Goal: Task Accomplishment & Management: Manage account settings

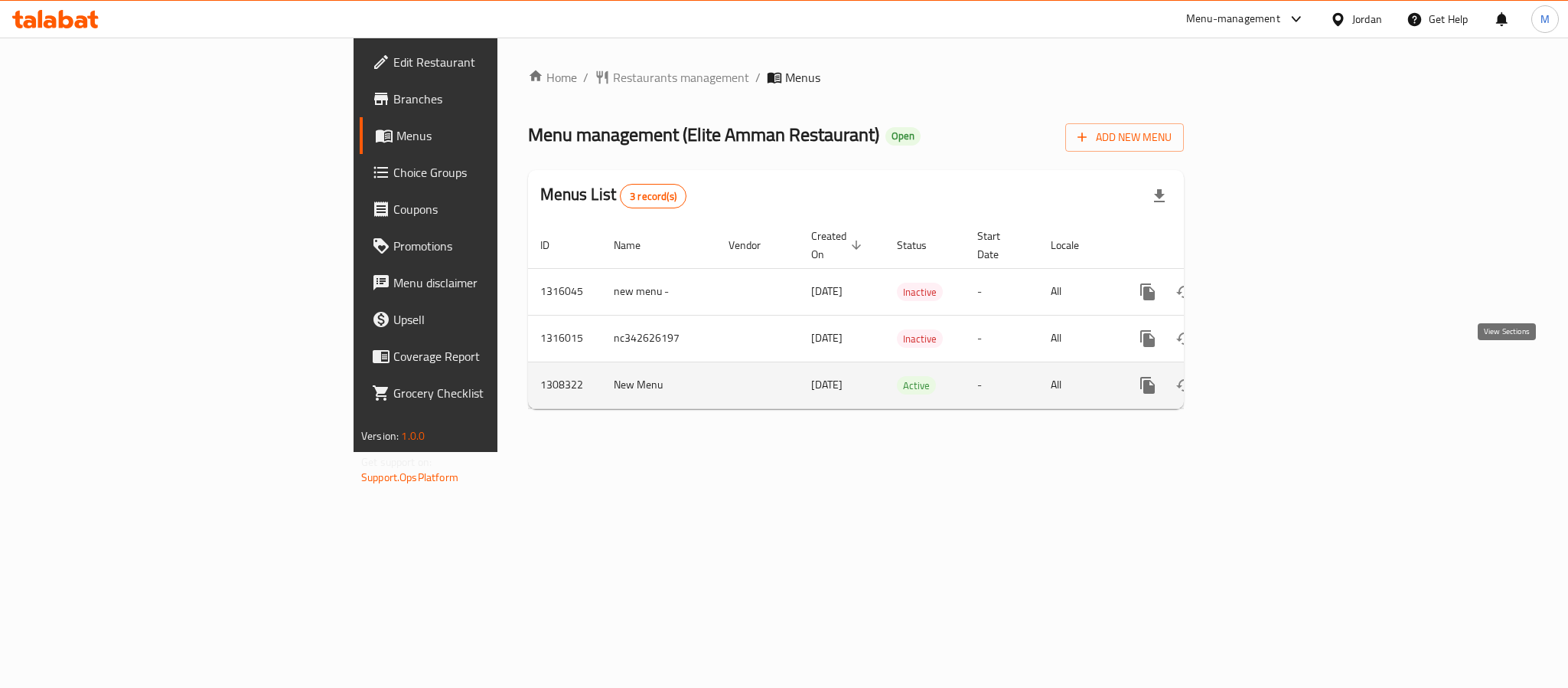
click at [1267, 376] on icon "enhanced table" at bounding box center [1258, 385] width 18 height 18
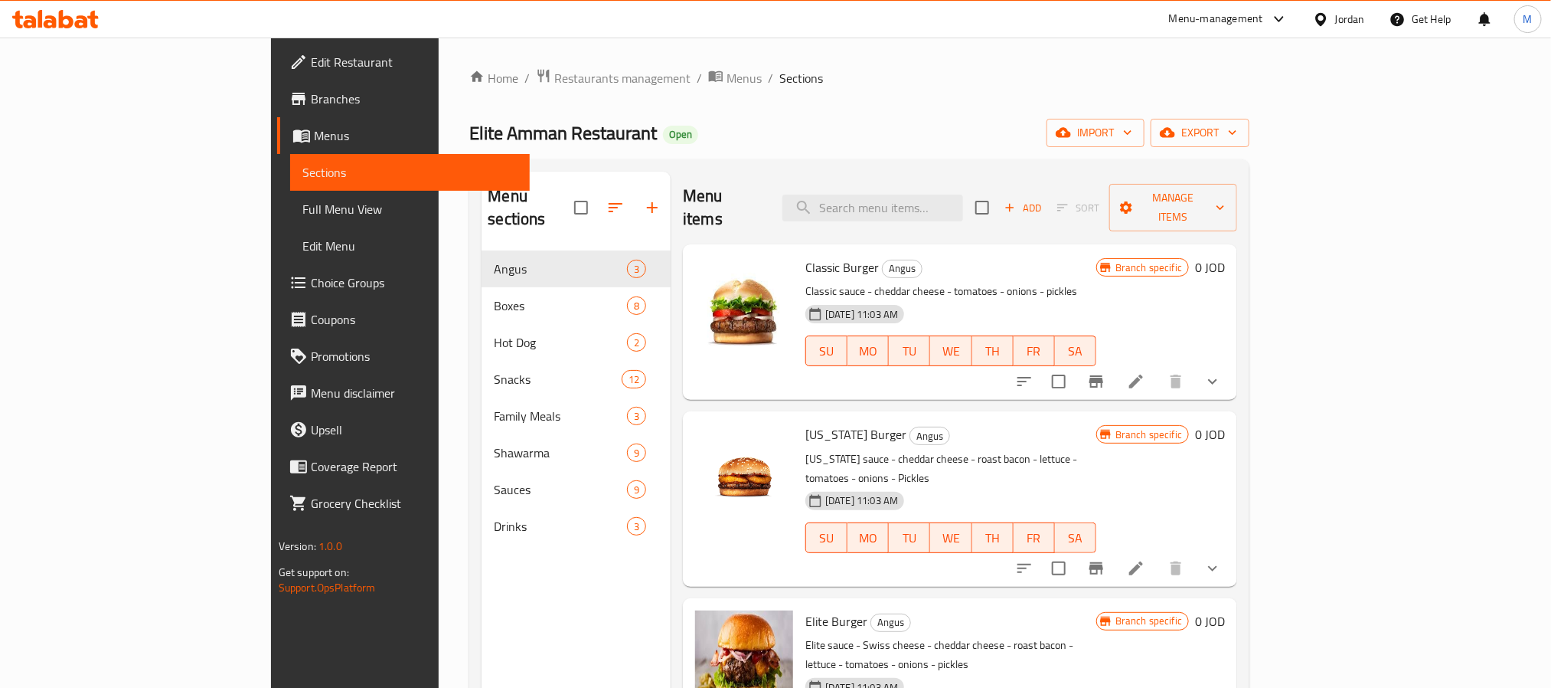
click at [551, 90] on div "Home / Restaurants management / Menus / Sections Elite Amman Restaurant Open im…" at bounding box center [859, 469] width 780 height 803
click at [727, 79] on span "Menus" at bounding box center [744, 78] width 35 height 18
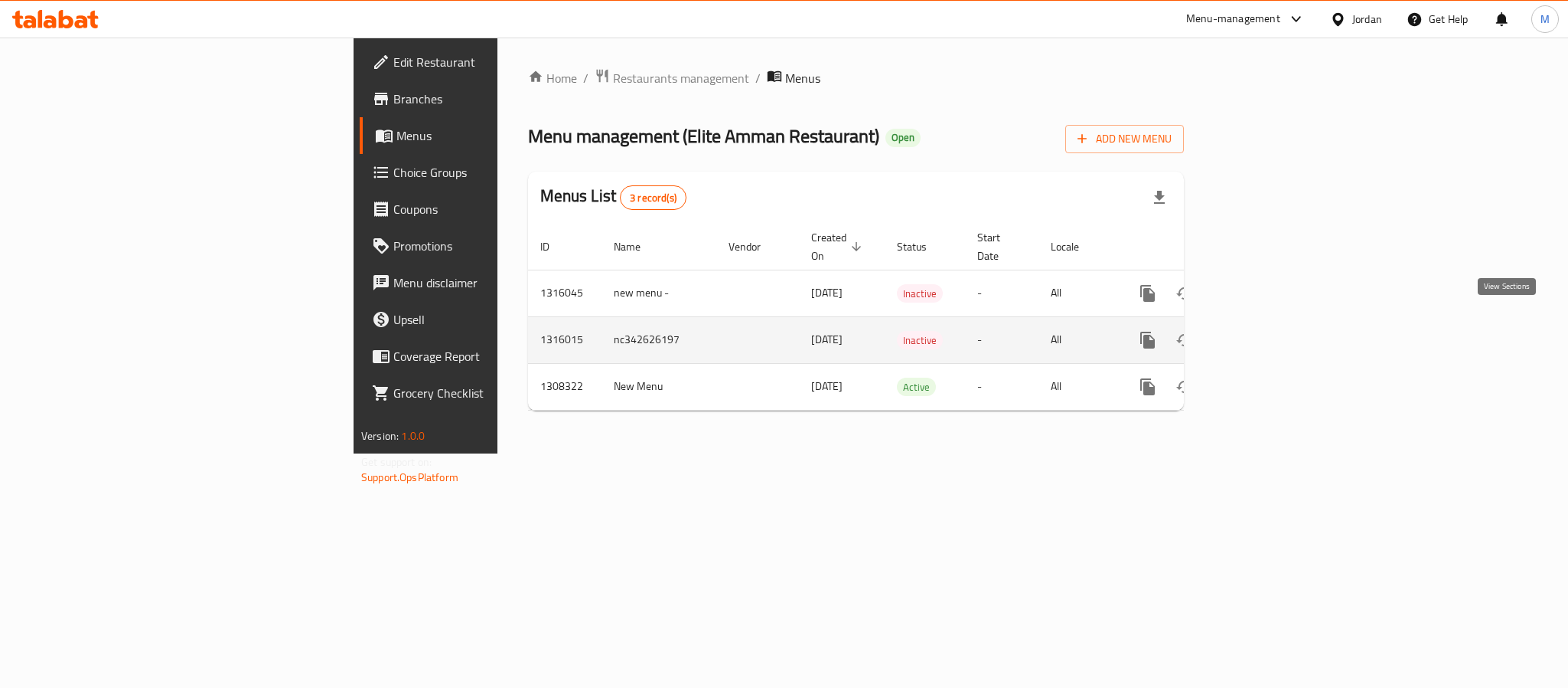
click at [1267, 331] on icon "enhanced table" at bounding box center [1258, 340] width 18 height 18
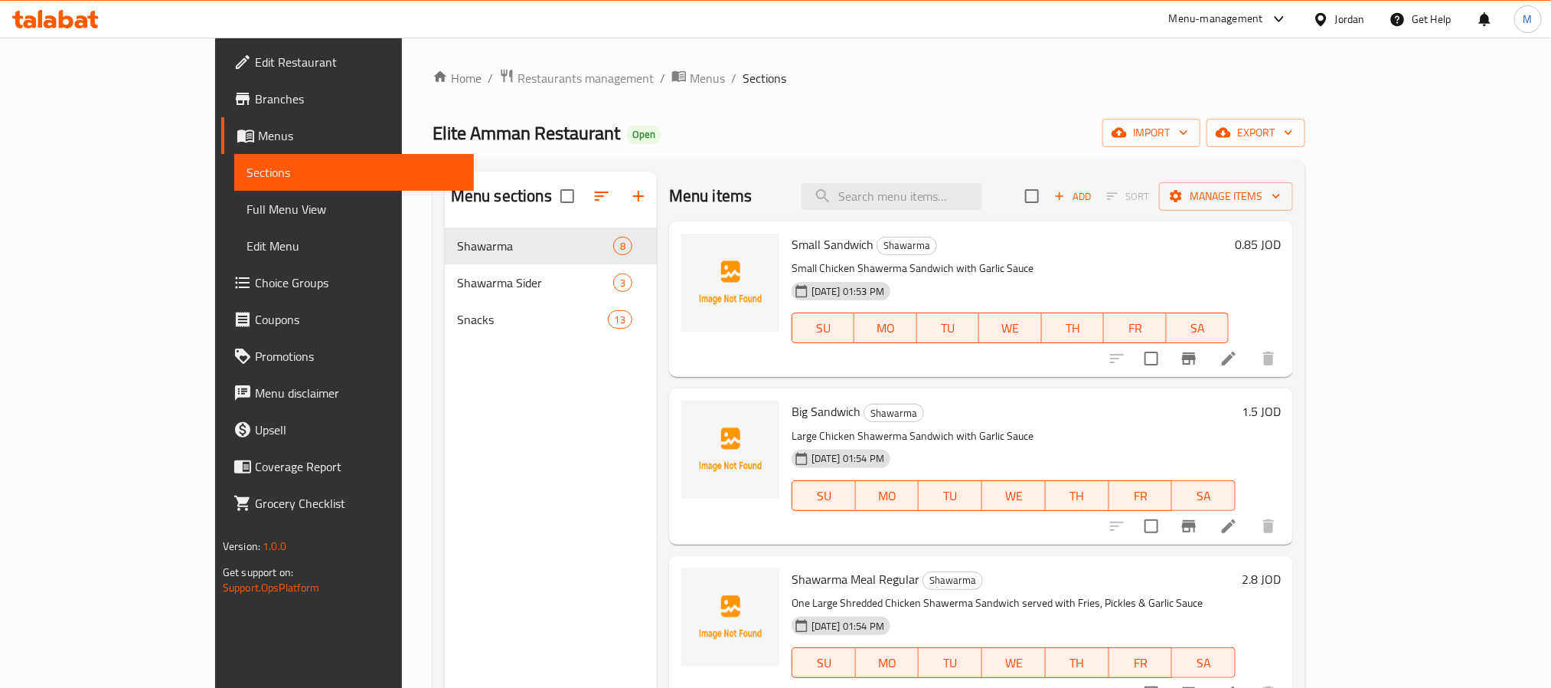
click at [685, 136] on div "Elite Amman Restaurant Open import export" at bounding box center [869, 133] width 873 height 28
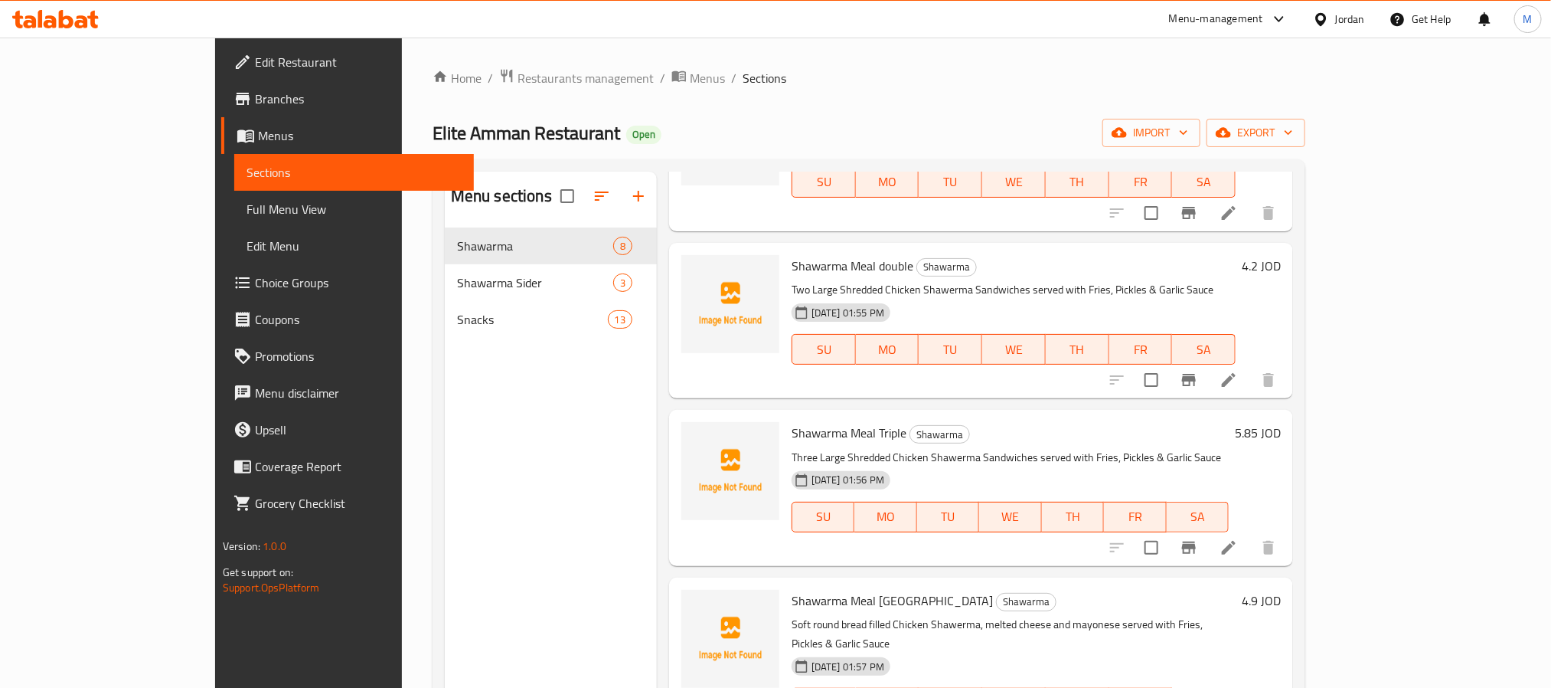
scroll to position [688, 0]
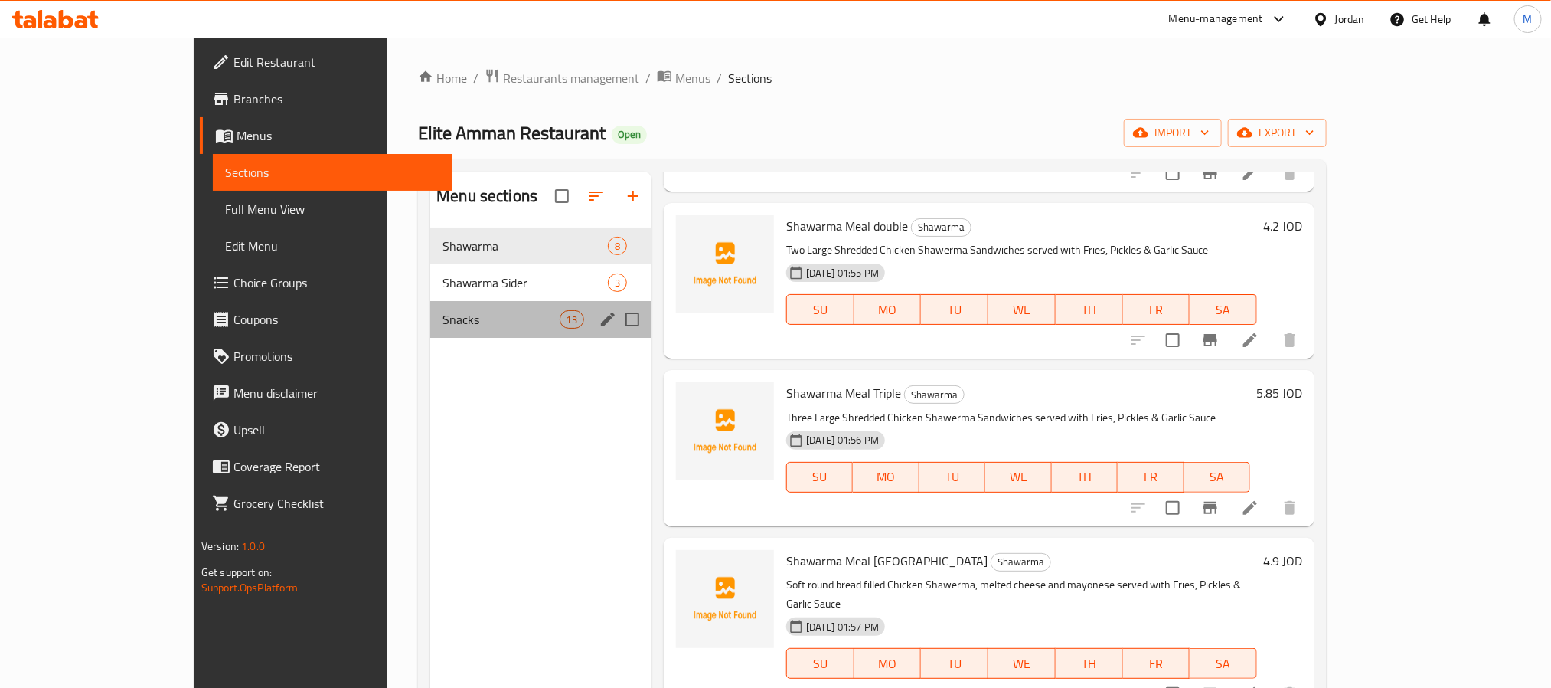
click at [521, 331] on div "Snacks 13" at bounding box center [540, 319] width 221 height 37
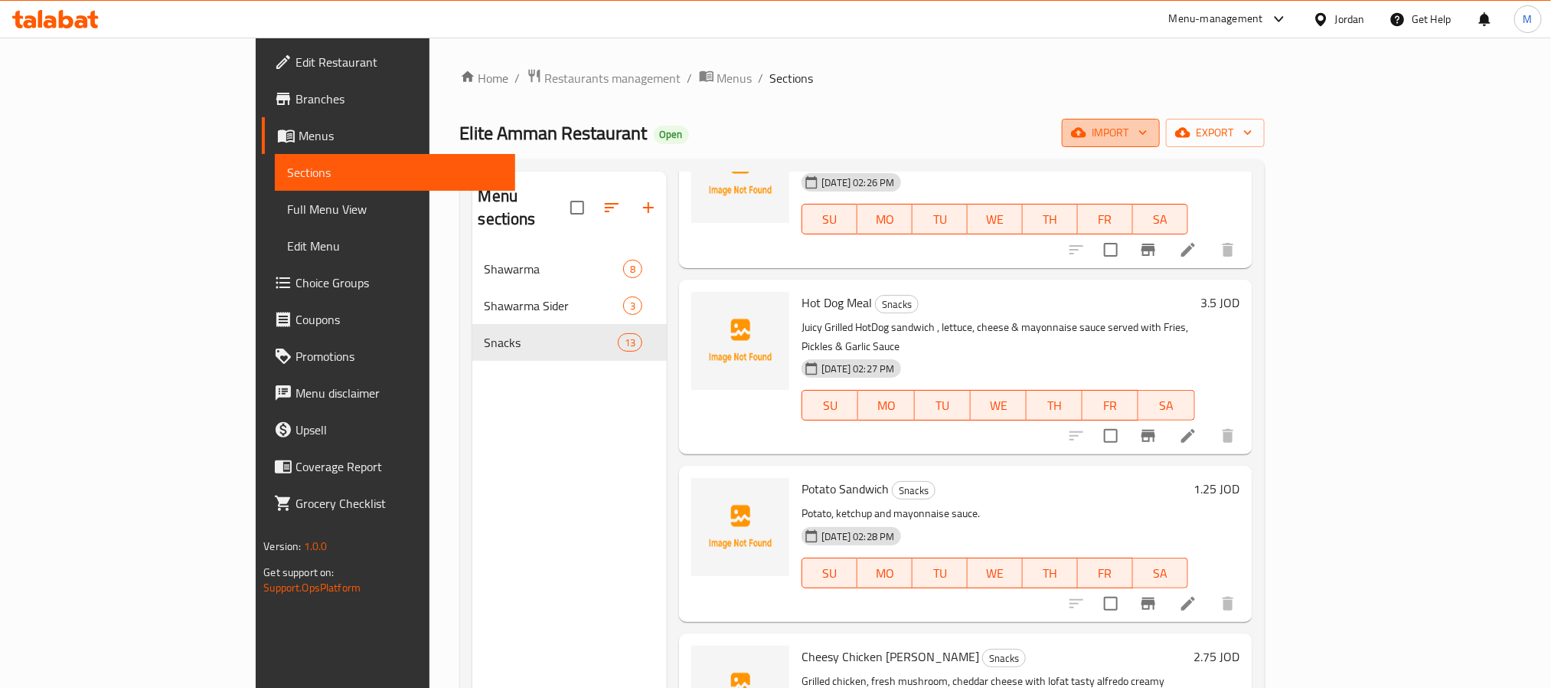
click at [1148, 141] on span "import" at bounding box center [1111, 132] width 74 height 19
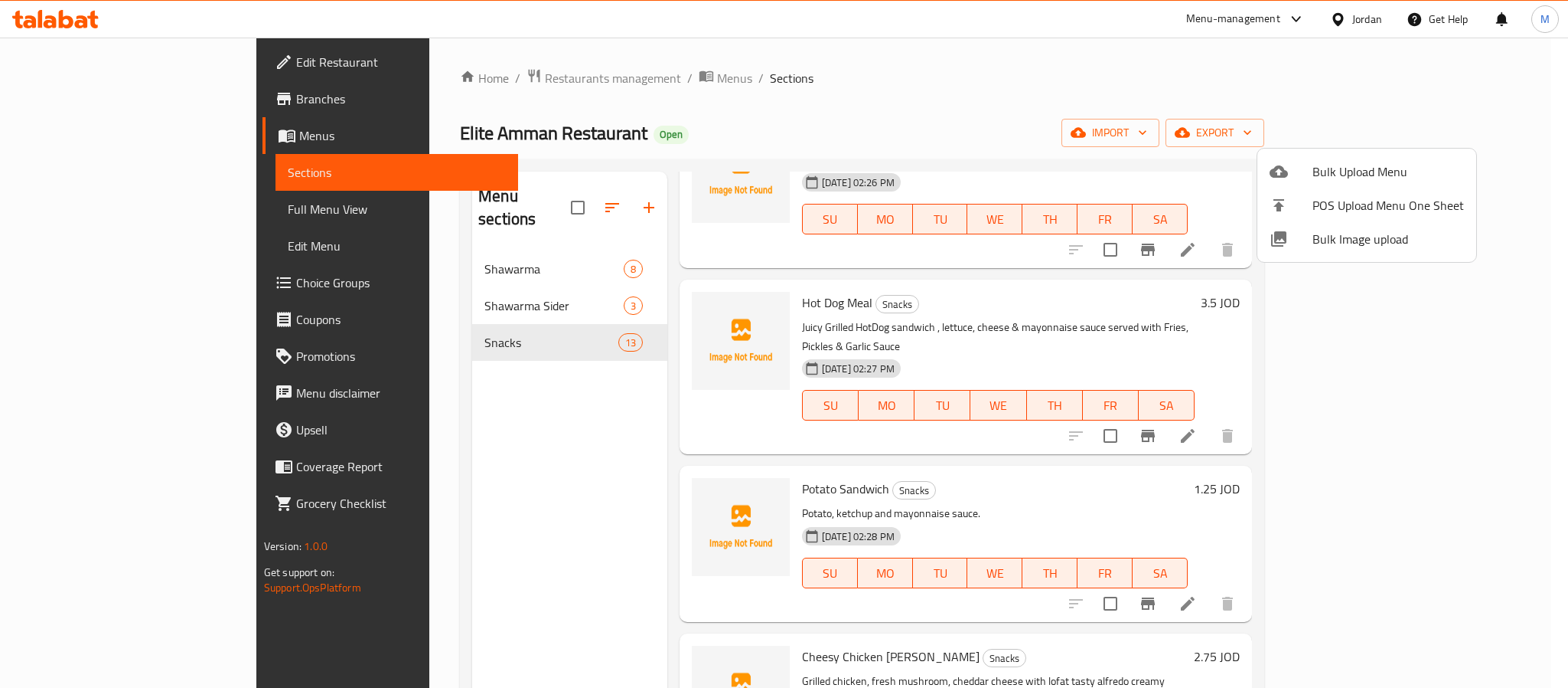
click at [1452, 122] on div at bounding box center [784, 344] width 1568 height 688
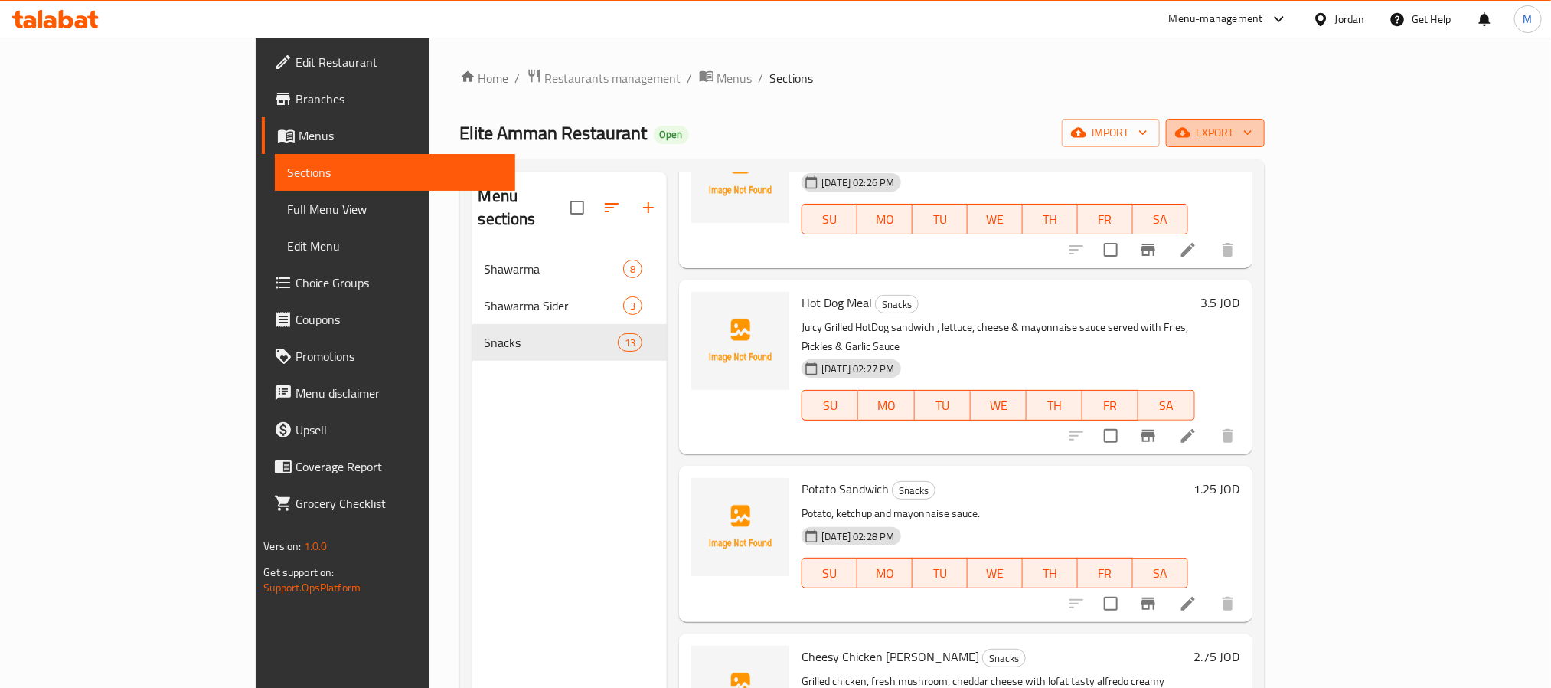
click at [1253, 133] on span "export" at bounding box center [1216, 132] width 74 height 19
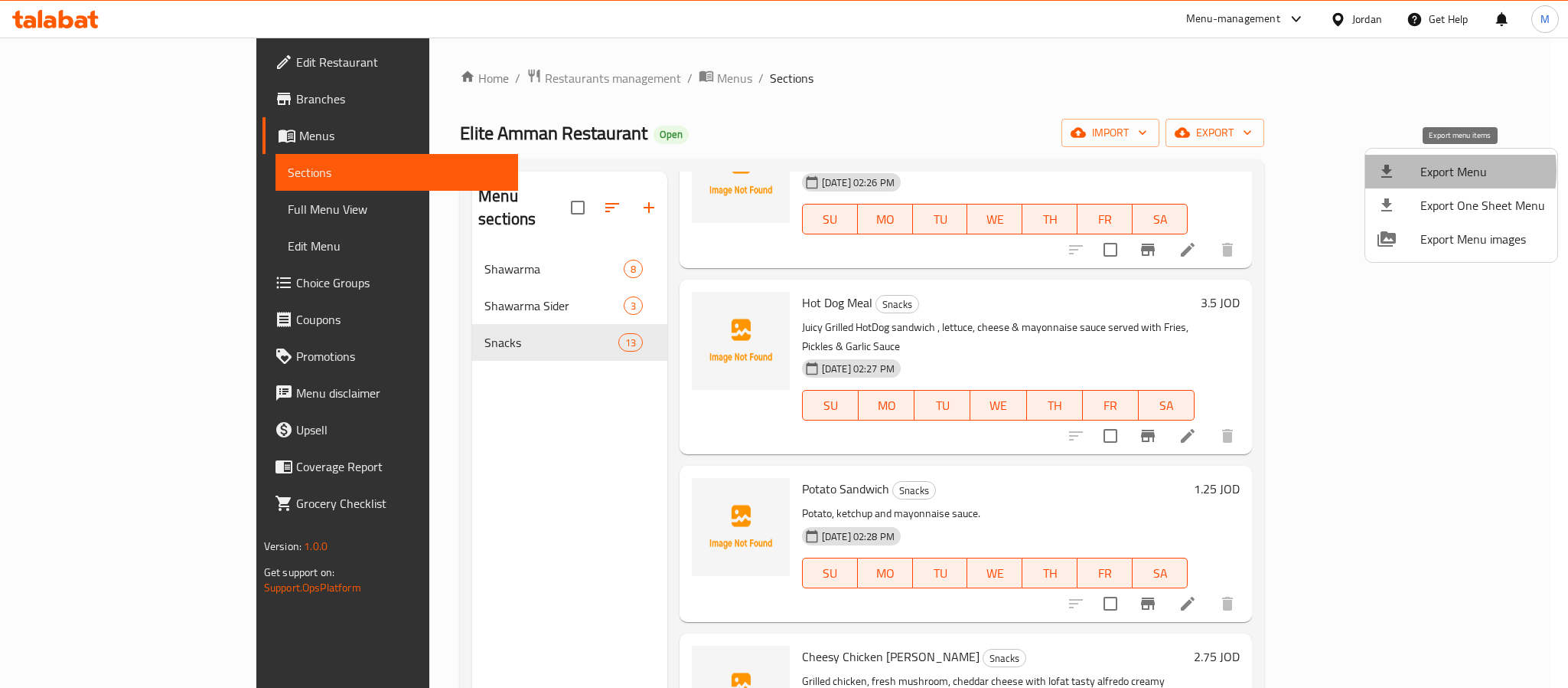
click at [1421, 171] on span "Export Menu" at bounding box center [1482, 171] width 125 height 18
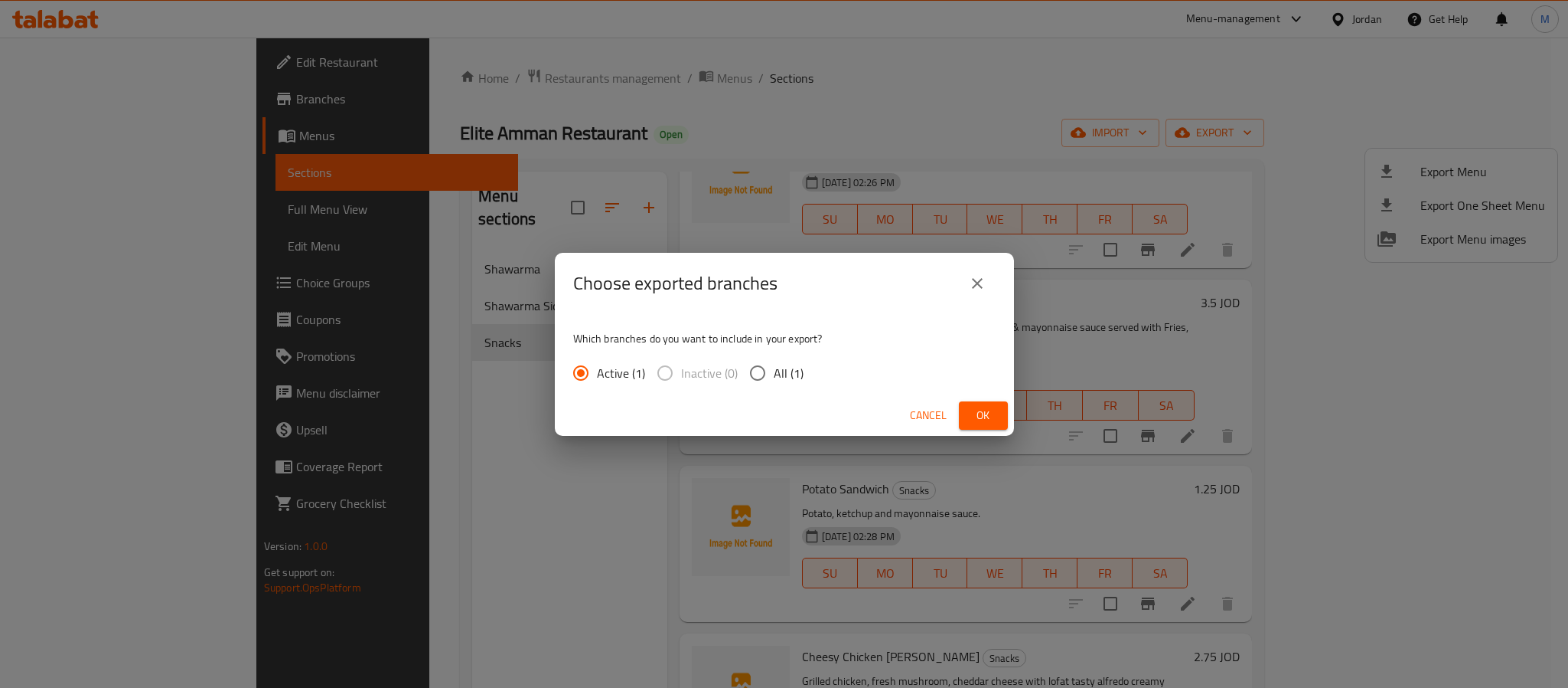
click at [763, 377] on input "All (1)" at bounding box center [758, 373] width 32 height 32
radio input "true"
click at [965, 414] on button "Ok" at bounding box center [983, 415] width 49 height 28
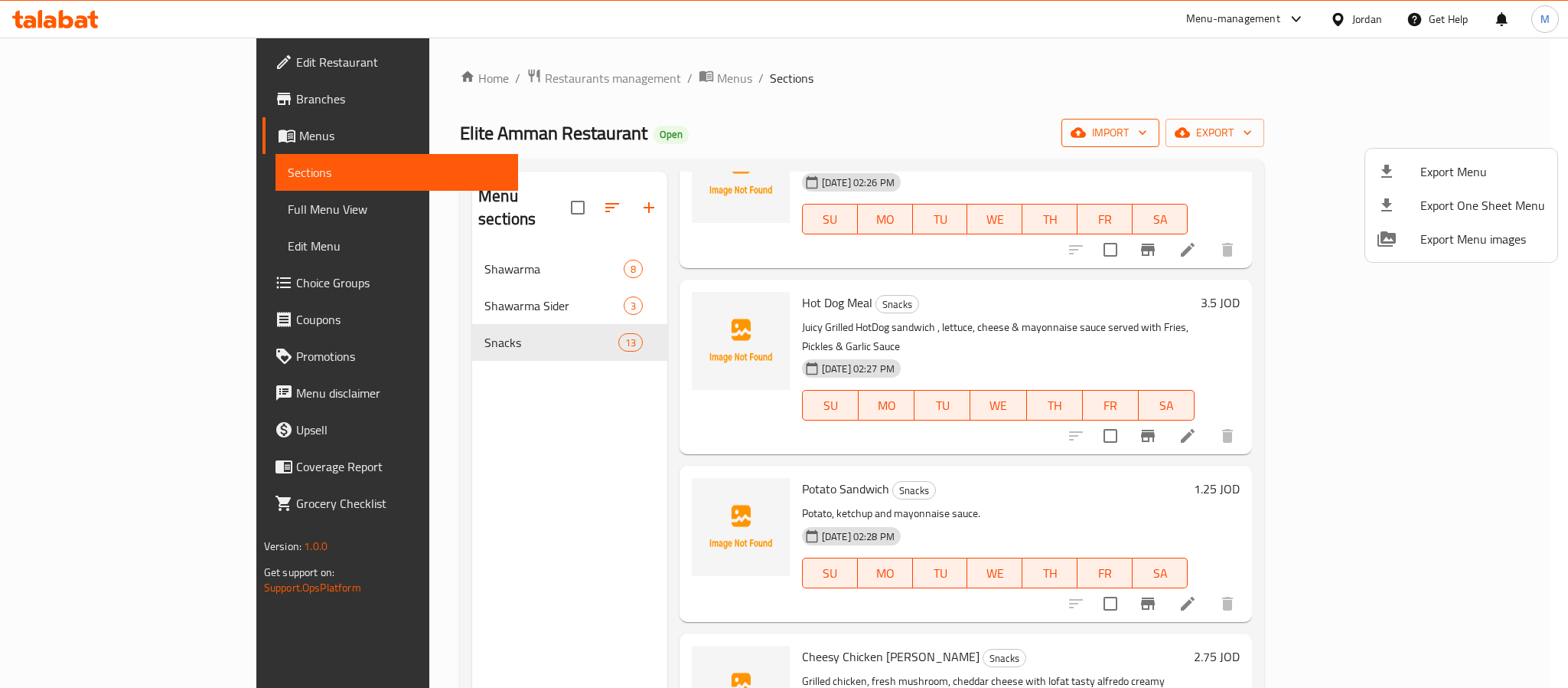
click at [1334, 124] on div at bounding box center [784, 344] width 1568 height 688
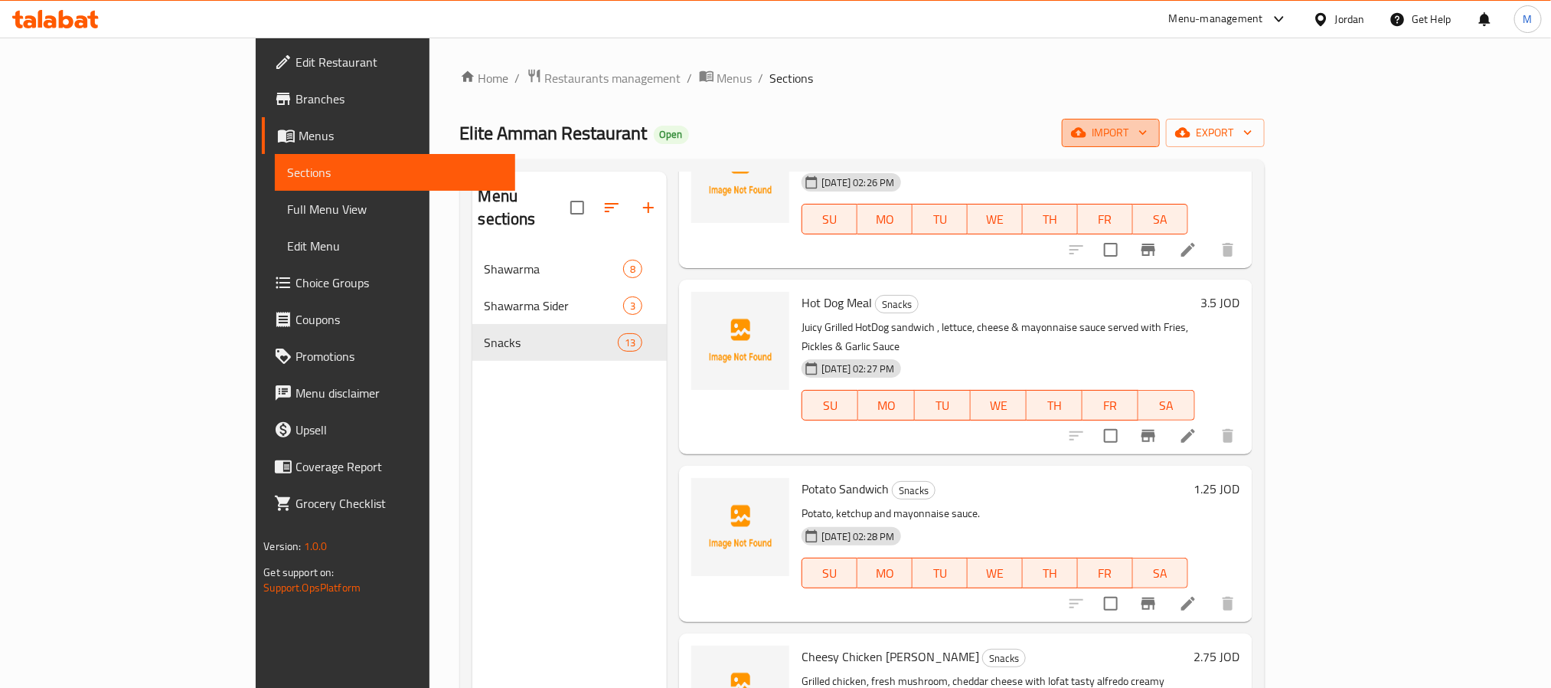
click at [1148, 124] on span "import" at bounding box center [1111, 132] width 74 height 19
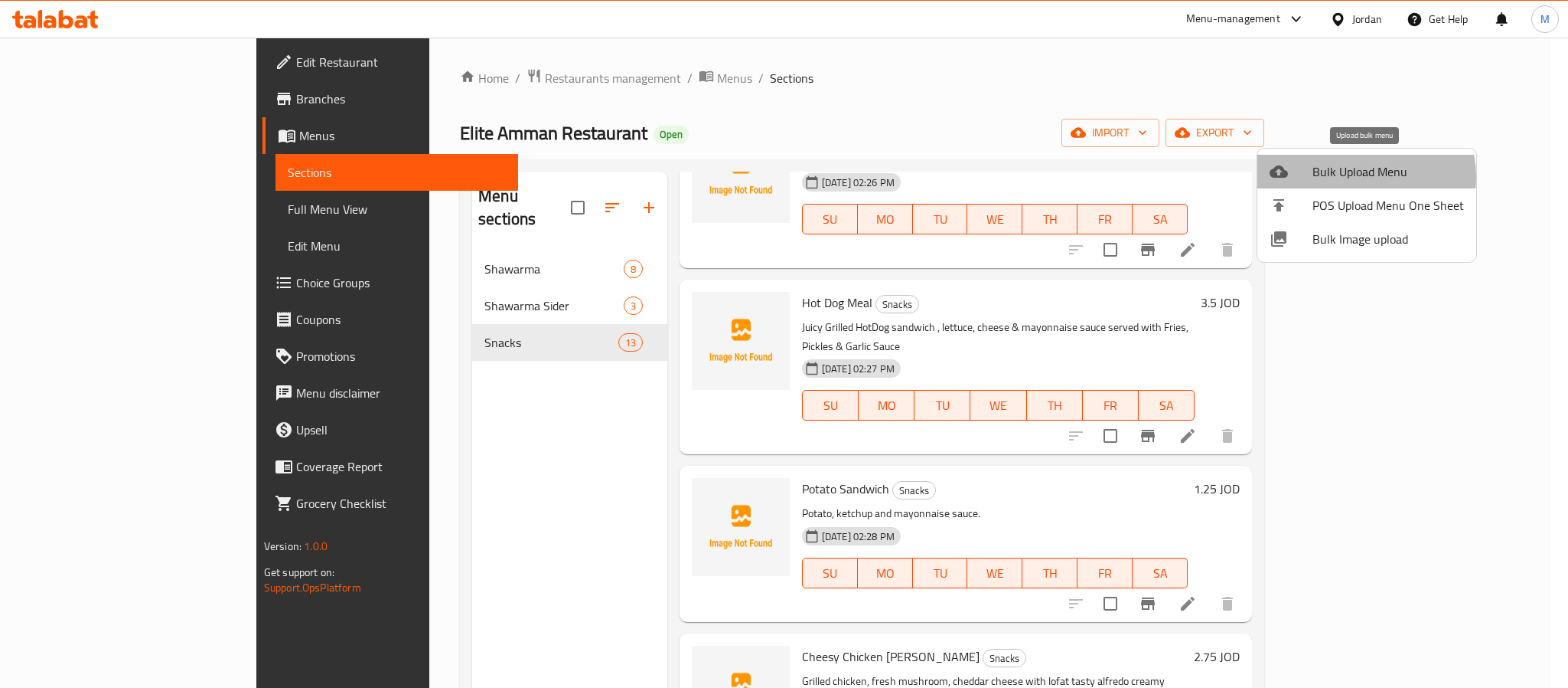
click at [1357, 175] on span "Bulk Upload Menu" at bounding box center [1388, 171] width 152 height 18
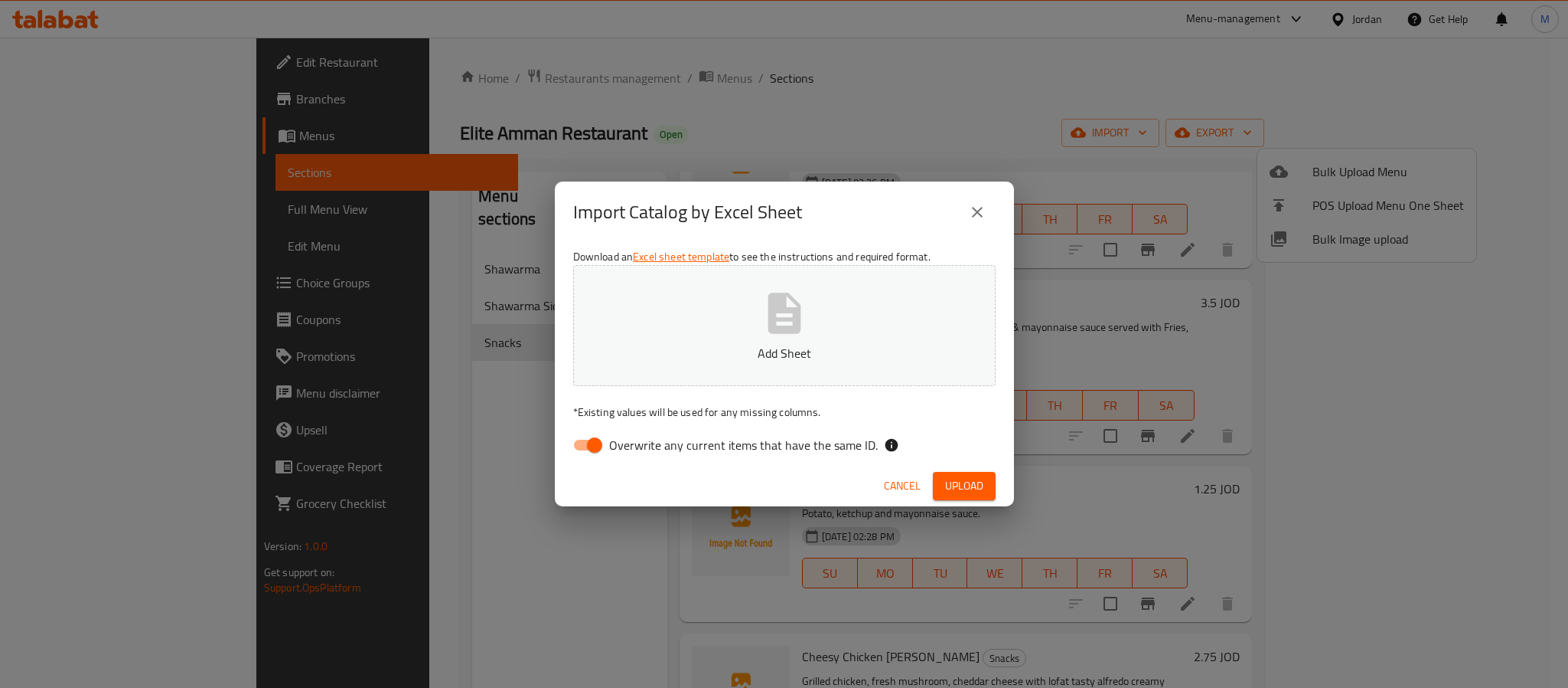
click at [742, 322] on button "Add Sheet" at bounding box center [784, 325] width 423 height 121
click at [949, 483] on span "Upload" at bounding box center [964, 485] width 38 height 19
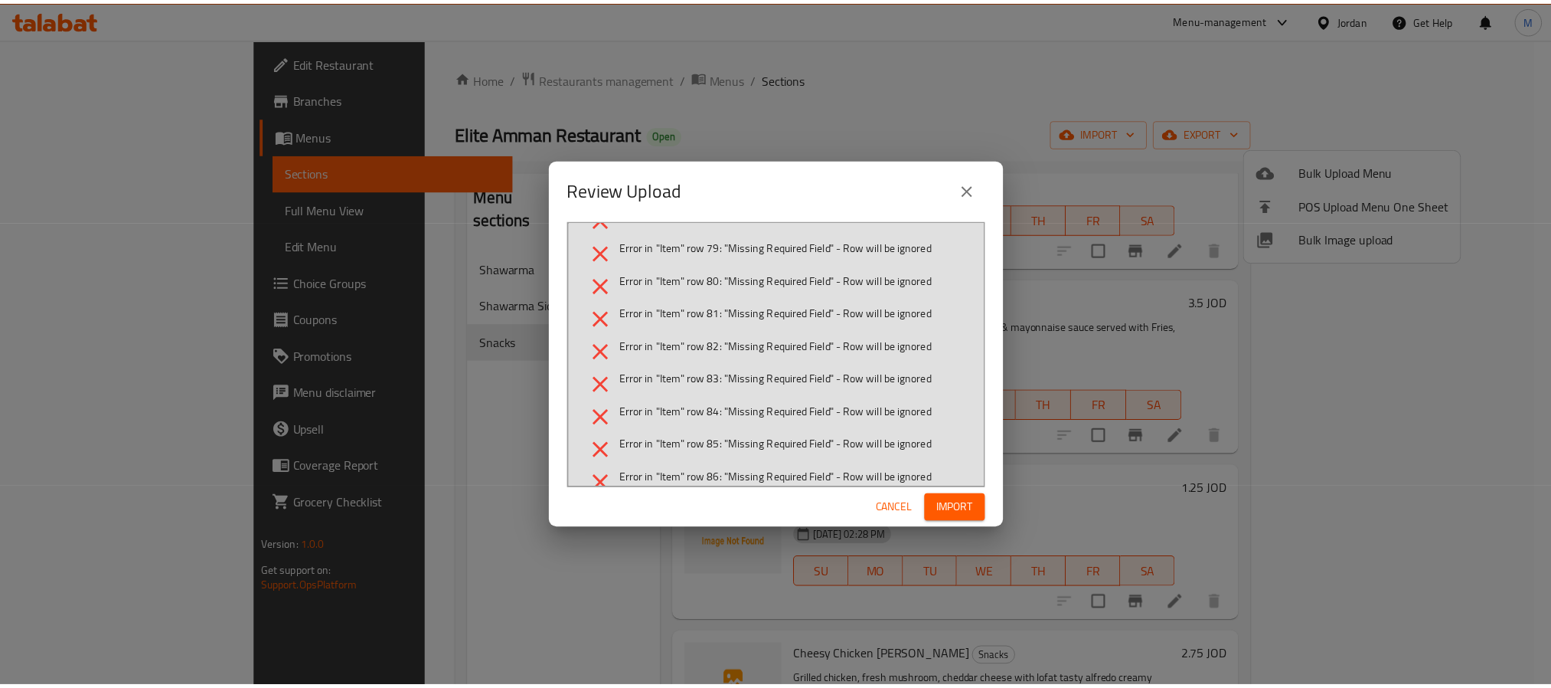
scroll to position [1859, 0]
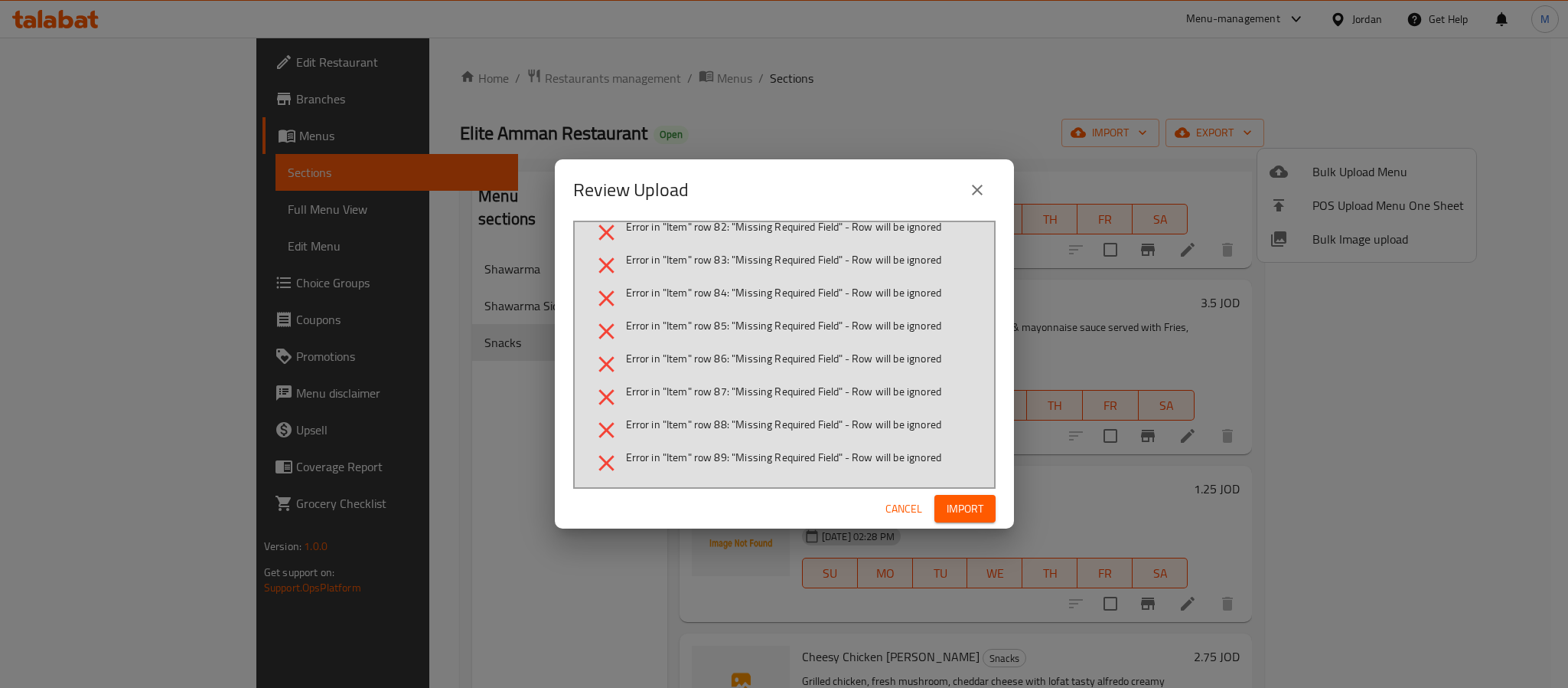
click at [898, 495] on button "Cancel" at bounding box center [903, 509] width 49 height 28
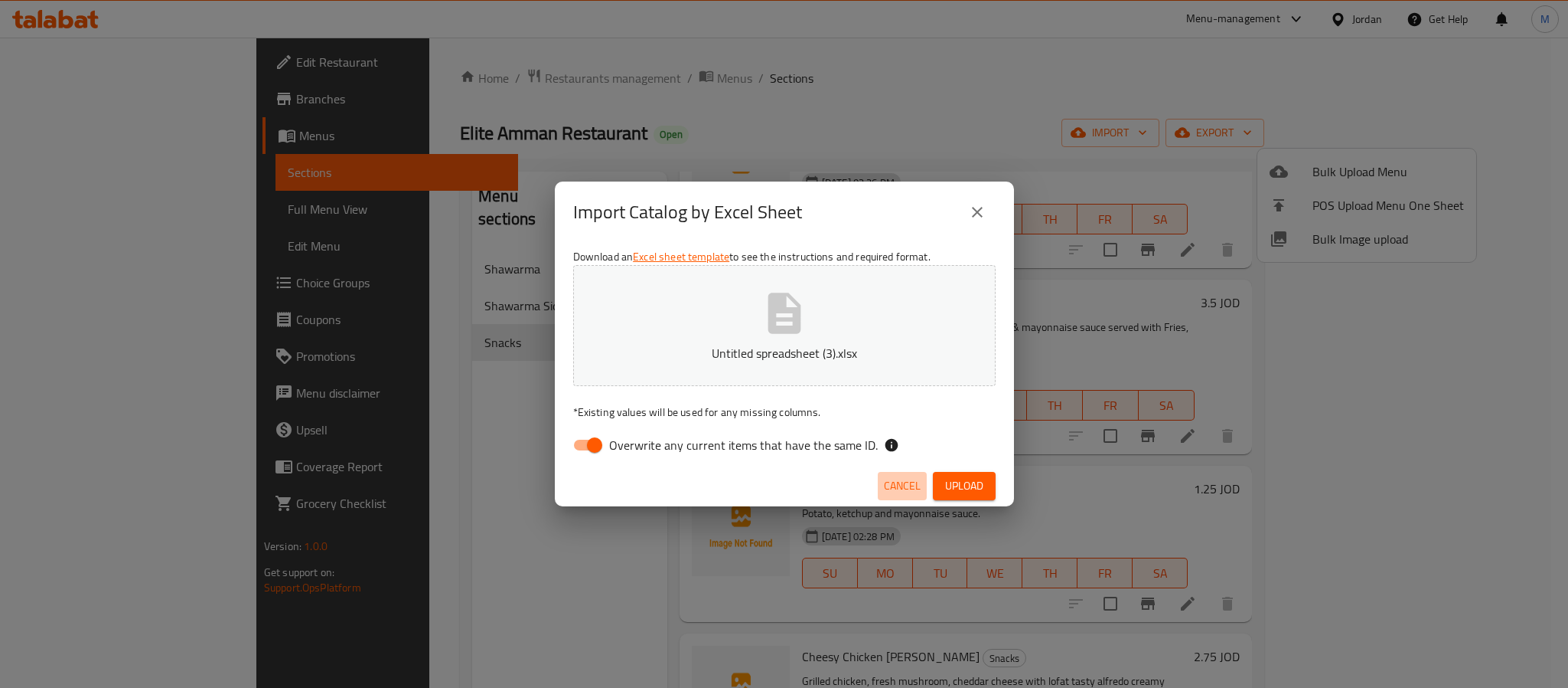
click at [912, 480] on span "Cancel" at bounding box center [901, 485] width 37 height 19
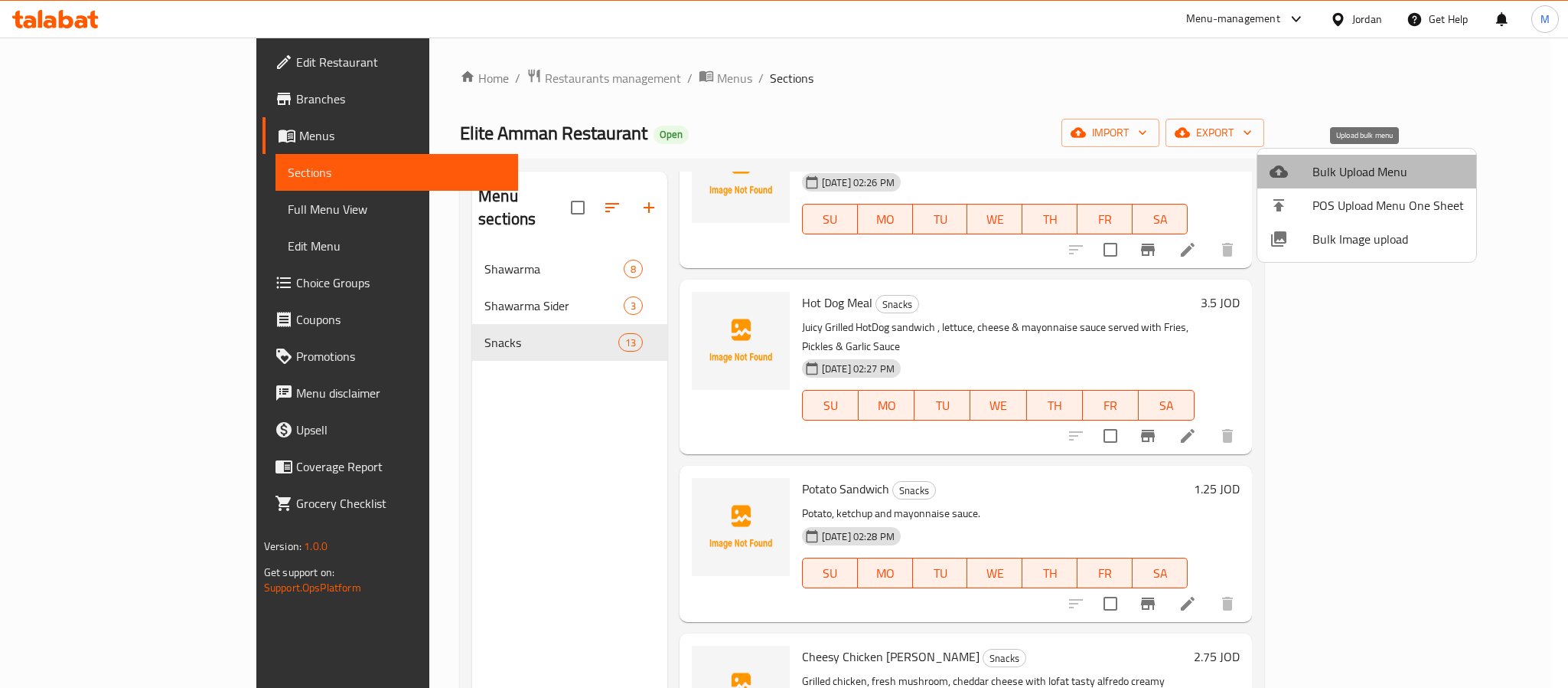
click at [1449, 170] on span "Bulk Upload Menu" at bounding box center [1388, 171] width 152 height 18
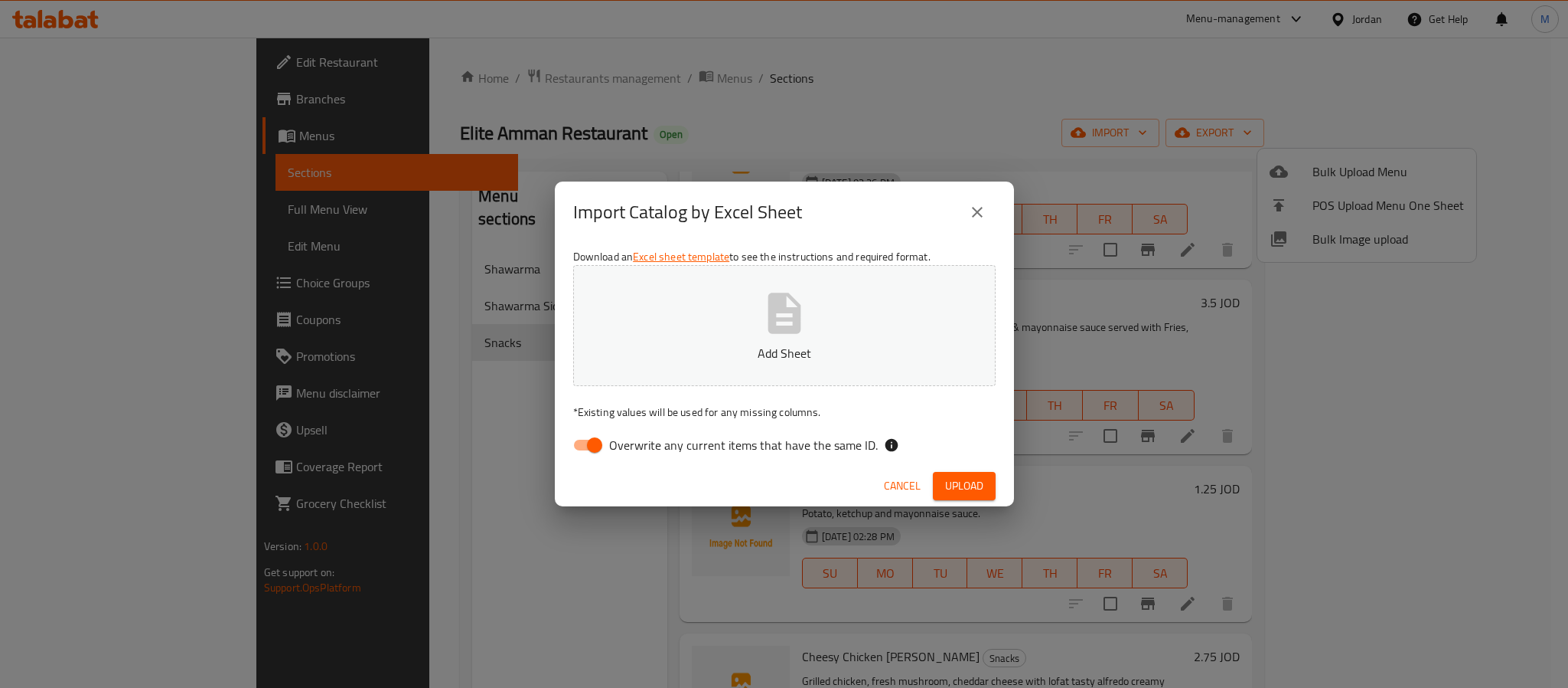
click at [642, 334] on button "Add Sheet" at bounding box center [784, 325] width 423 height 121
click at [951, 476] on span "Upload" at bounding box center [964, 485] width 38 height 19
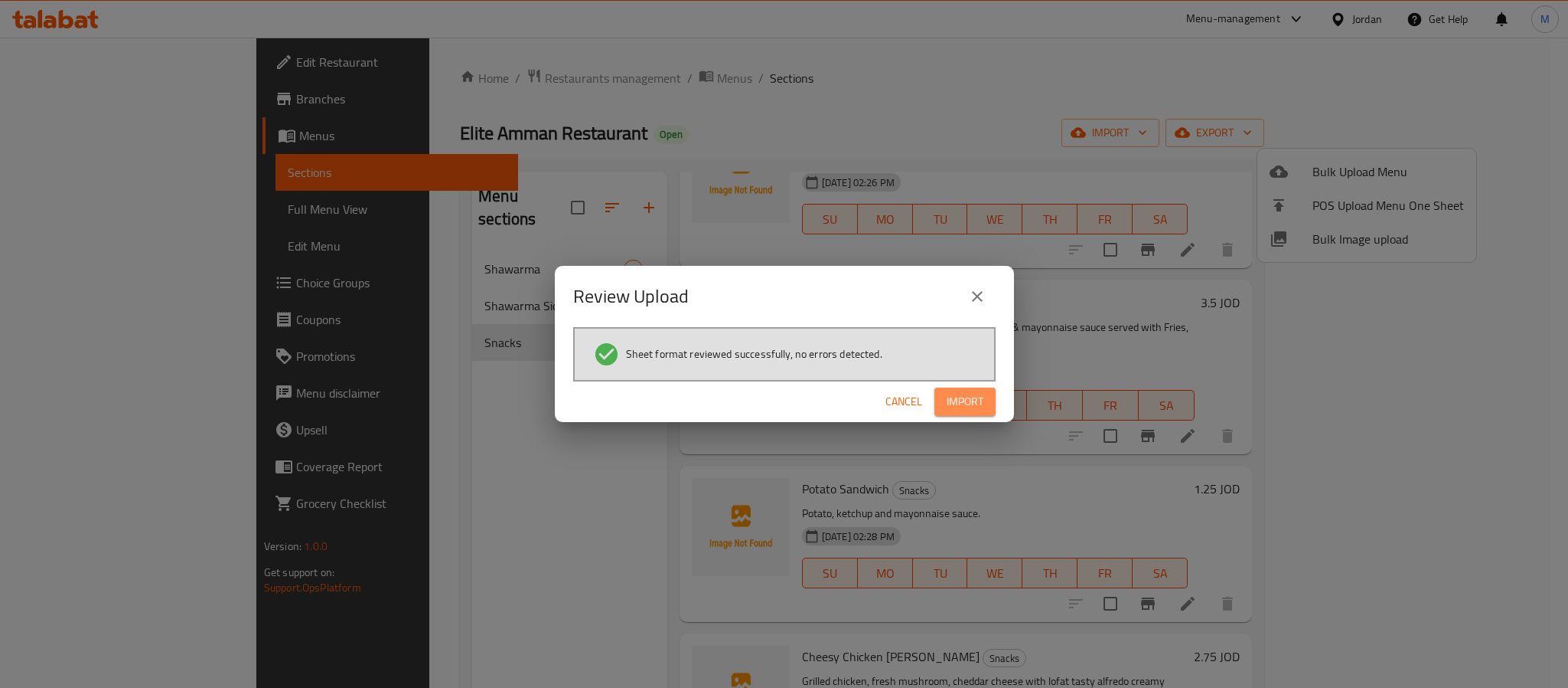
click at [982, 398] on button "Import" at bounding box center [964, 401] width 61 height 28
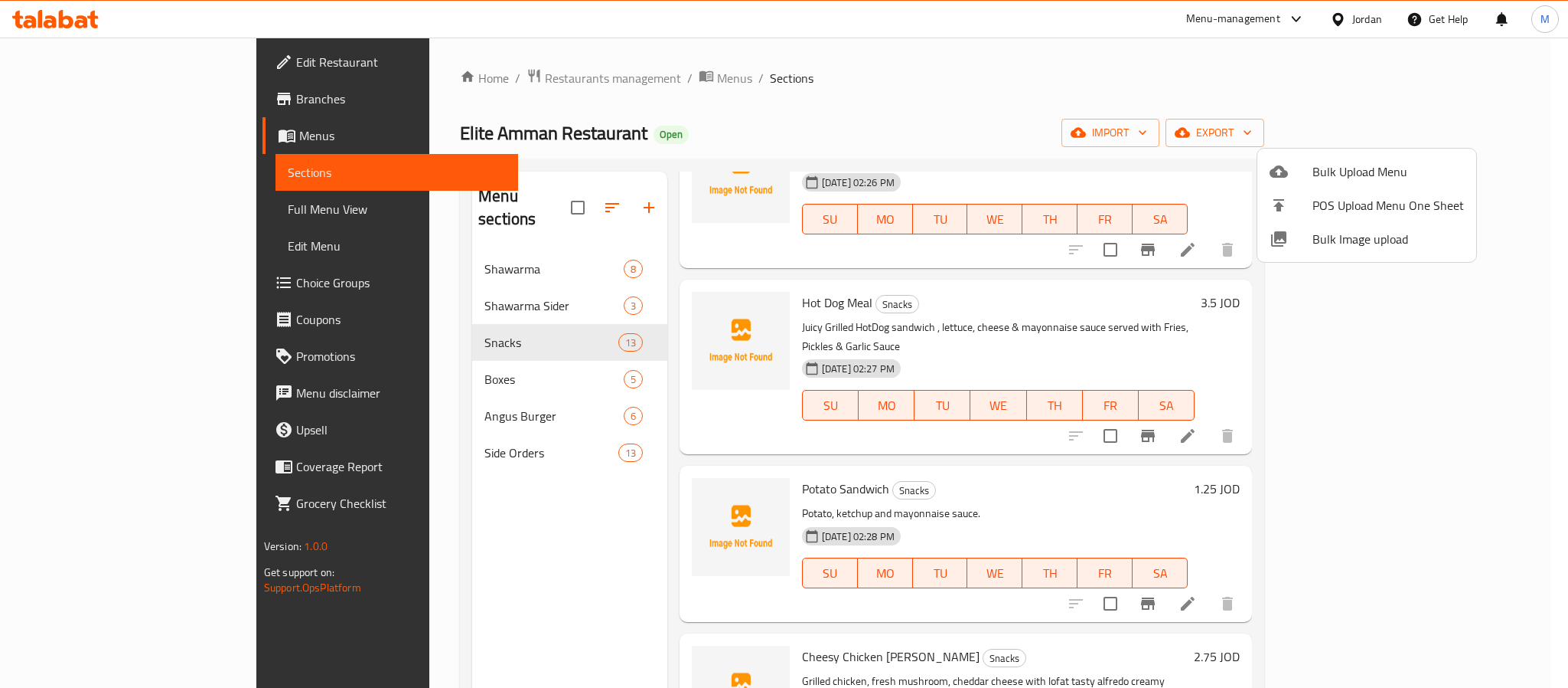
click at [379, 401] on div at bounding box center [784, 344] width 1568 height 688
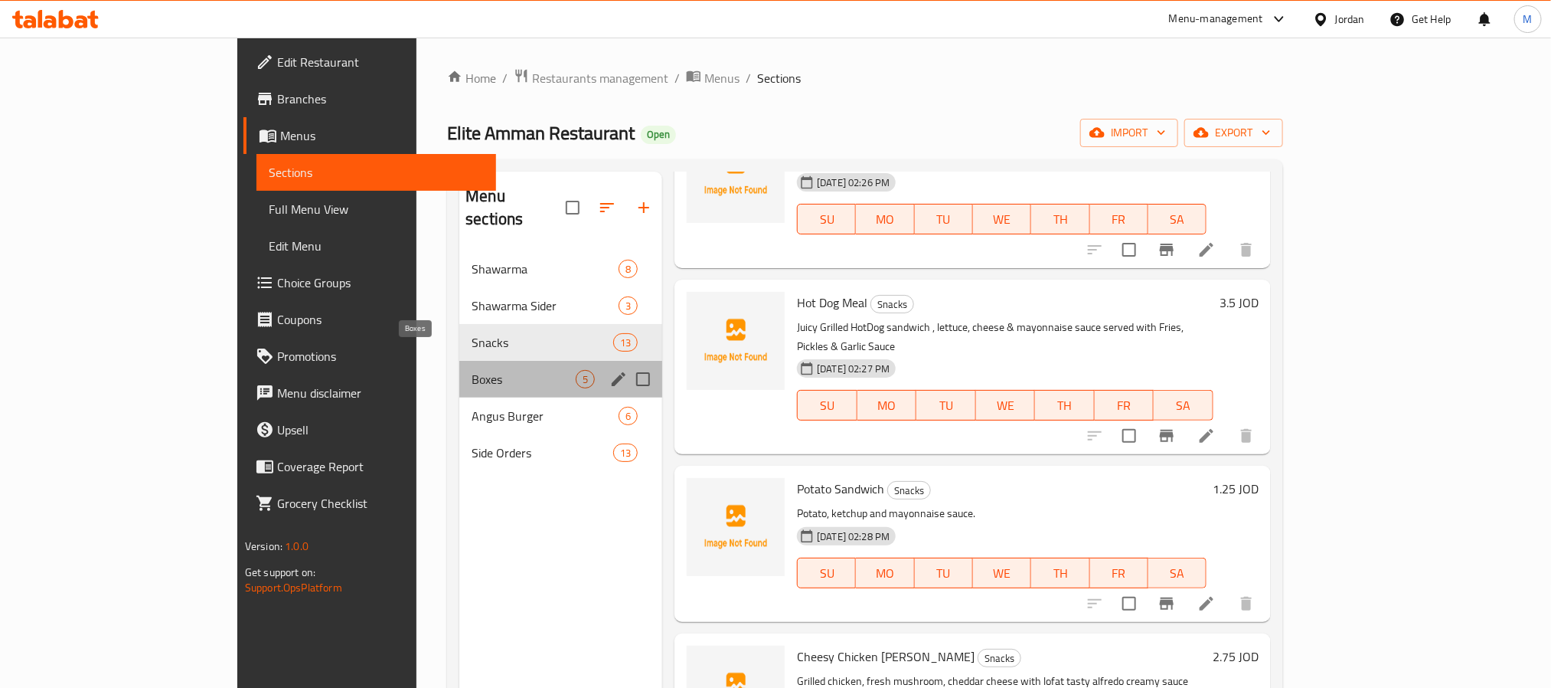
click at [472, 370] on span "Boxes" at bounding box center [524, 379] width 104 height 18
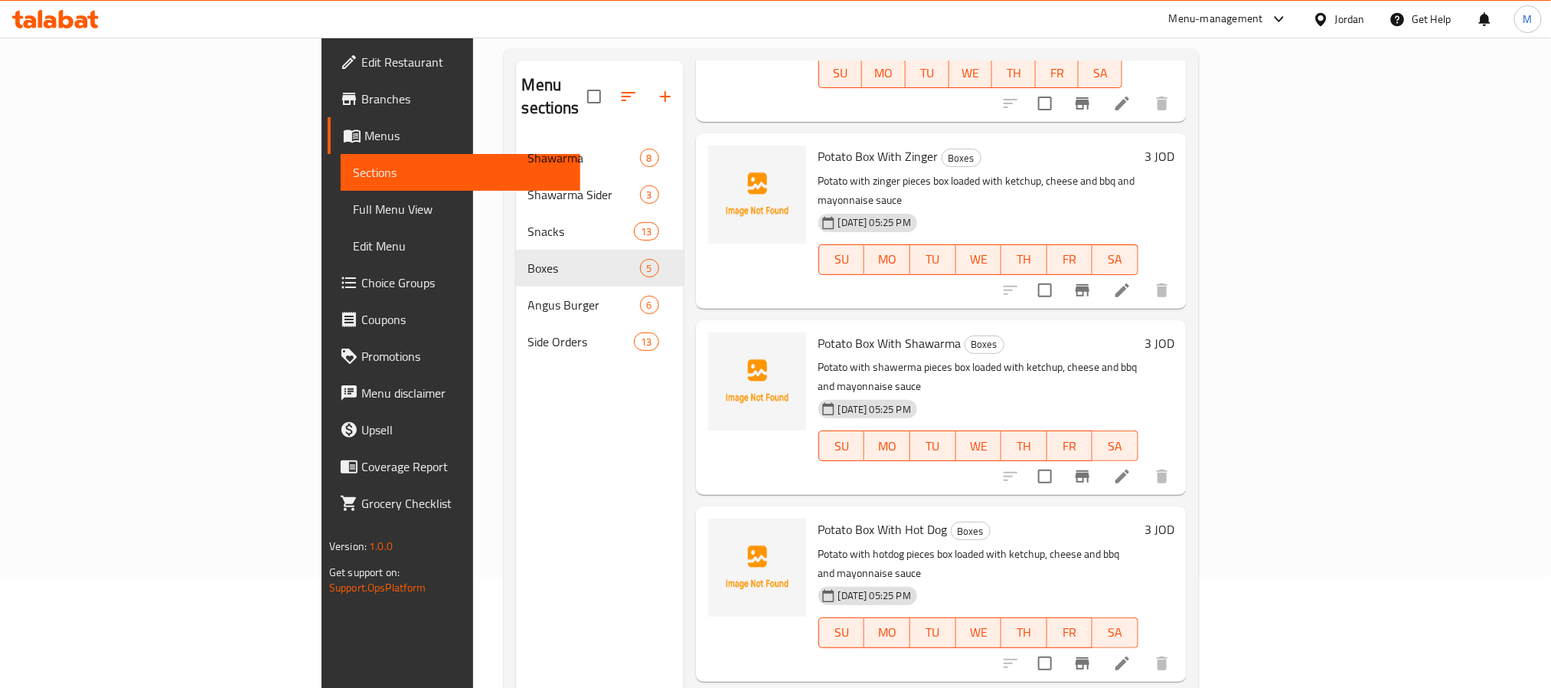
scroll to position [214, 0]
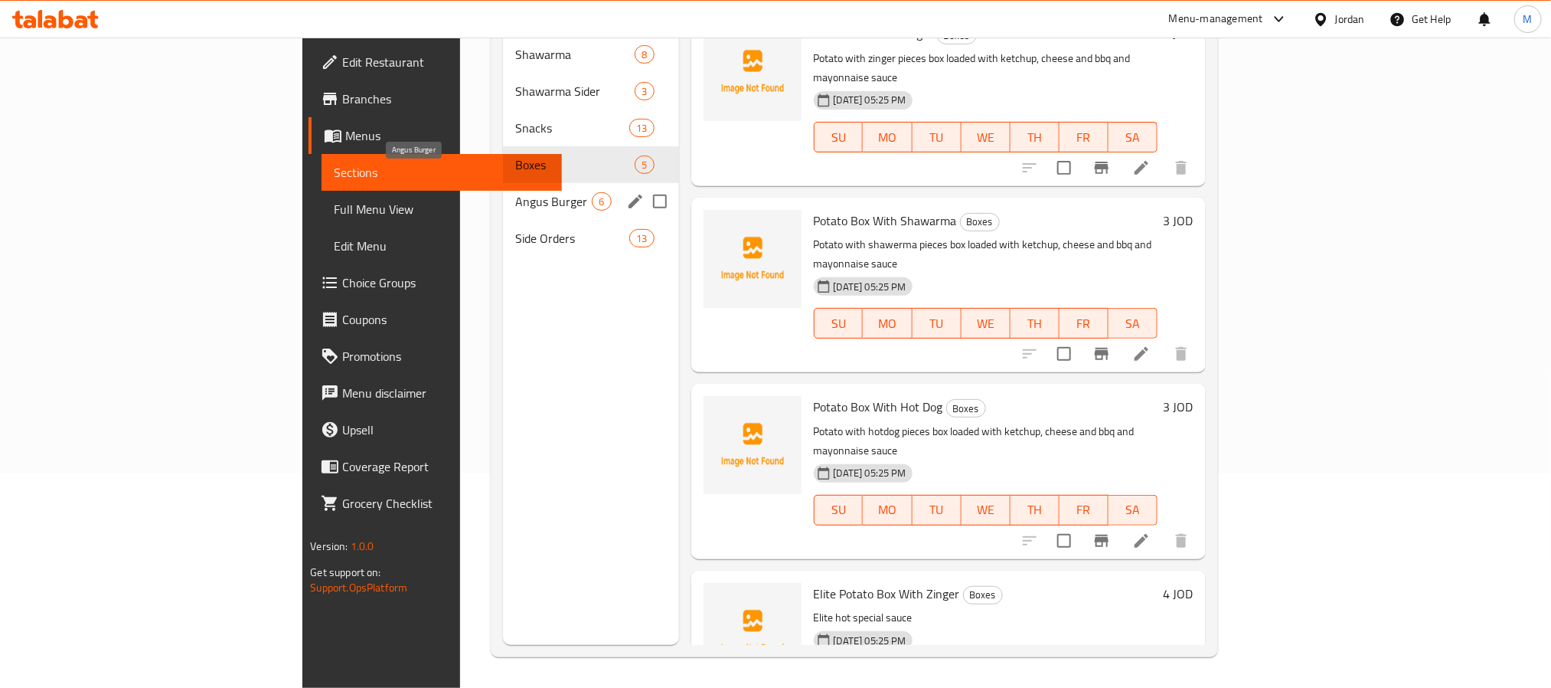
click at [515, 192] on span "Angus Burger" at bounding box center [553, 201] width 77 height 18
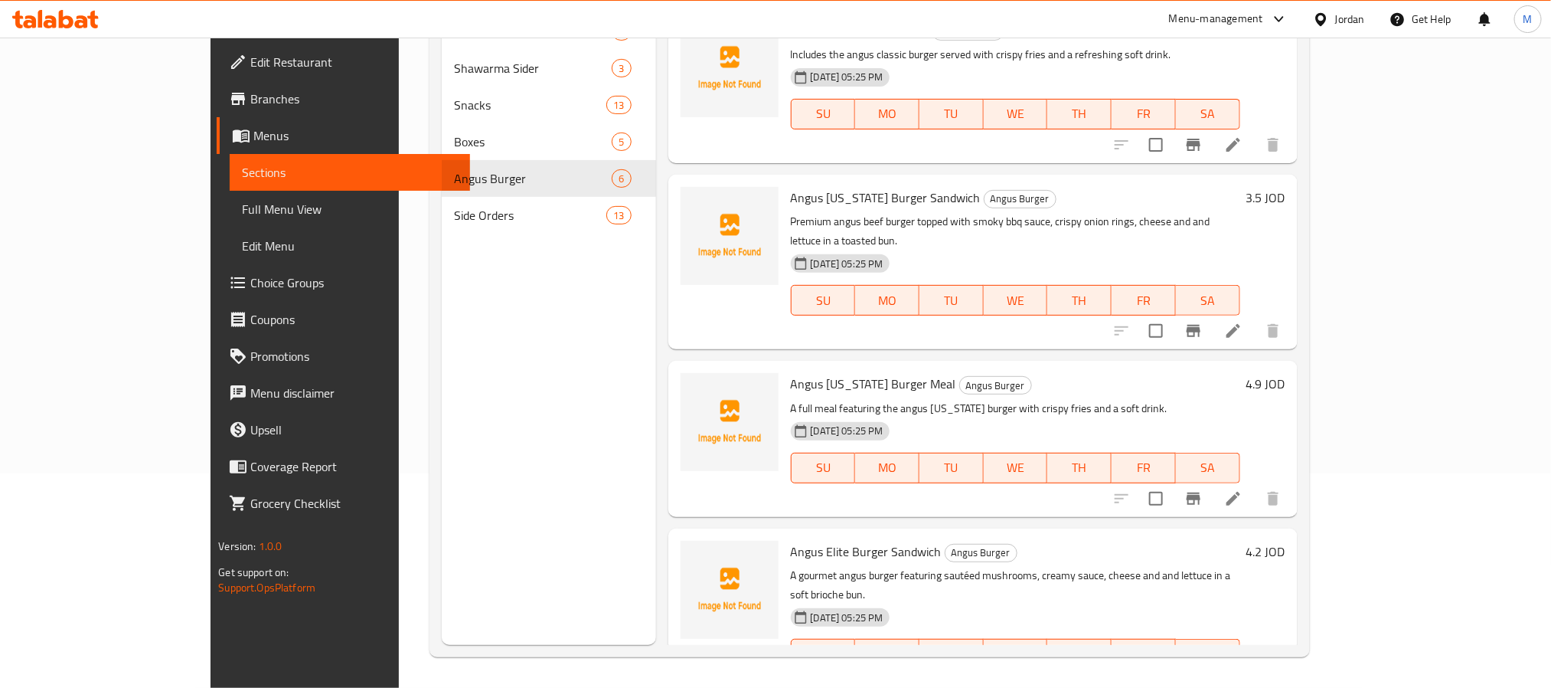
scroll to position [354, 0]
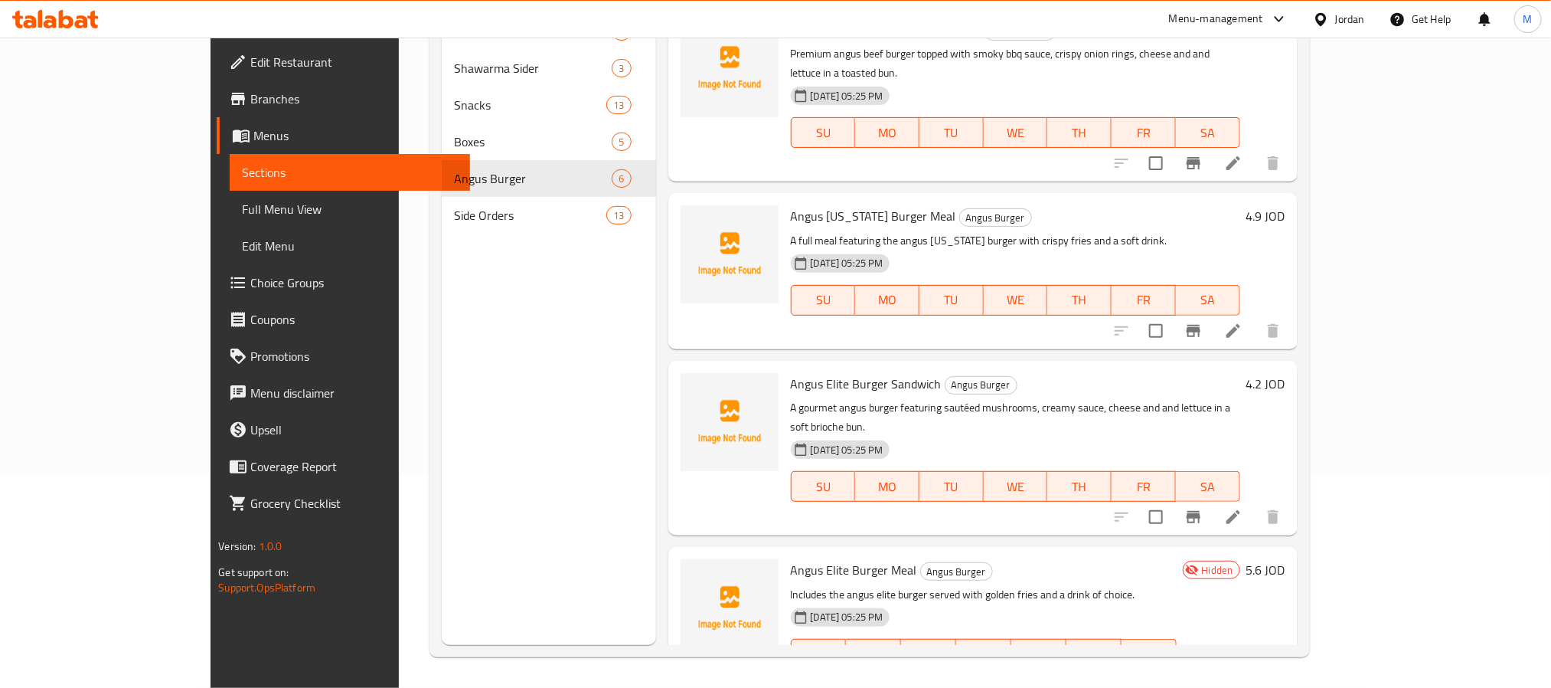
click at [814, 558] on span "Angus Elite Burger Meal" at bounding box center [854, 569] width 126 height 23
copy h6 "Angus Elite Burger Meal"
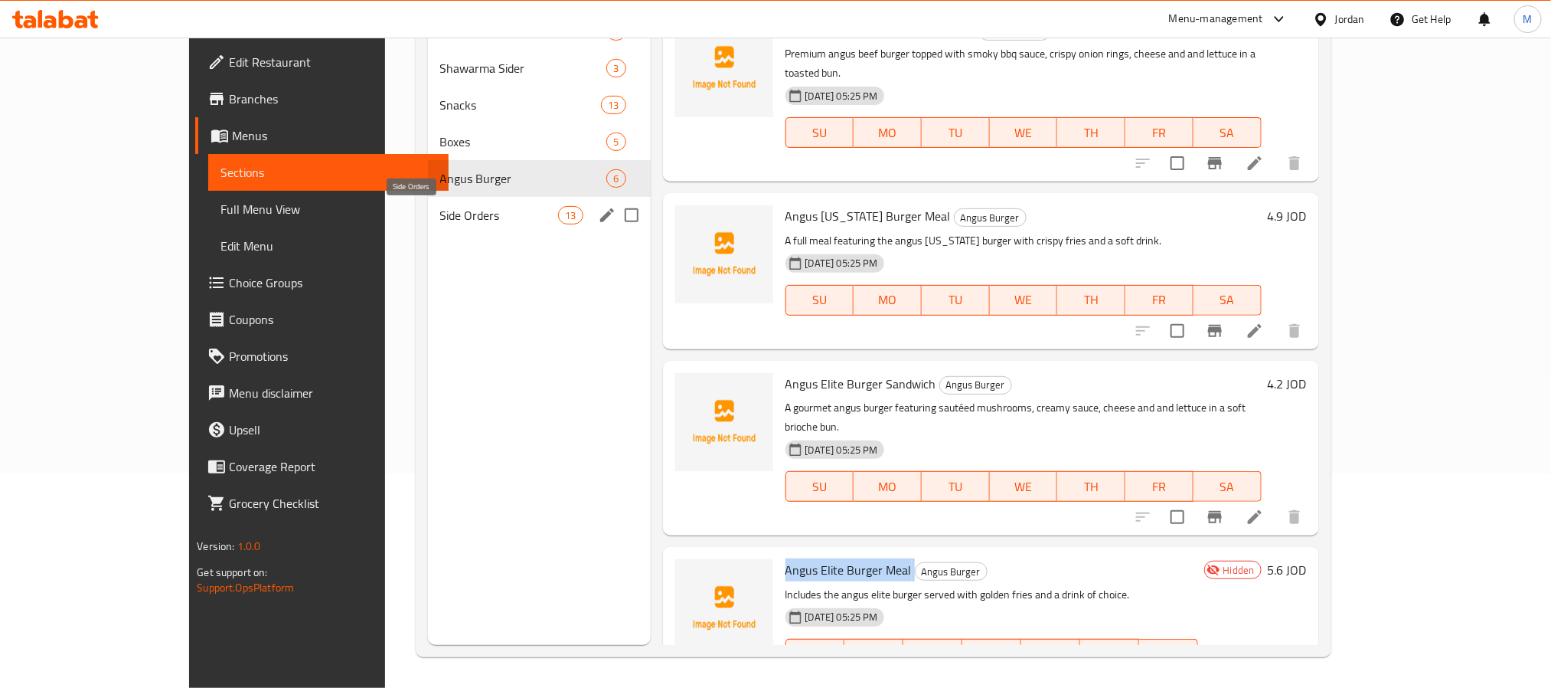
click at [443, 214] on span "Side Orders" at bounding box center [499, 215] width 119 height 18
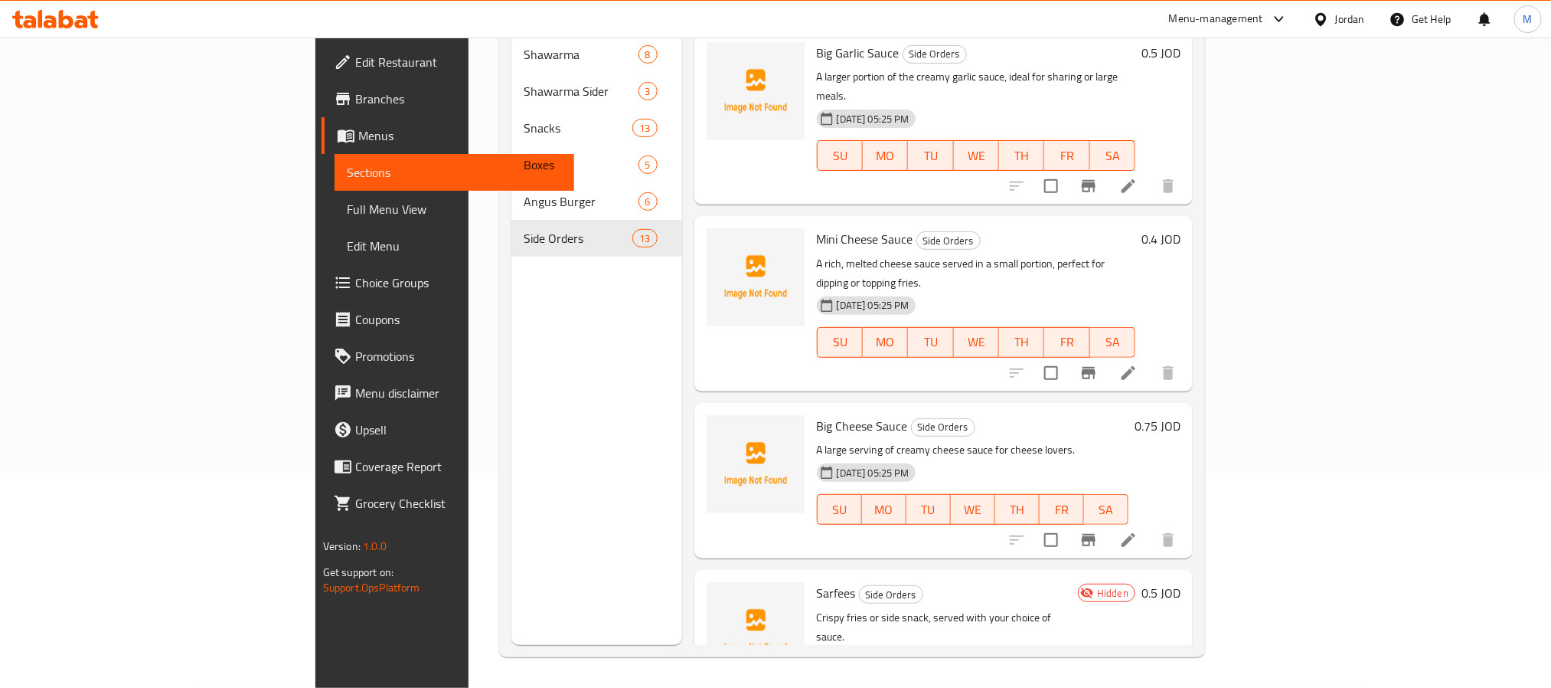
click at [817, 581] on span "Sarfees" at bounding box center [836, 592] width 39 height 23
copy h6 "Sarfees"
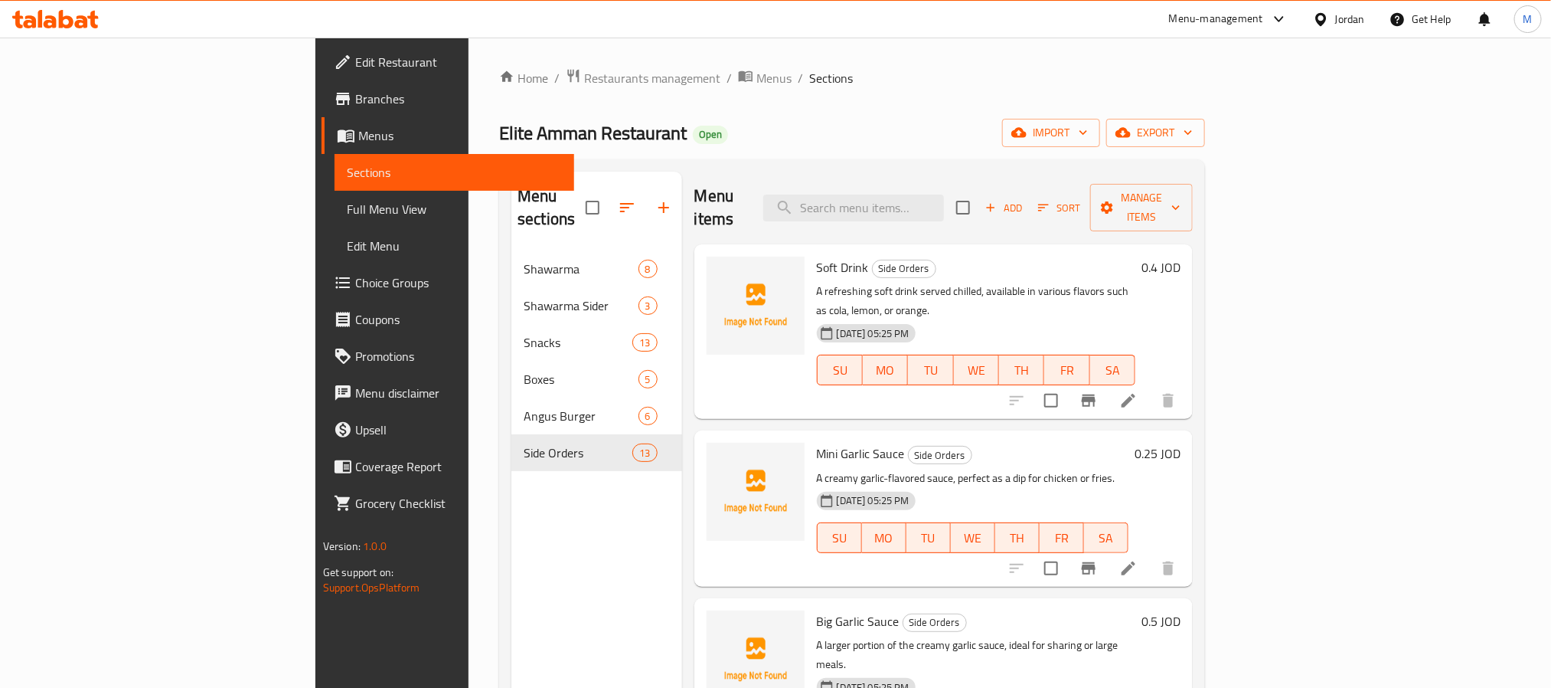
click at [747, 115] on div "Home / Restaurants management / Menus / Sections Elite Amman Restaurant Open im…" at bounding box center [852, 469] width 706 height 803
click at [1098, 282] on p "A refreshing soft drink served chilled, available in various flavors such as co…" at bounding box center [976, 301] width 319 height 38
copy p "lemon"
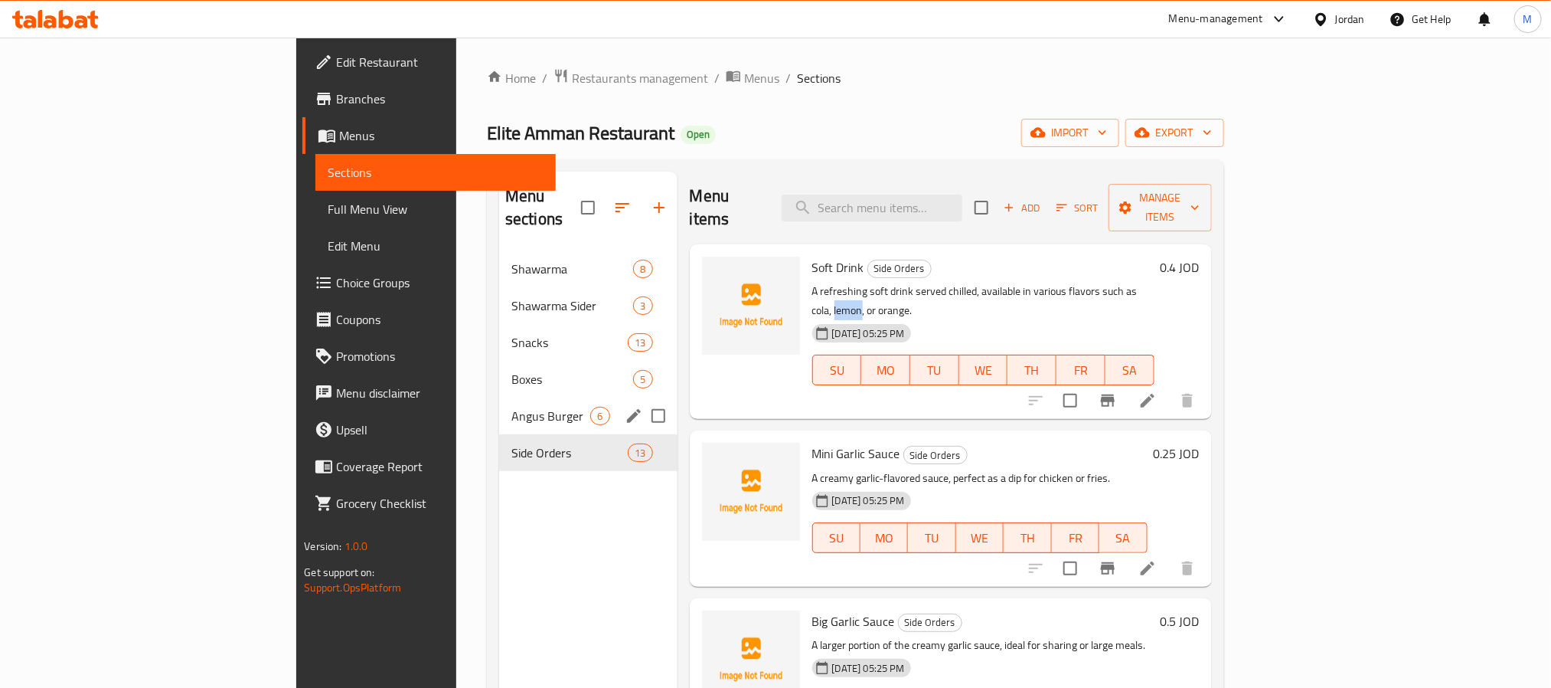
click at [499, 397] on div "Angus Burger 6" at bounding box center [588, 415] width 178 height 37
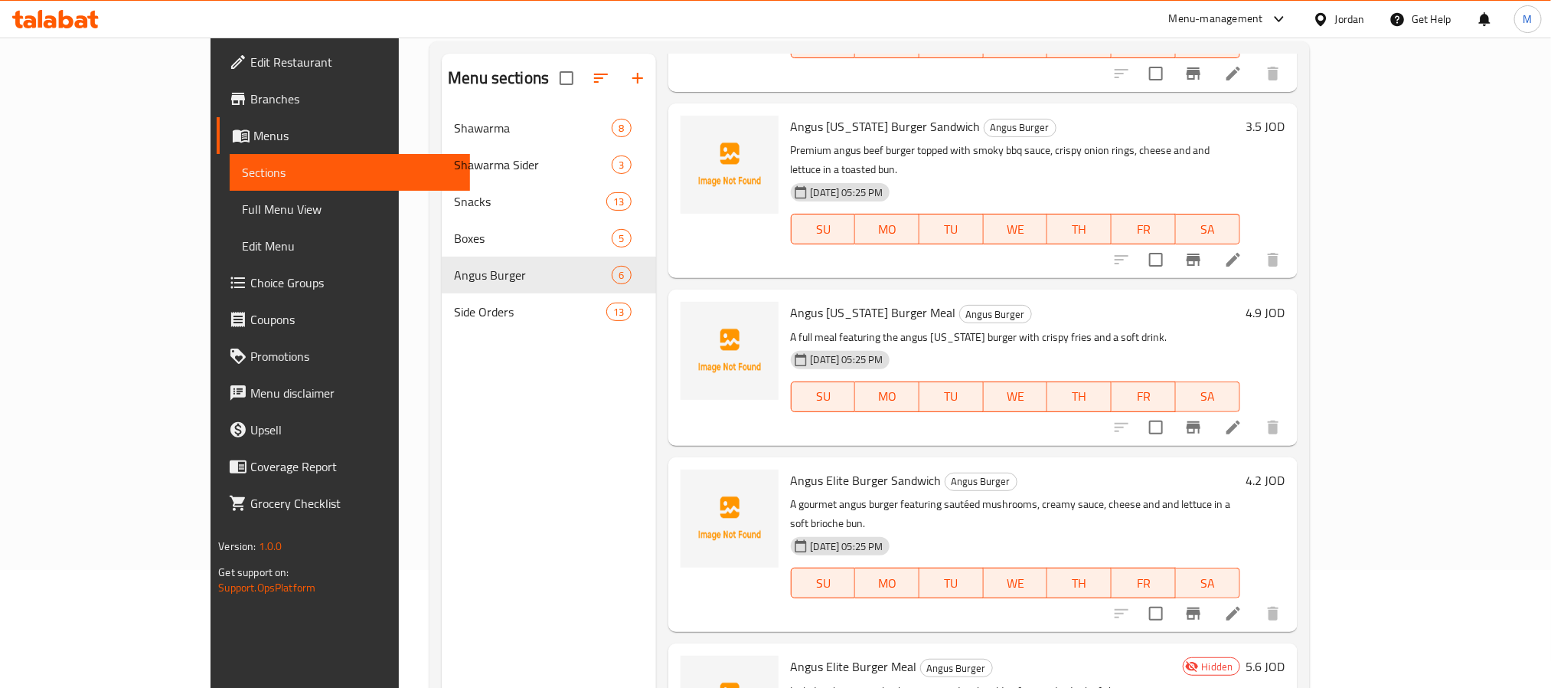
scroll to position [214, 0]
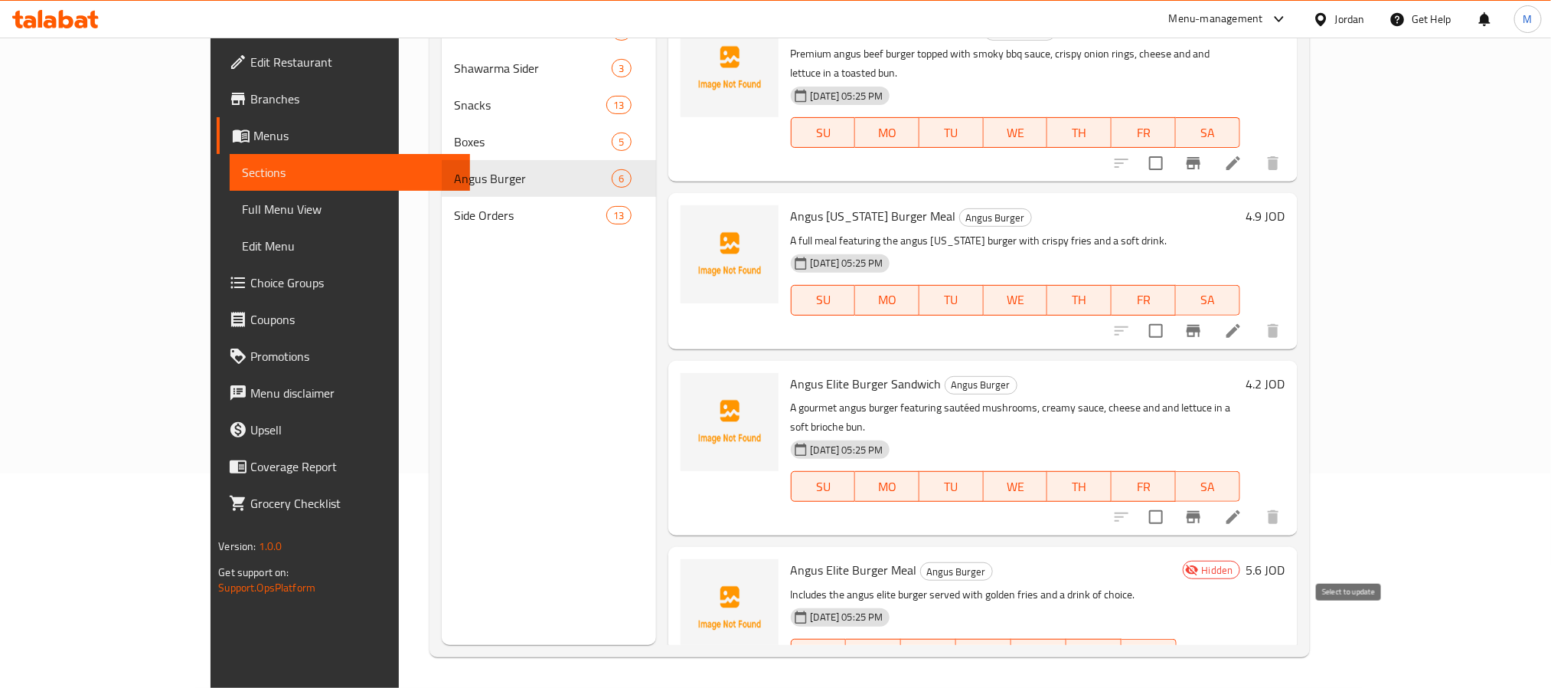
click at [1172, 669] on input "checkbox" at bounding box center [1156, 685] width 32 height 32
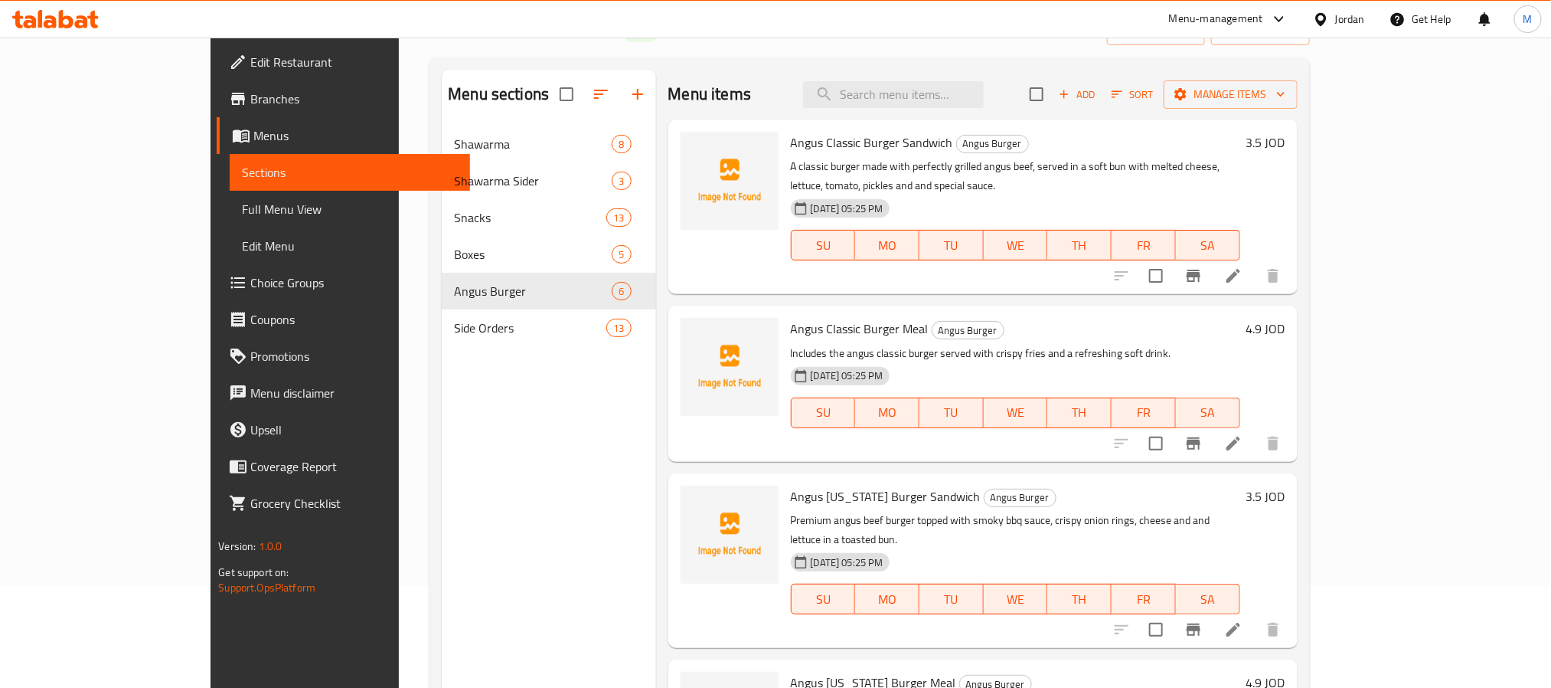
scroll to position [0, 0]
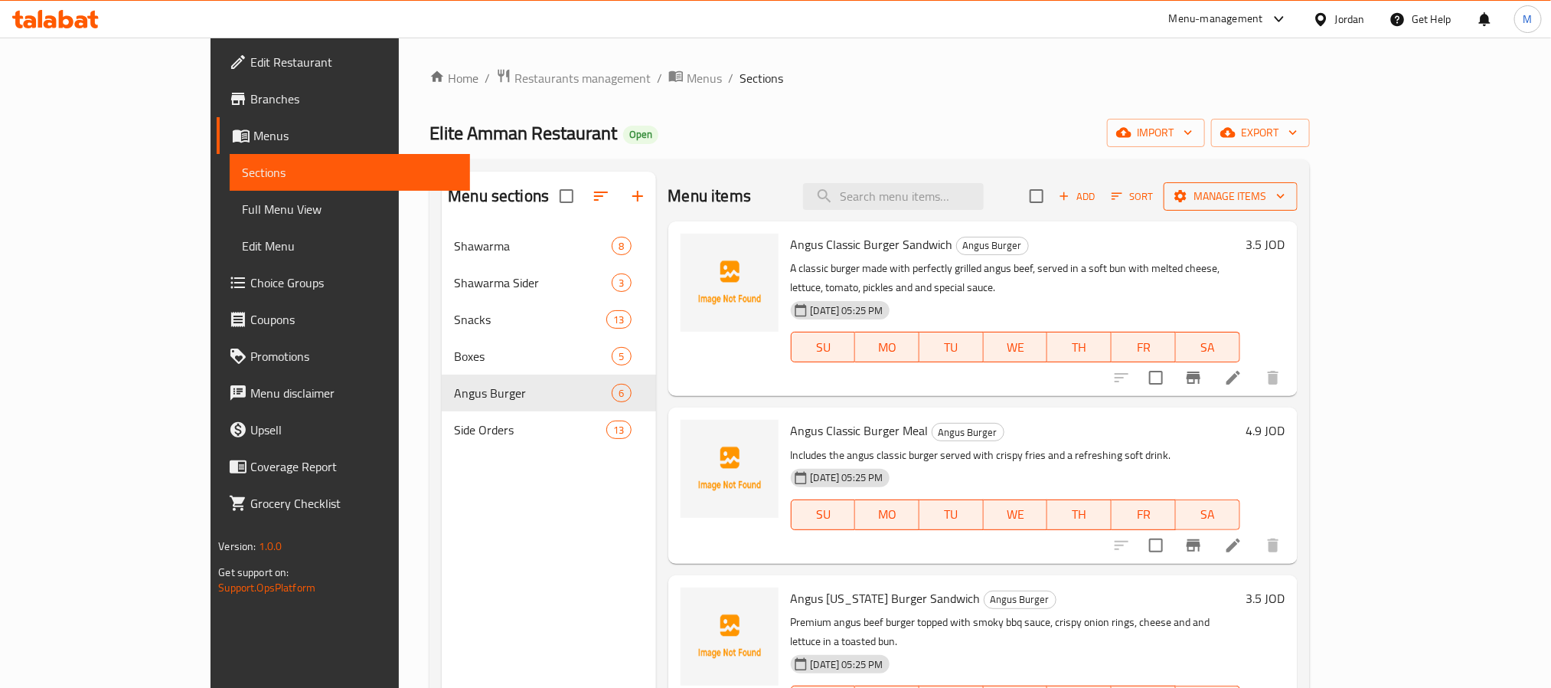
click at [1286, 191] on span "Manage items" at bounding box center [1231, 196] width 110 height 19
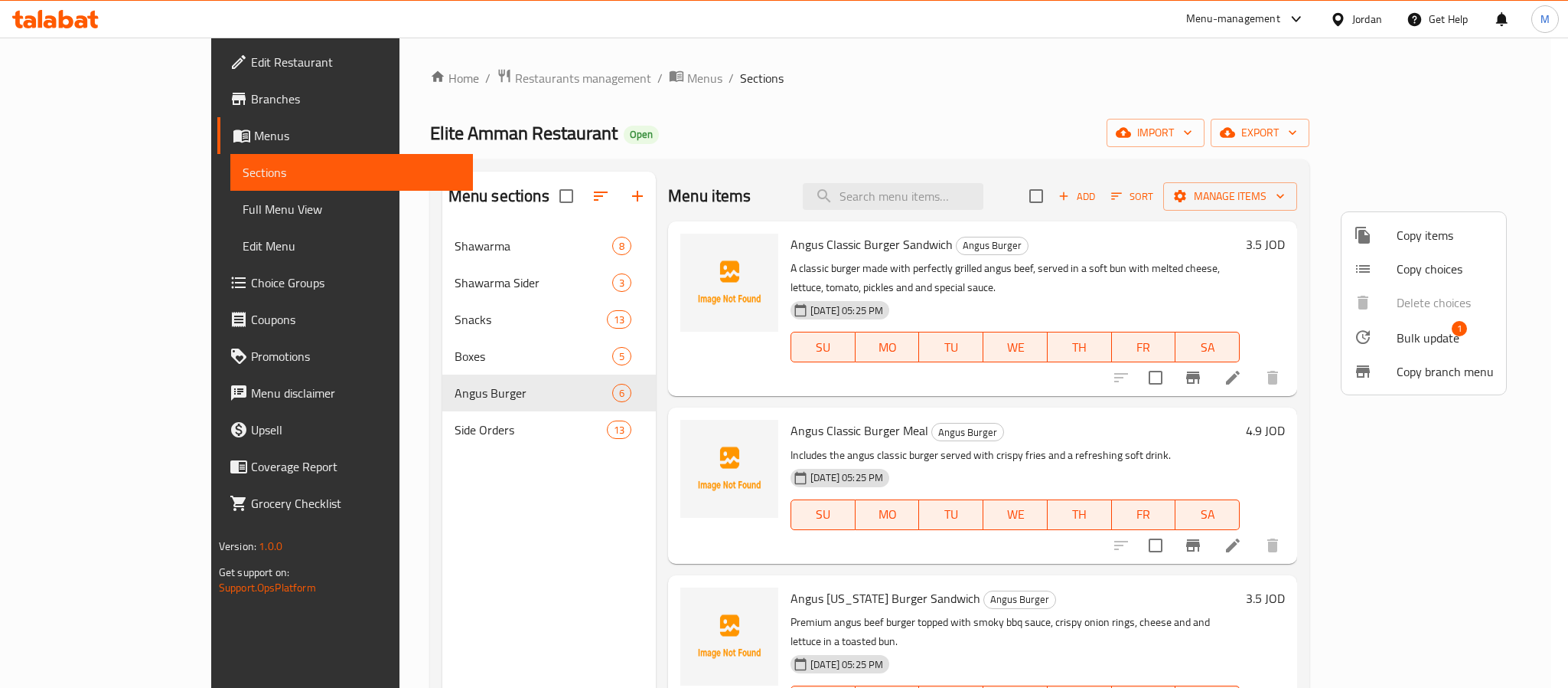
click at [1417, 343] on span "Bulk update" at bounding box center [1428, 338] width 63 height 18
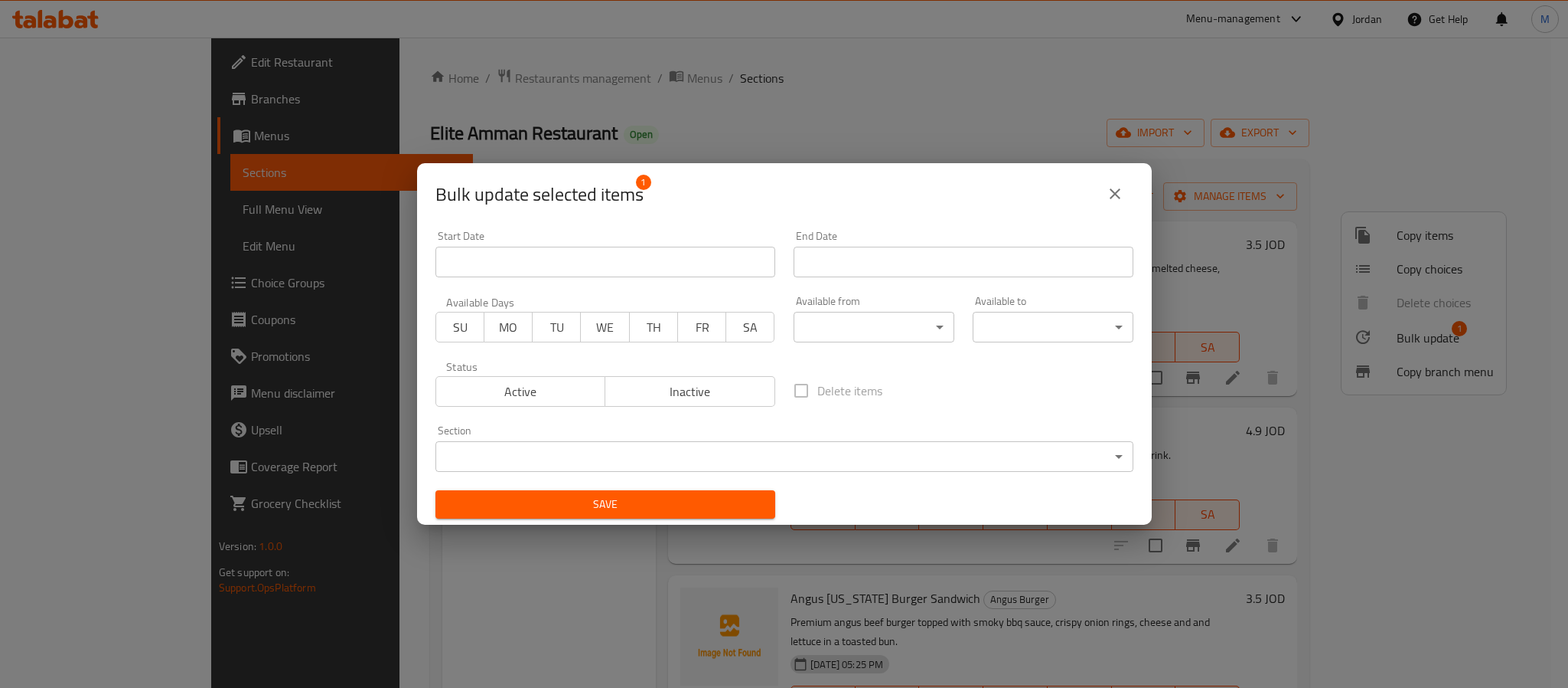
click at [689, 388] on span "Inactive" at bounding box center [691, 392] width 158 height 22
click at [526, 384] on span "Active" at bounding box center [522, 392] width 158 height 22
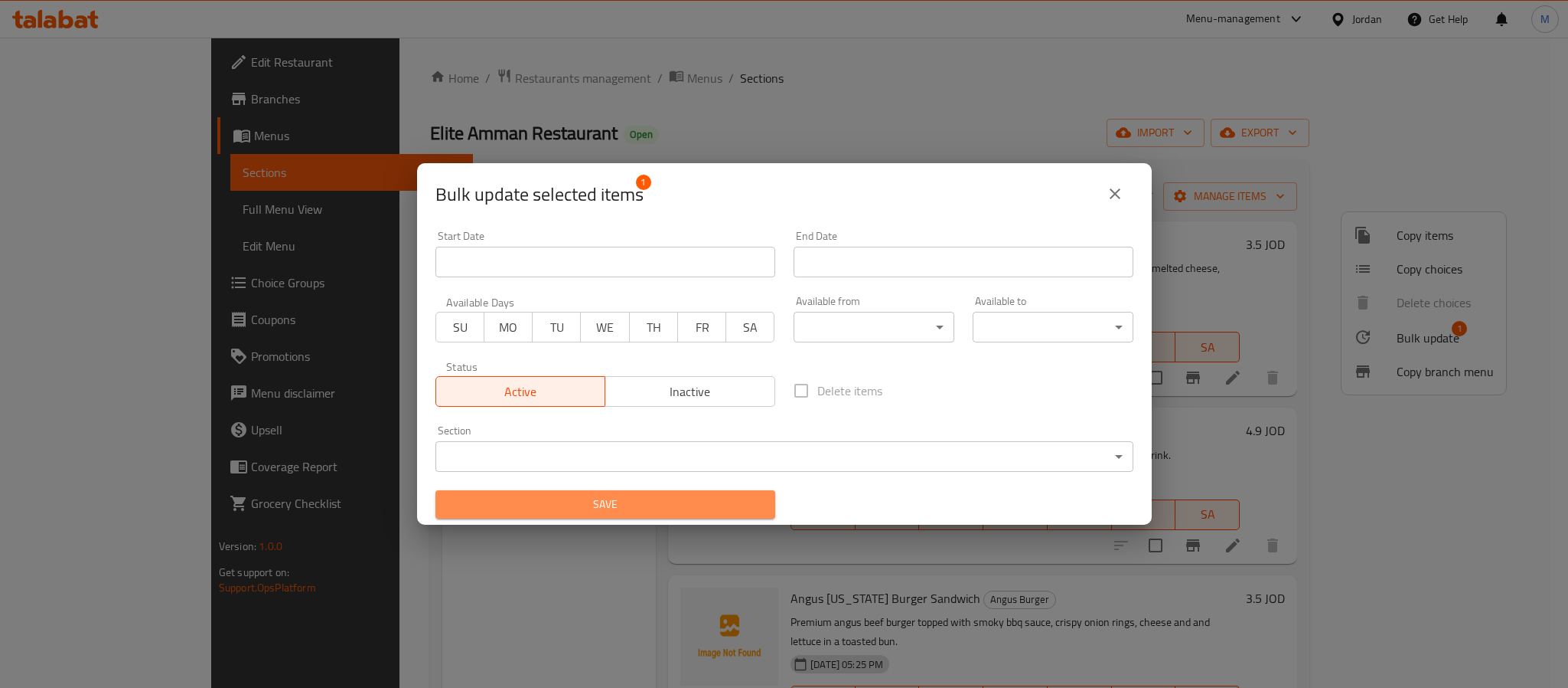
click at [674, 499] on span "Save" at bounding box center [606, 504] width 316 height 19
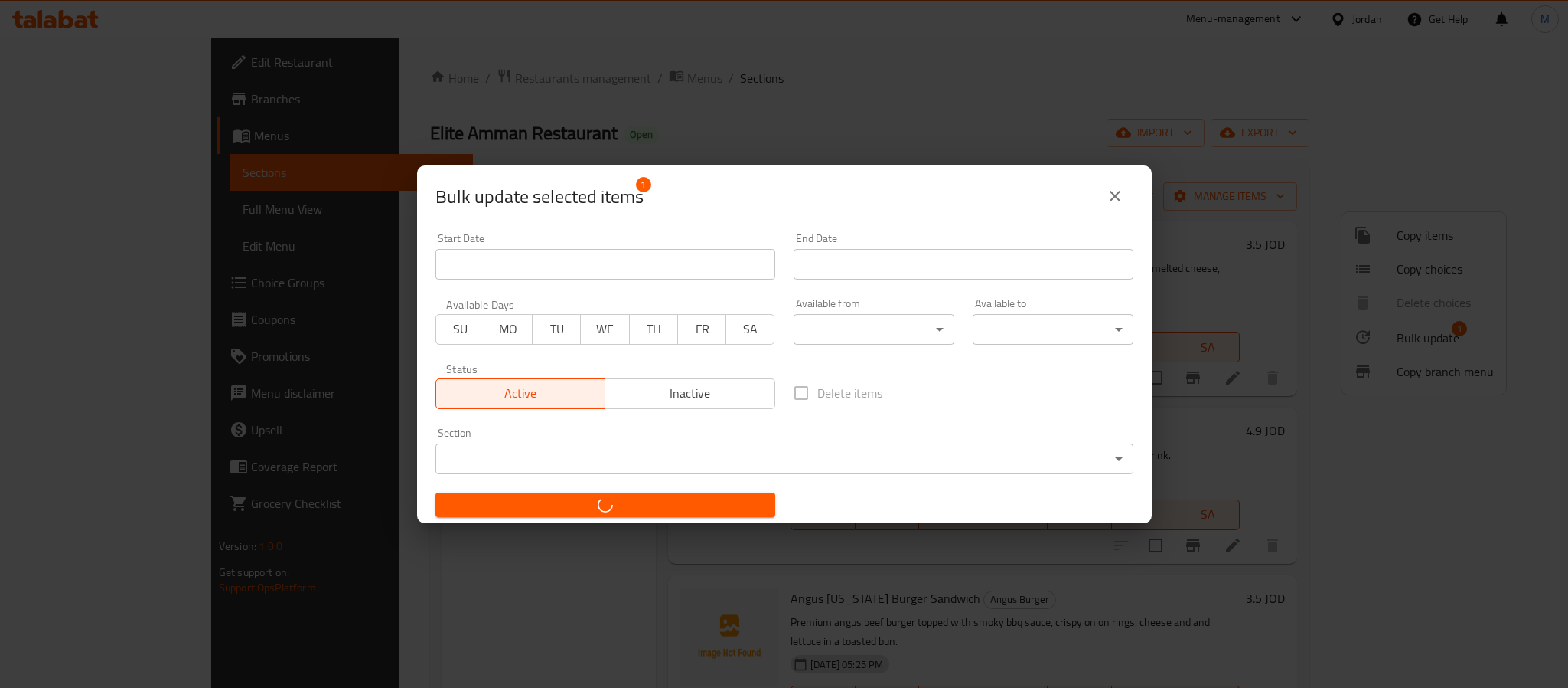
checkbox input "false"
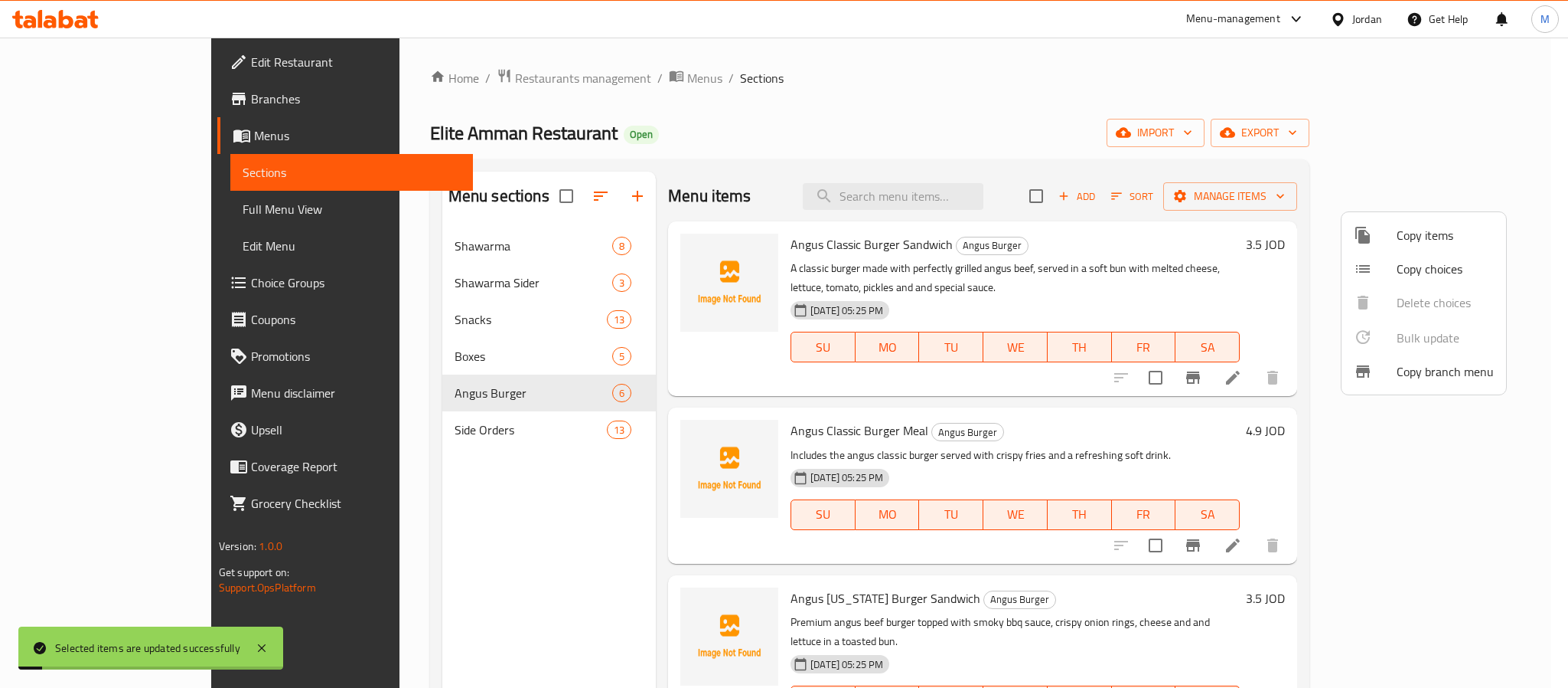
click at [1138, 194] on div at bounding box center [784, 344] width 1568 height 688
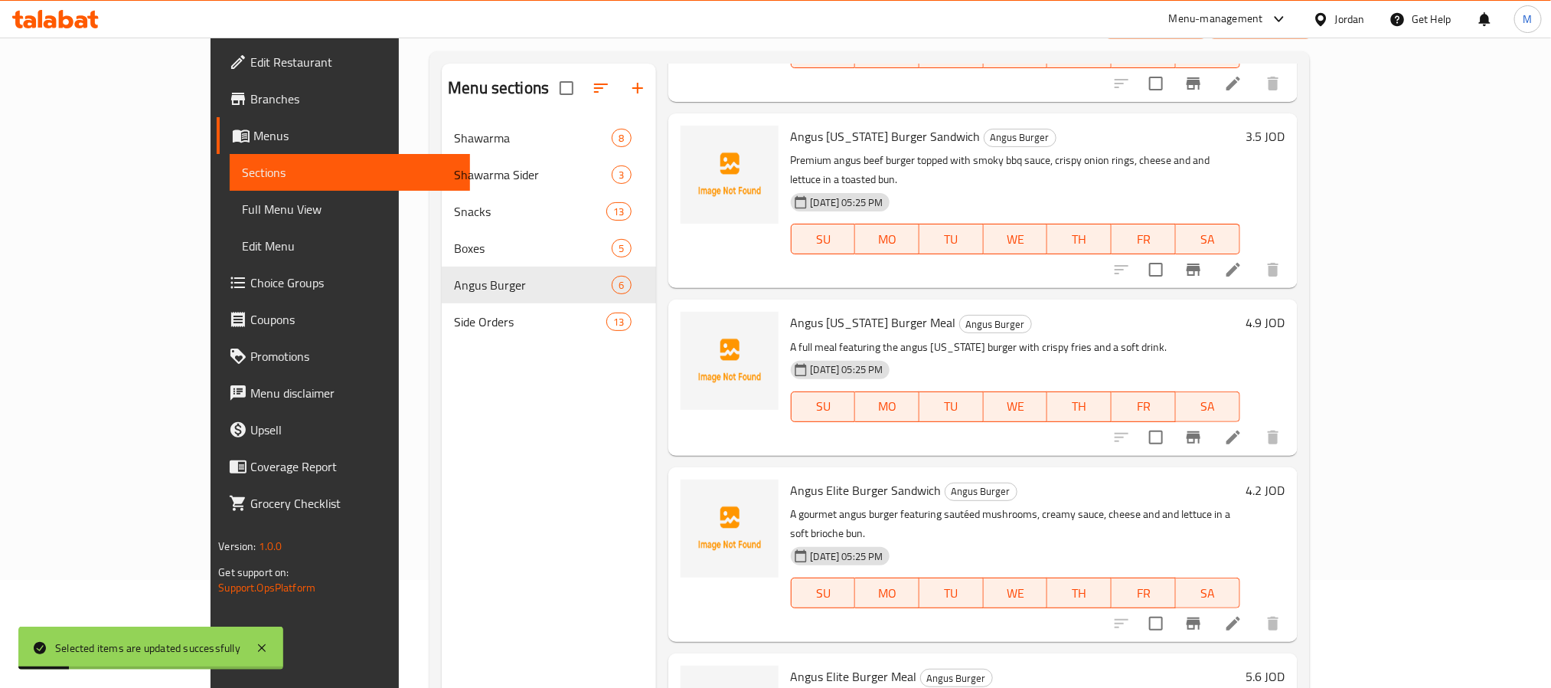
scroll to position [214, 0]
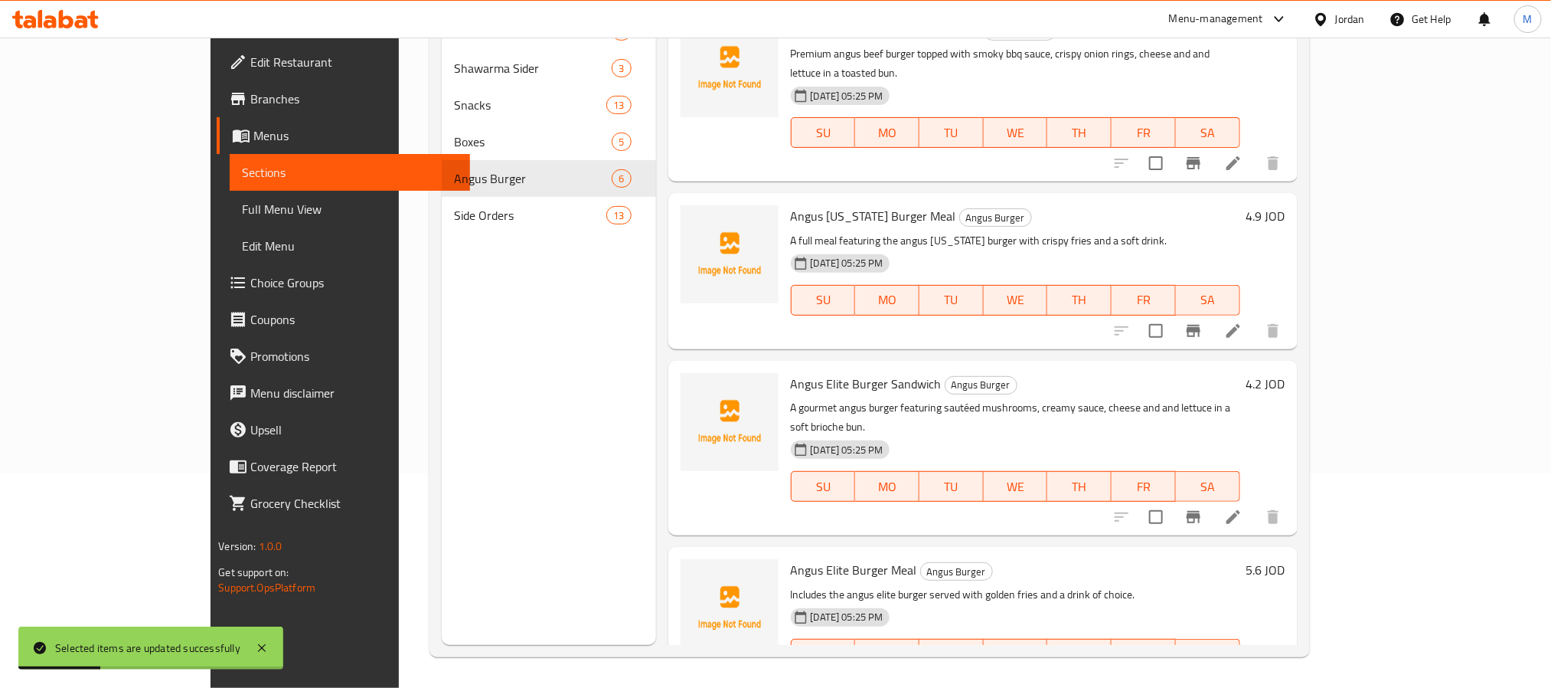
click at [1218, 671] on li at bounding box center [1196, 685] width 43 height 28
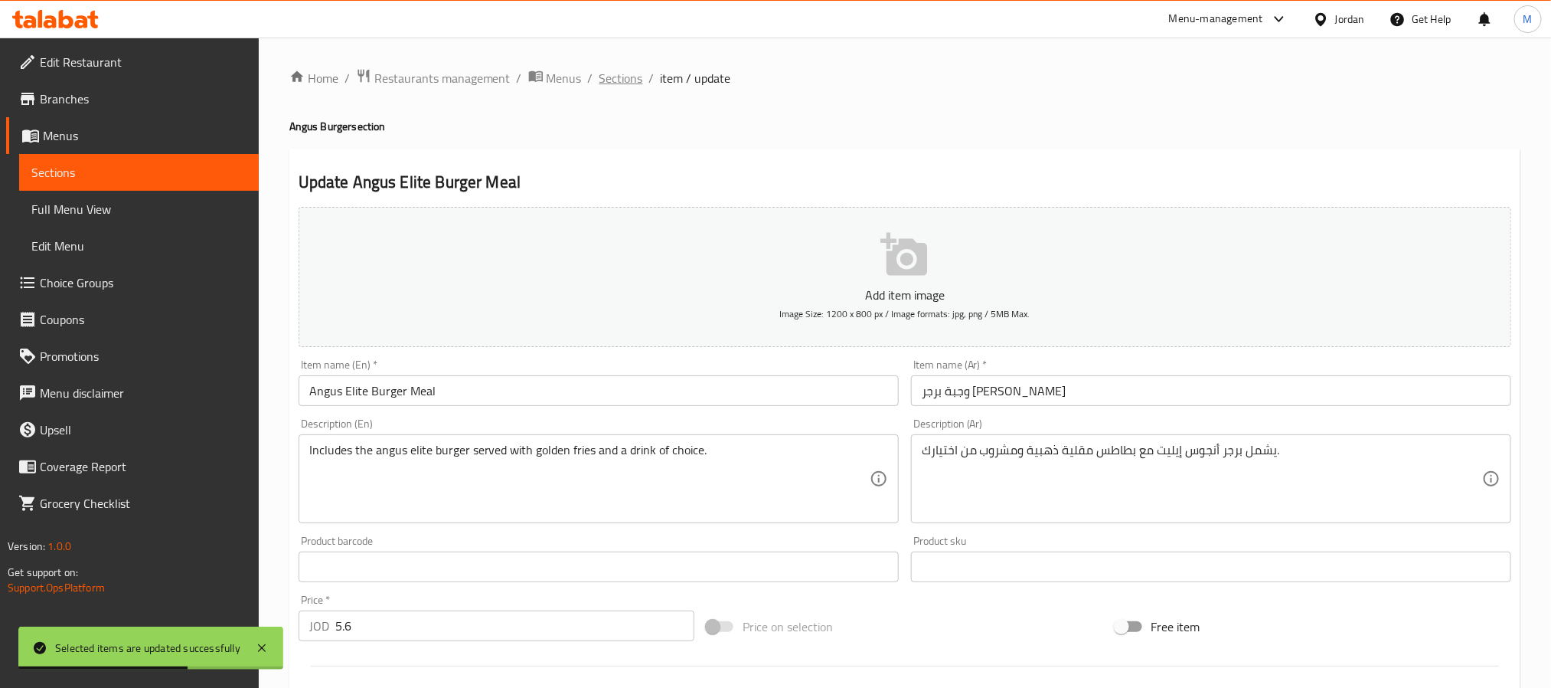
click at [604, 74] on span "Sections" at bounding box center [622, 78] width 44 height 18
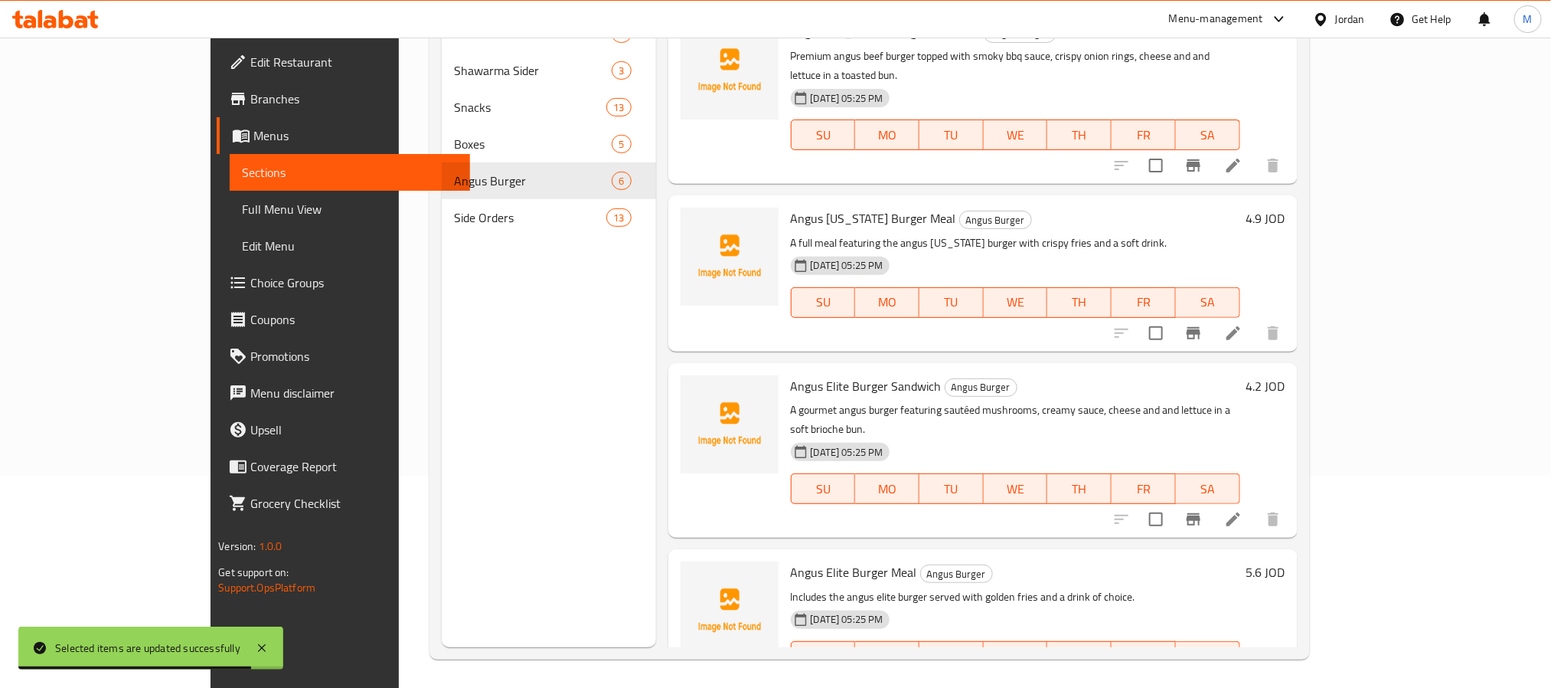
scroll to position [214, 0]
click at [816, 558] on span "Angus Elite Burger Meal" at bounding box center [854, 569] width 126 height 23
click at [814, 558] on span "Angus Elite Burger Meal" at bounding box center [854, 569] width 126 height 23
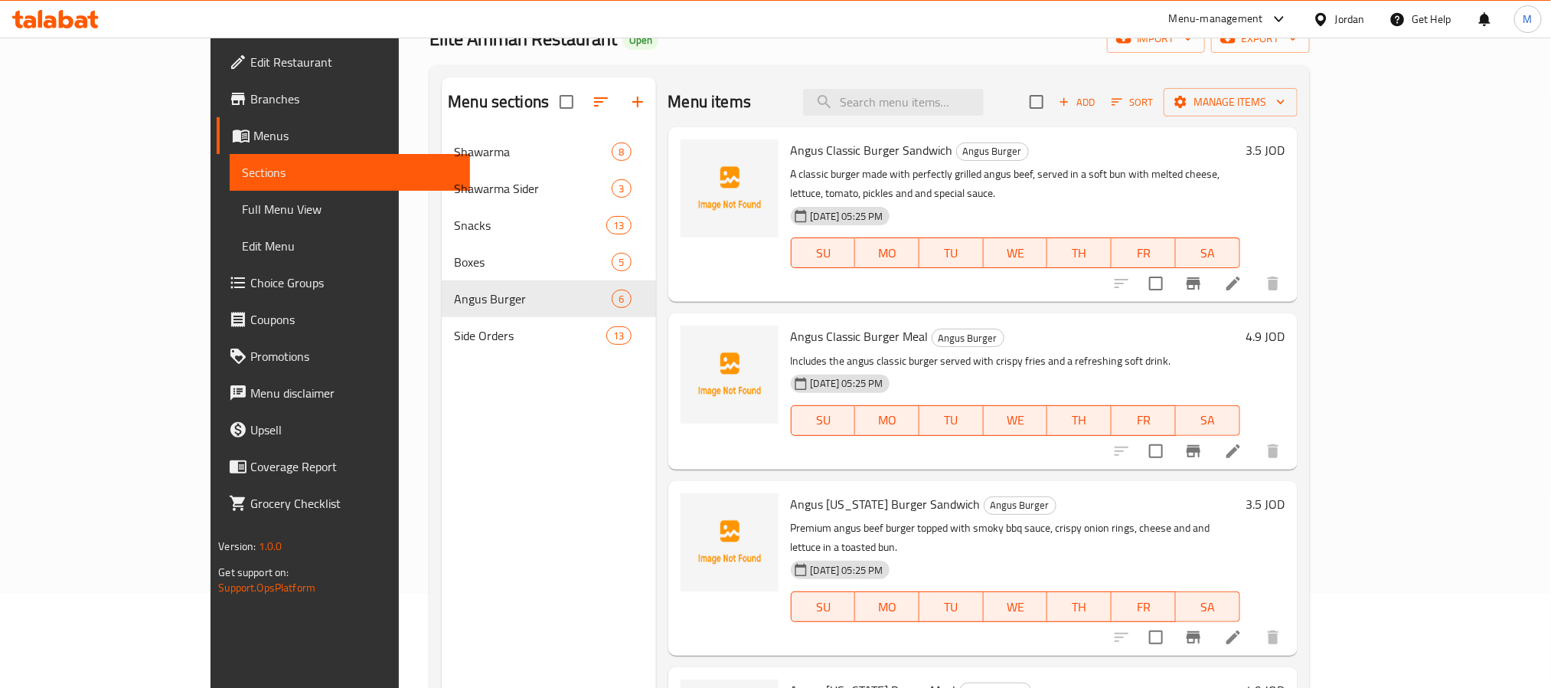
scroll to position [0, 0]
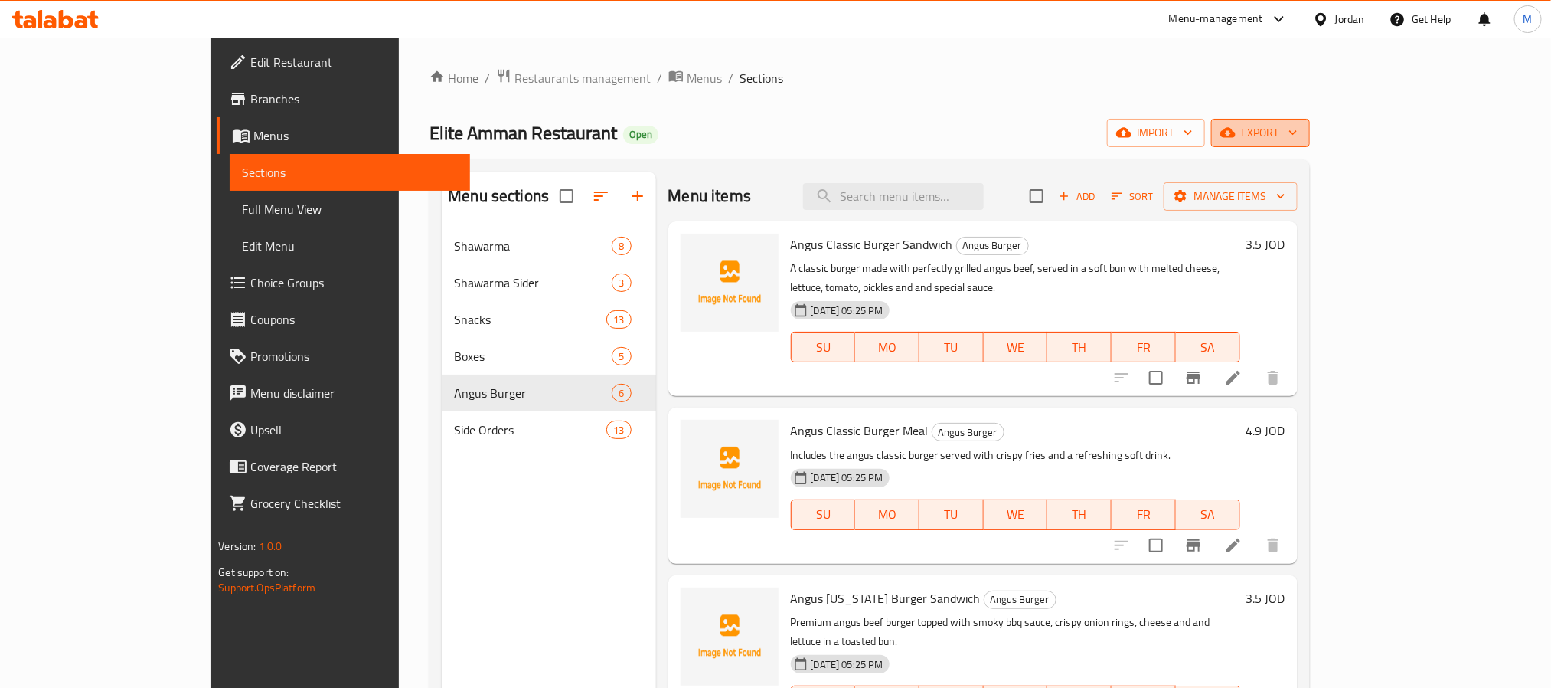
click at [1298, 127] on span "export" at bounding box center [1261, 132] width 74 height 19
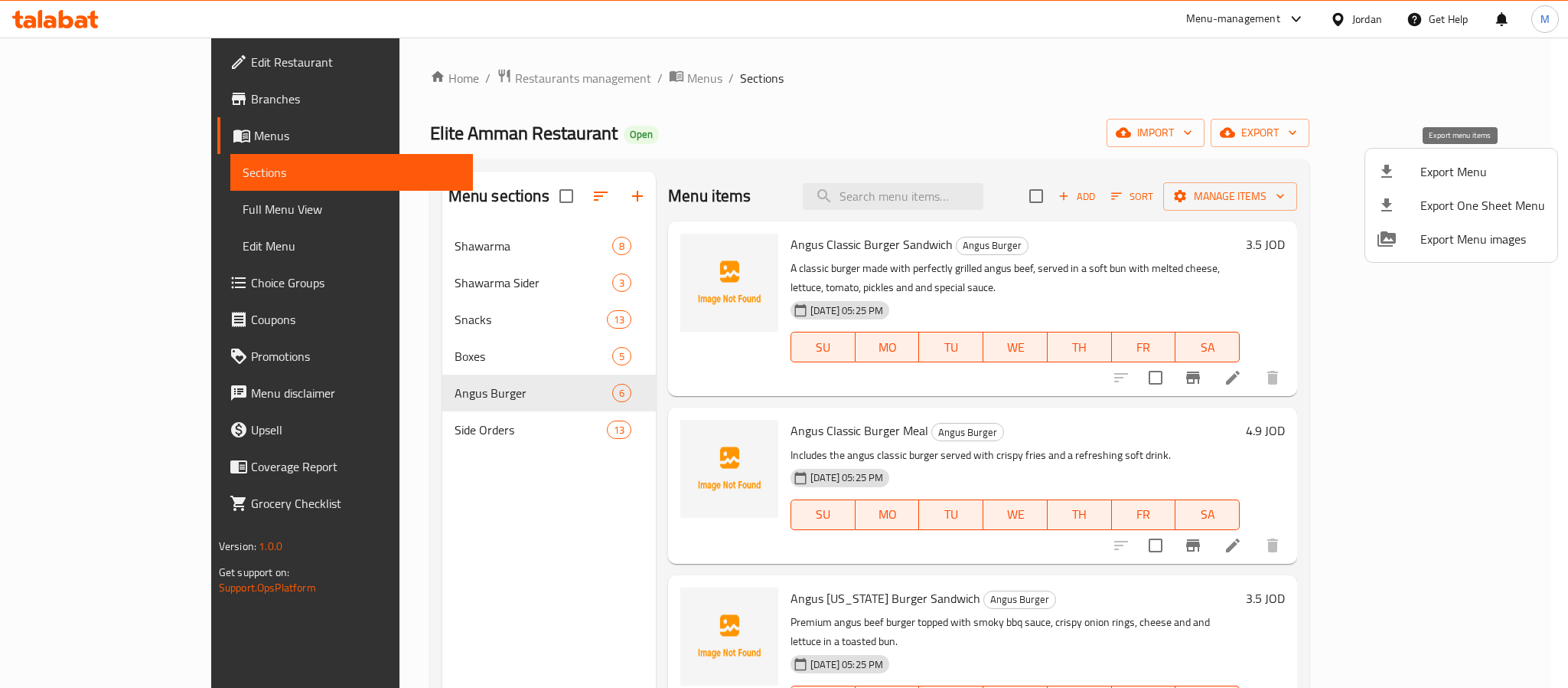
click at [1467, 177] on span "Export Menu" at bounding box center [1482, 171] width 125 height 18
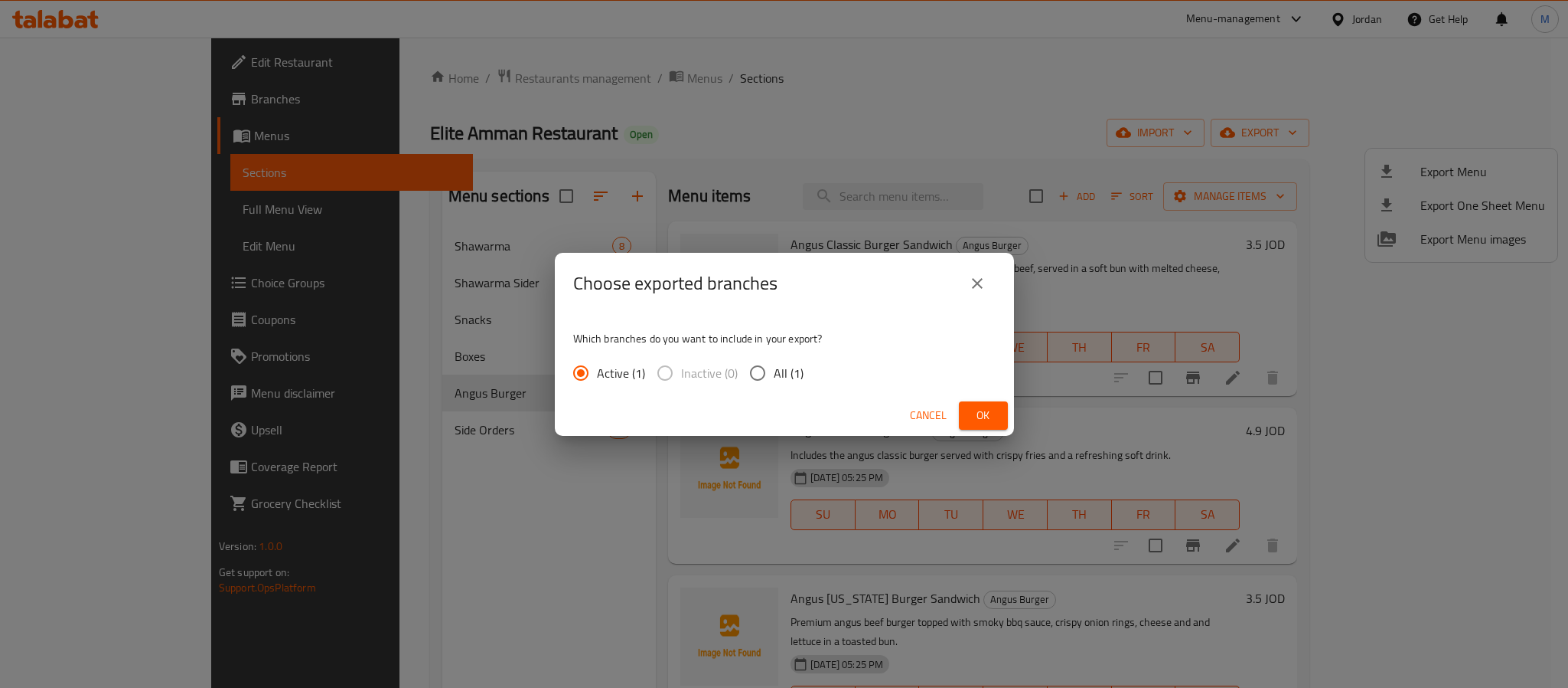
click at [796, 381] on span "All (1)" at bounding box center [788, 373] width 30 height 18
click at [774, 381] on input "All (1)" at bounding box center [758, 373] width 32 height 32
radio input "true"
click at [1006, 416] on button "Ok" at bounding box center [983, 415] width 49 height 28
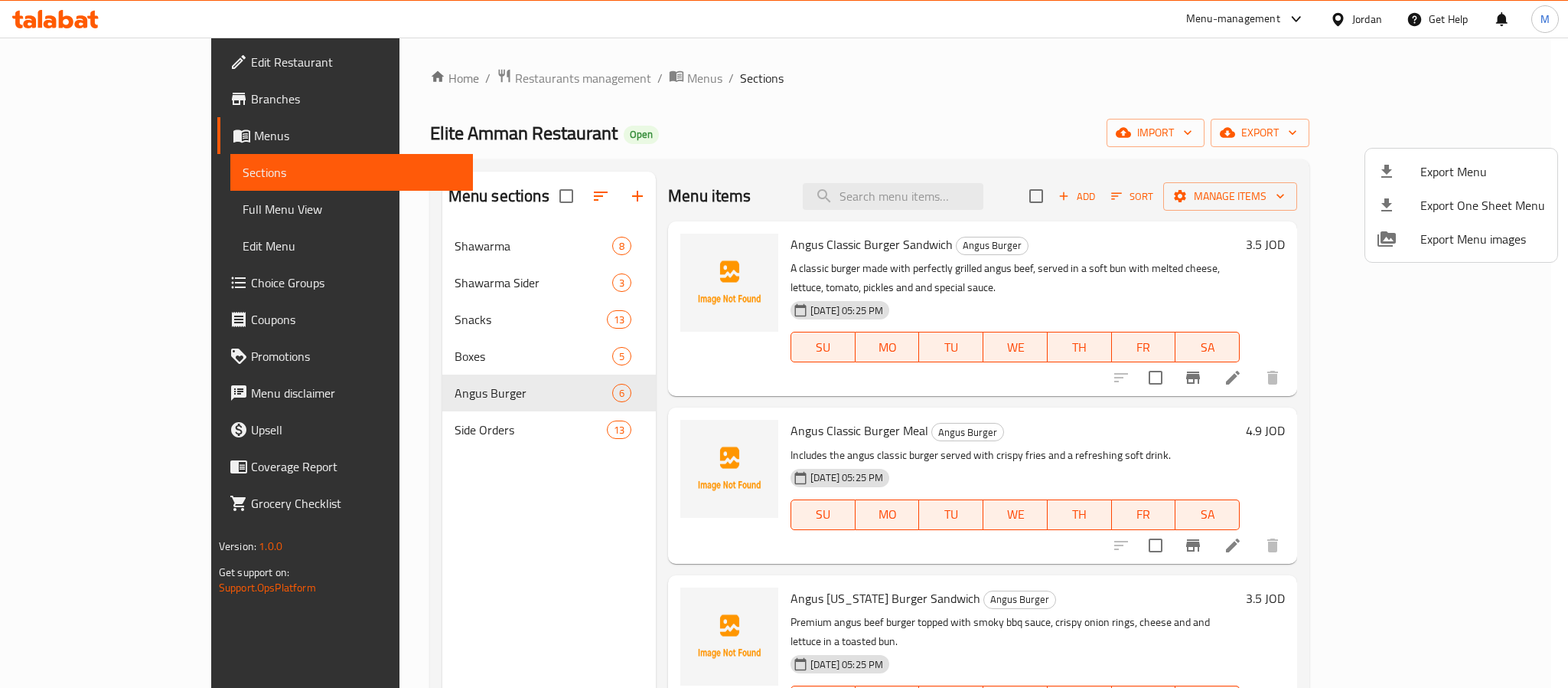
click at [1369, 23] on div at bounding box center [784, 344] width 1568 height 688
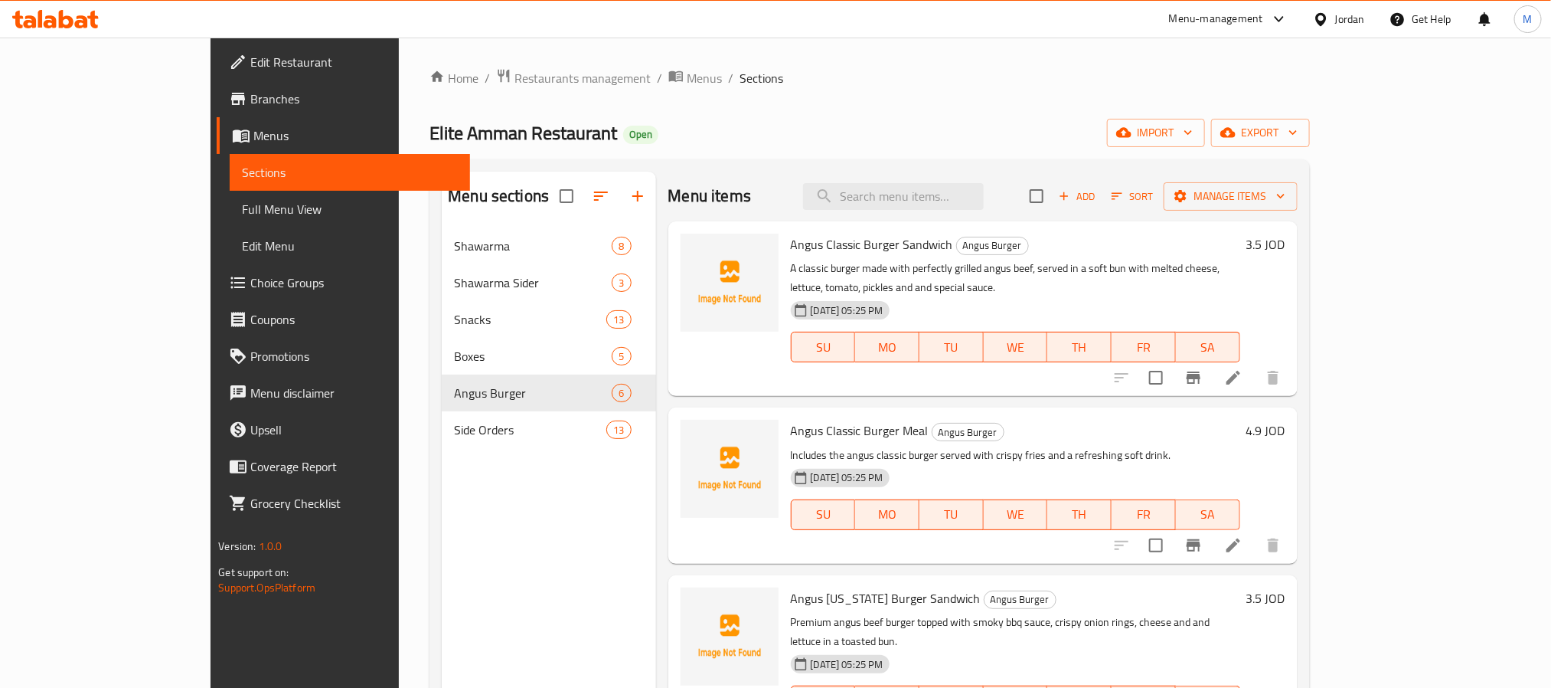
click at [1359, 19] on div "Jordan" at bounding box center [1351, 19] width 30 height 17
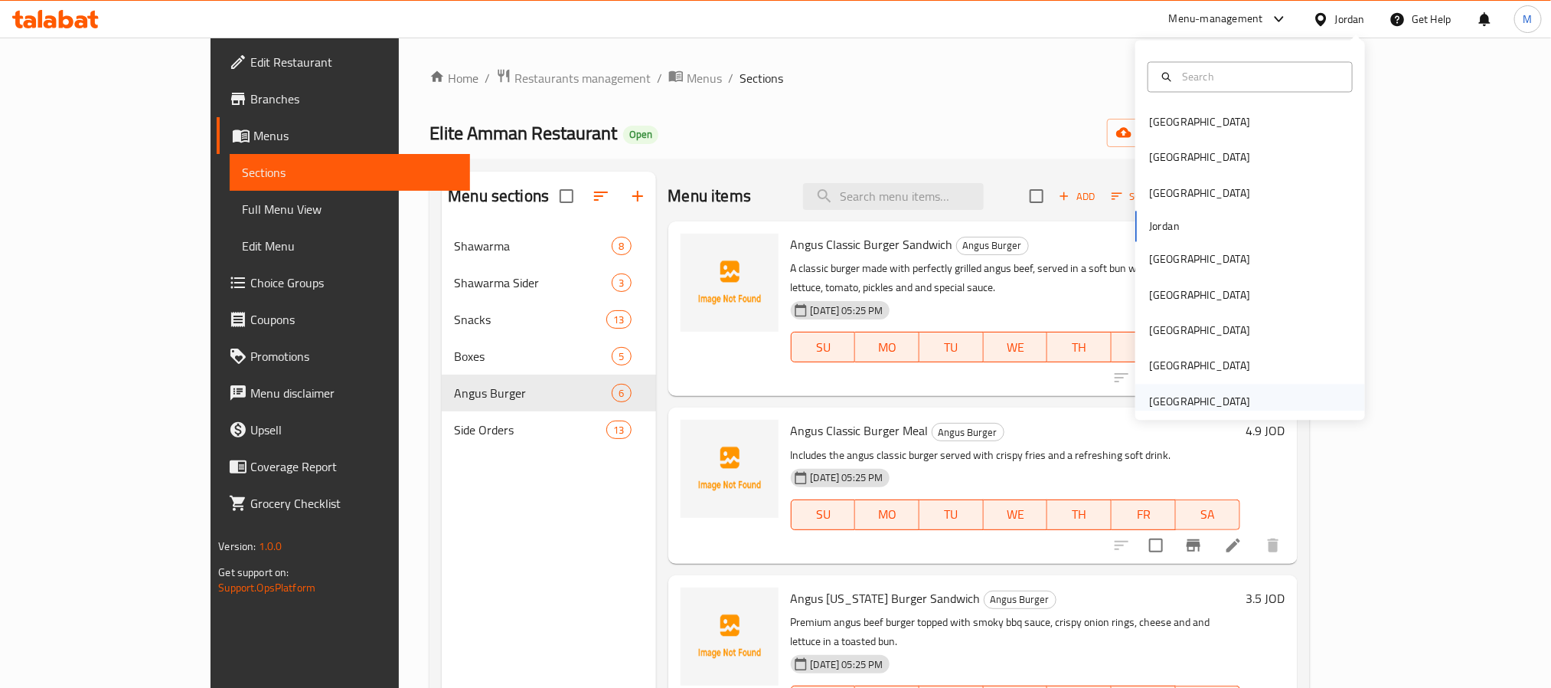
click at [1170, 409] on div "[GEOGRAPHIC_DATA]" at bounding box center [1199, 401] width 101 height 17
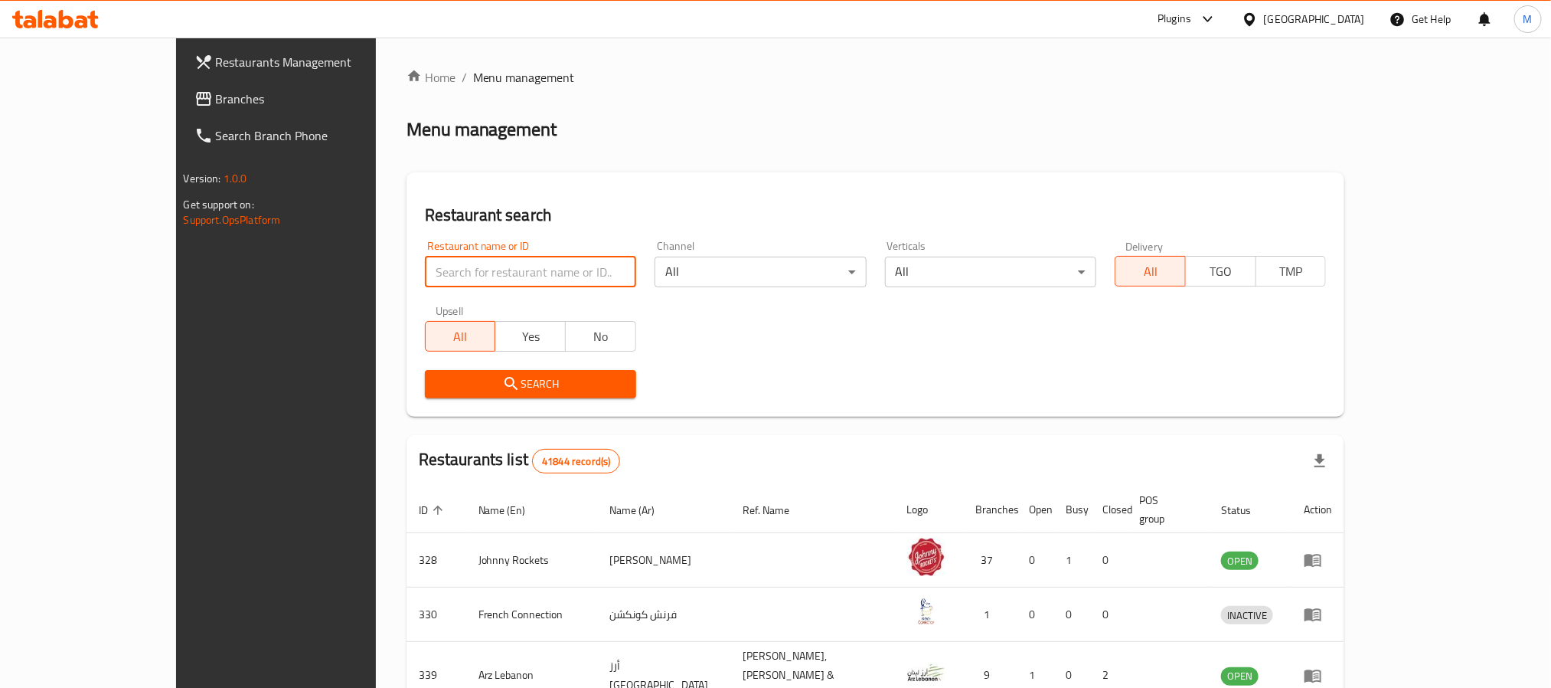
click at [433, 260] on input "search" at bounding box center [530, 272] width 211 height 31
paste input "King Of Coffee"
type input "King Of Coffee"
click button "Search" at bounding box center [530, 384] width 211 height 28
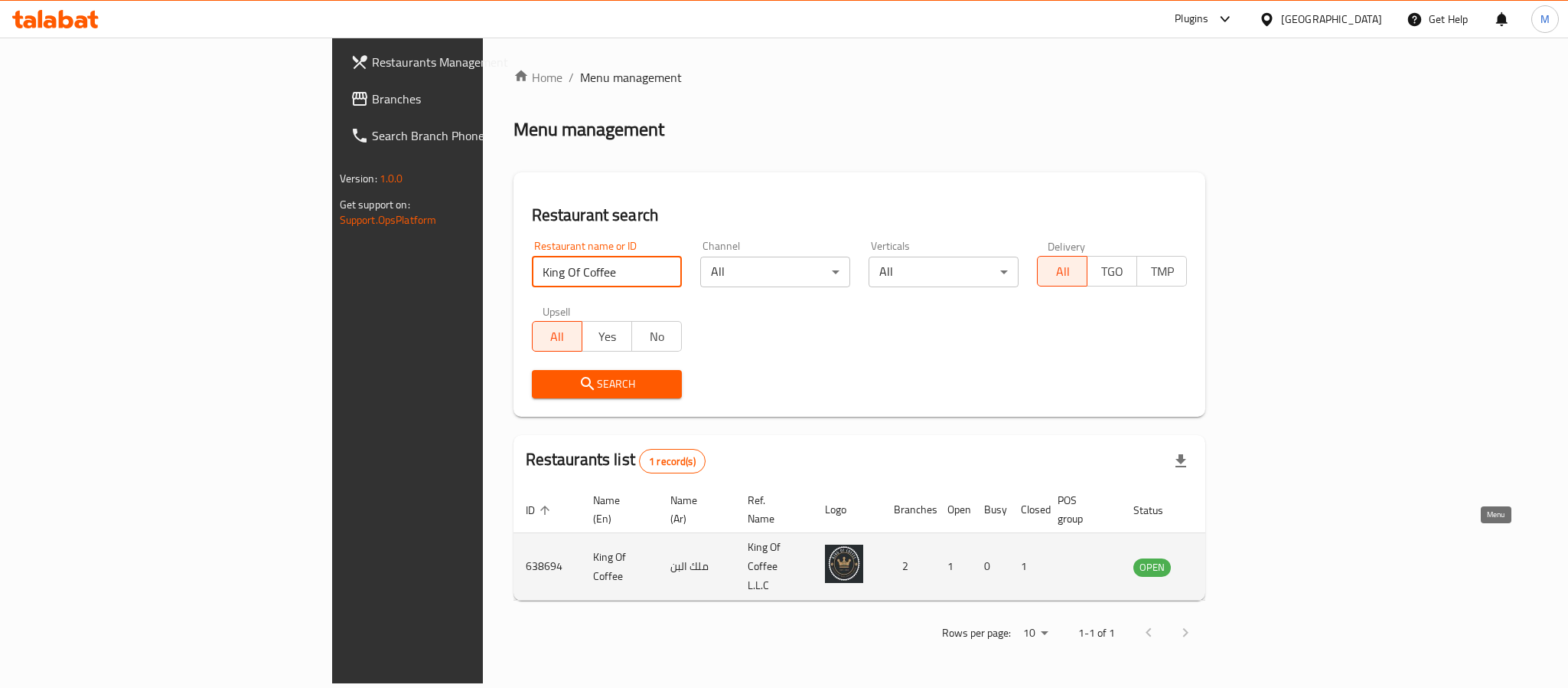
click at [1232, 557] on icon "enhanced table" at bounding box center [1223, 566] width 18 height 18
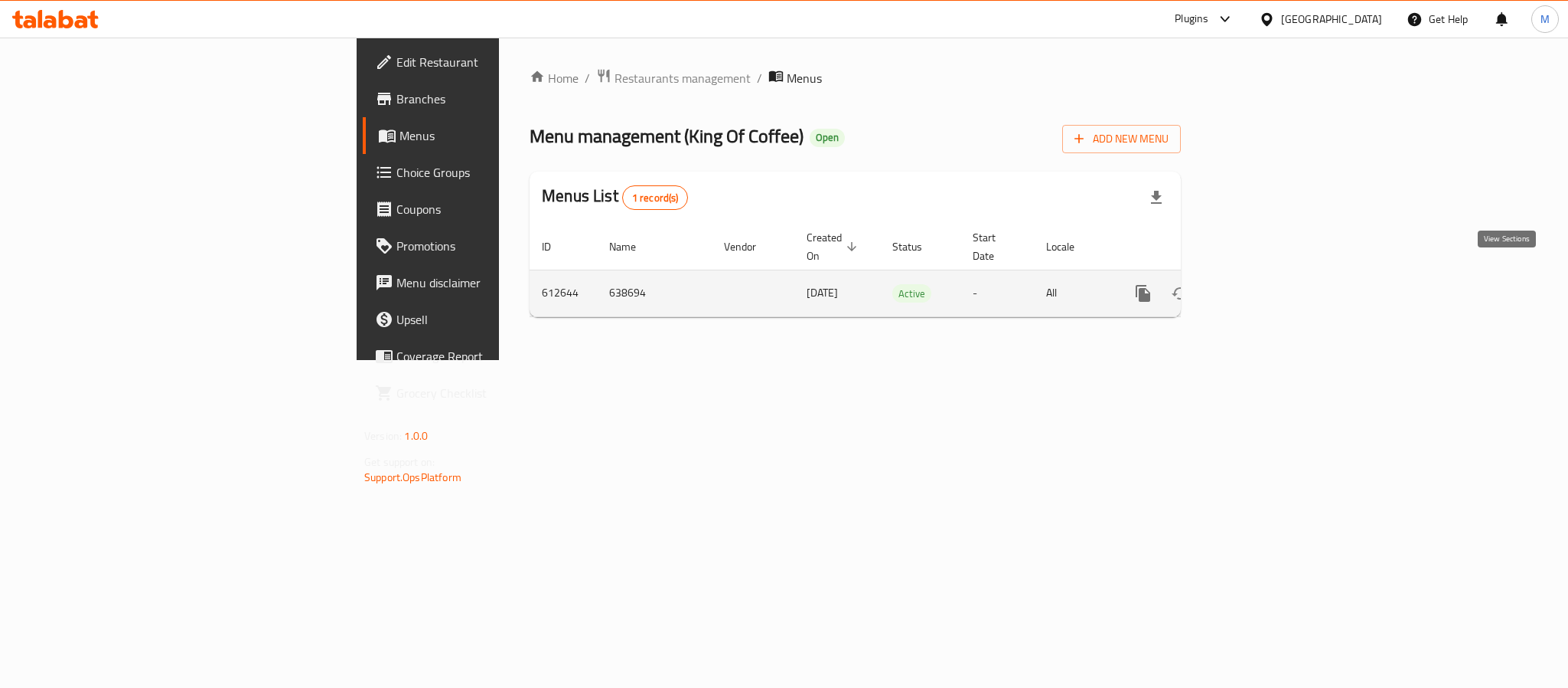
click at [1263, 284] on icon "enhanced table" at bounding box center [1253, 293] width 18 height 18
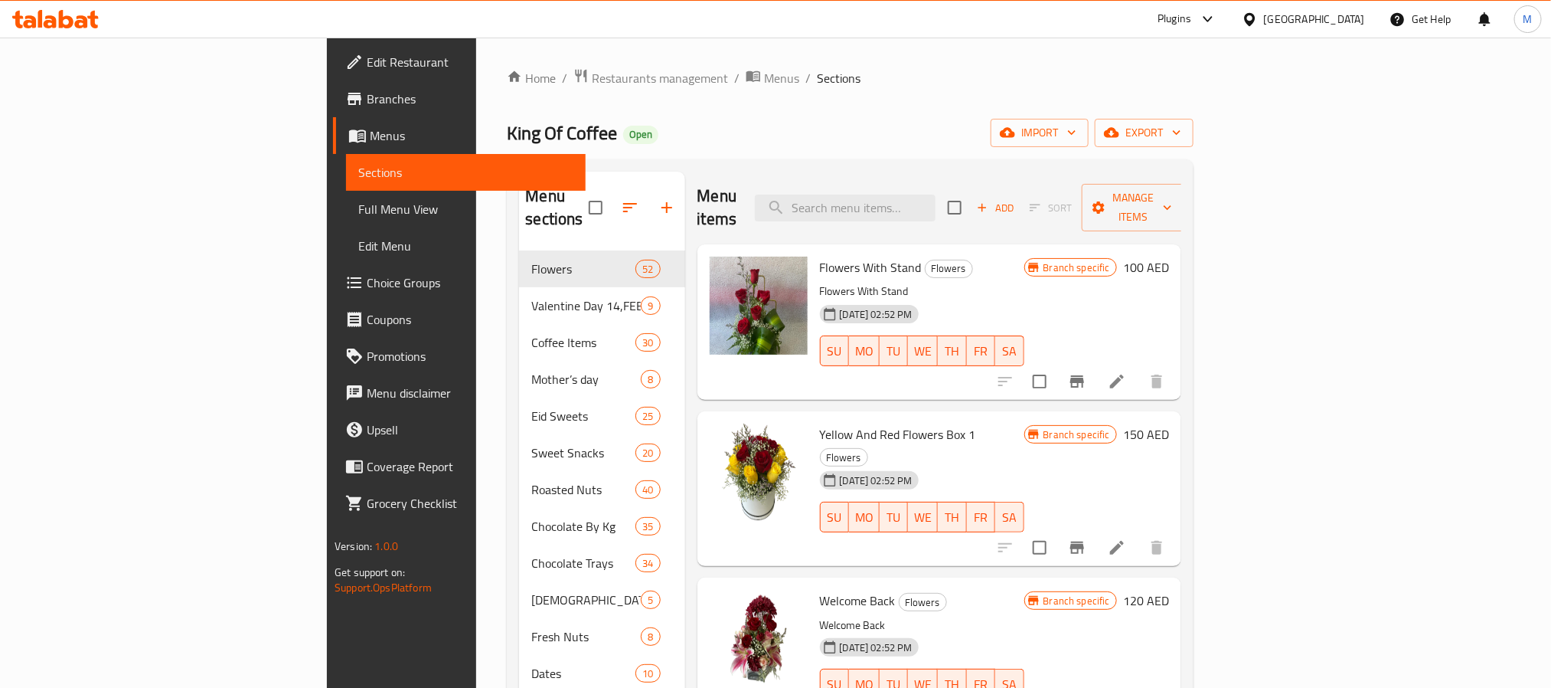
click at [367, 53] on span "Edit Restaurant" at bounding box center [470, 62] width 207 height 18
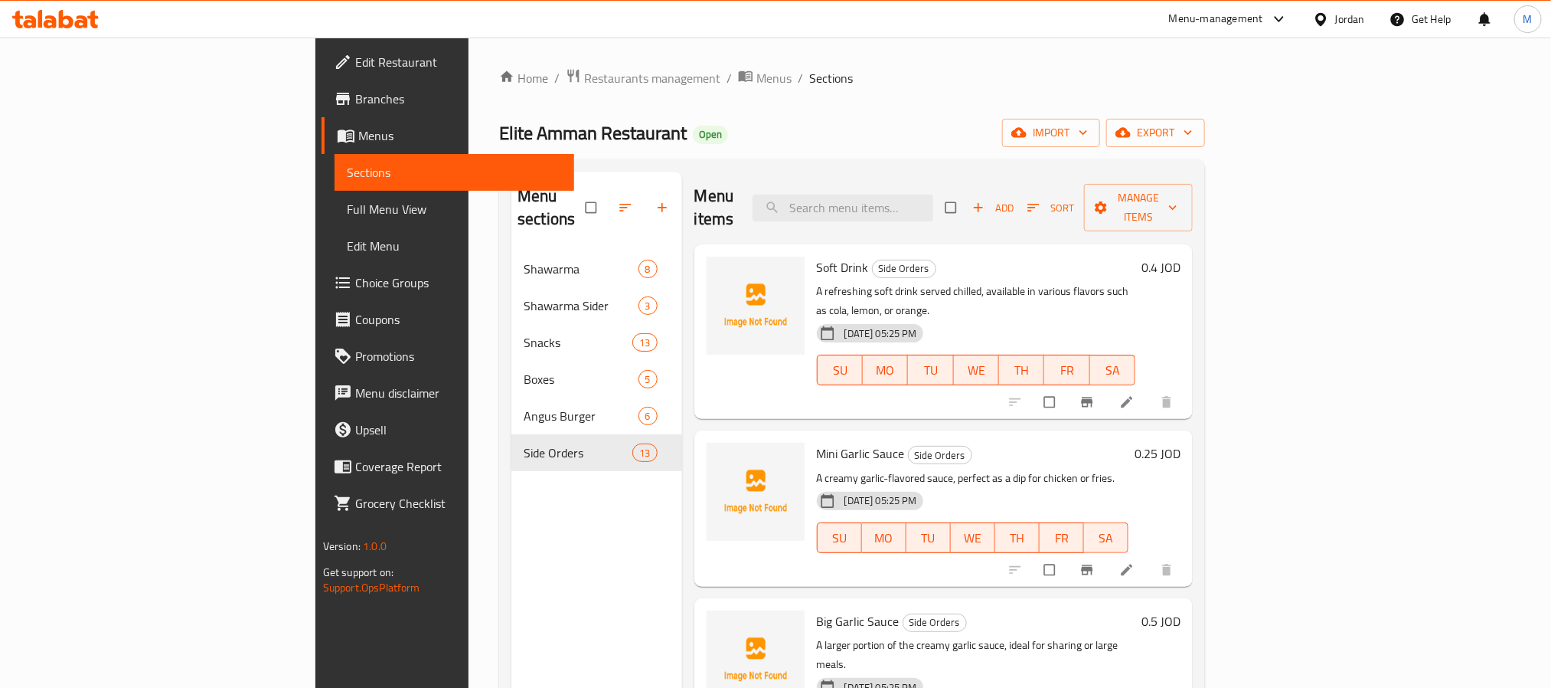
click at [355, 283] on span "Choice Groups" at bounding box center [458, 282] width 207 height 18
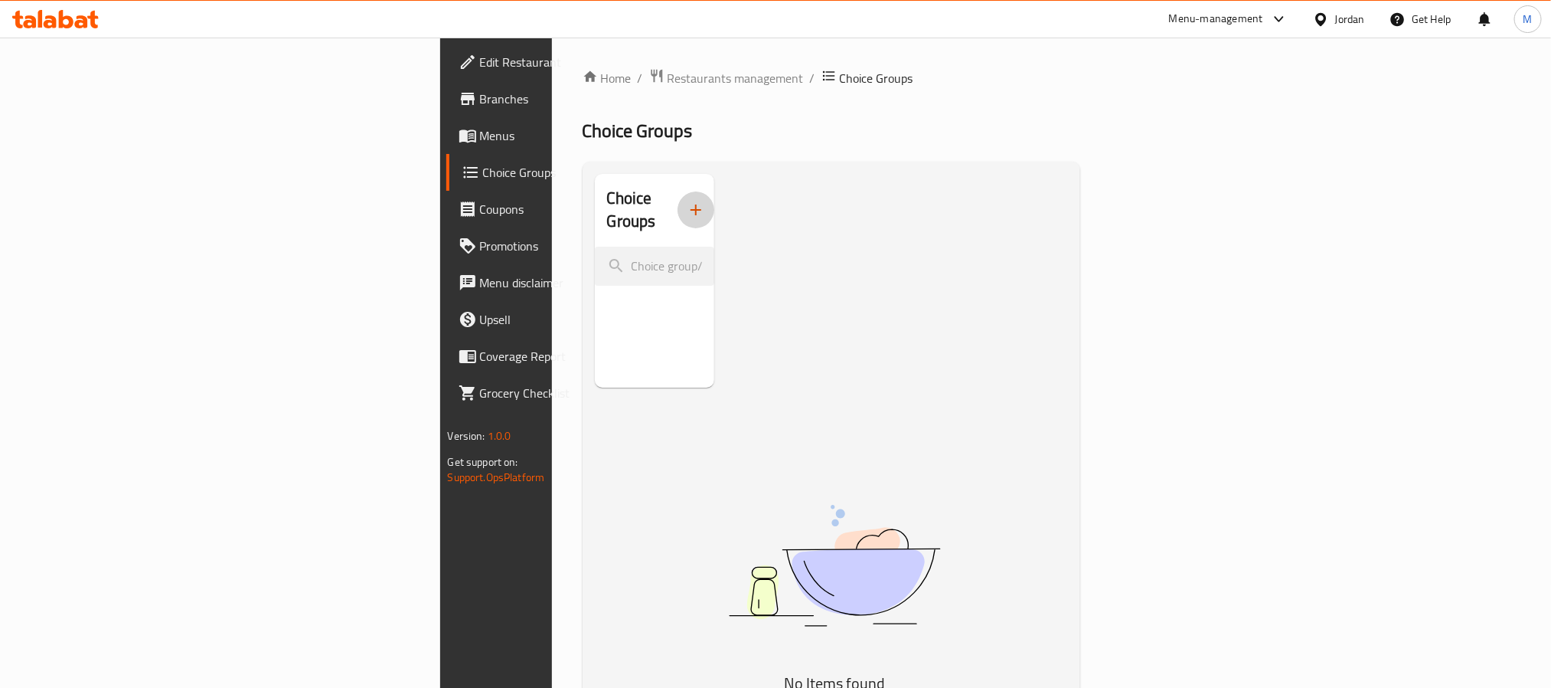
click at [687, 201] on icon "button" at bounding box center [696, 210] width 18 height 18
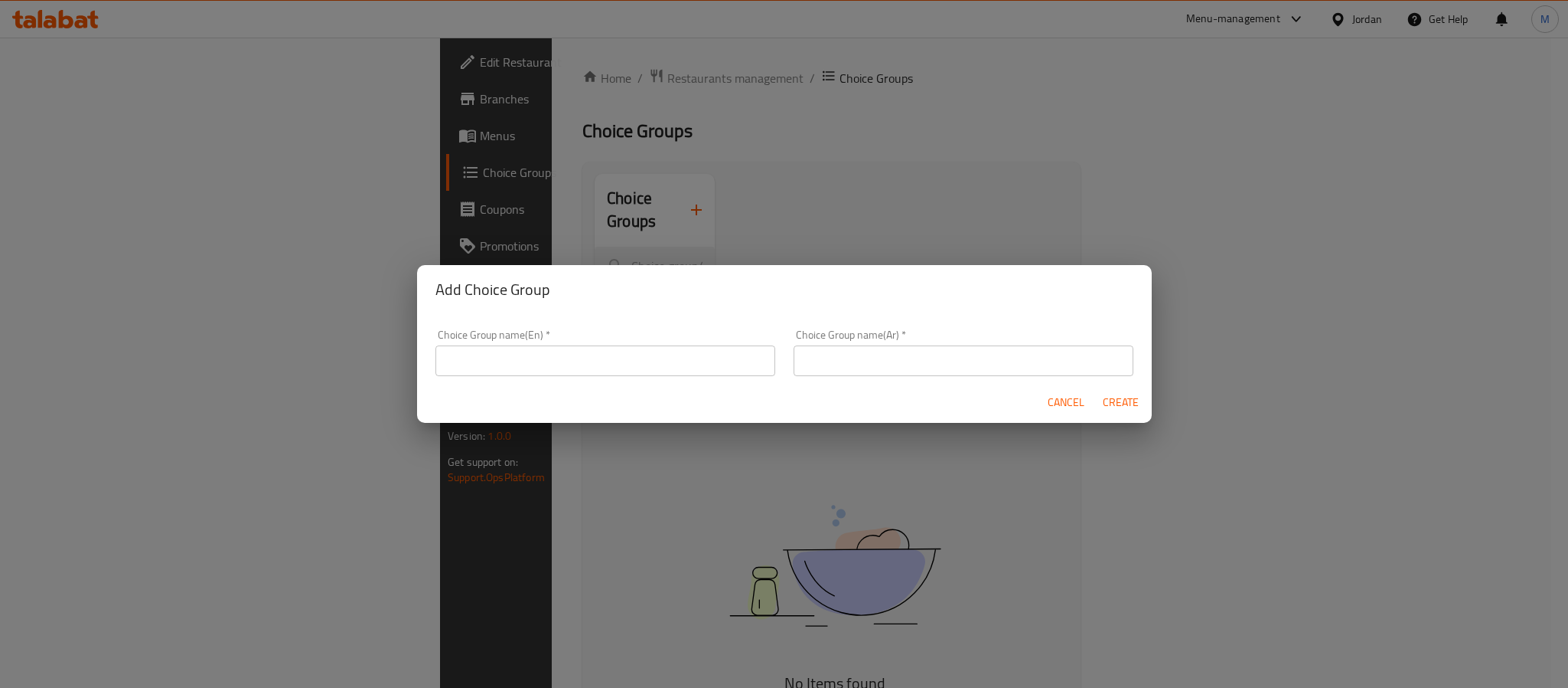
click at [499, 348] on input "text" at bounding box center [606, 360] width 340 height 31
type input "Your Choice Of:"
click at [801, 361] on input "text" at bounding box center [963, 360] width 340 height 31
type input "إختيارك من:"
click at [1123, 393] on span "Create" at bounding box center [1120, 402] width 37 height 19
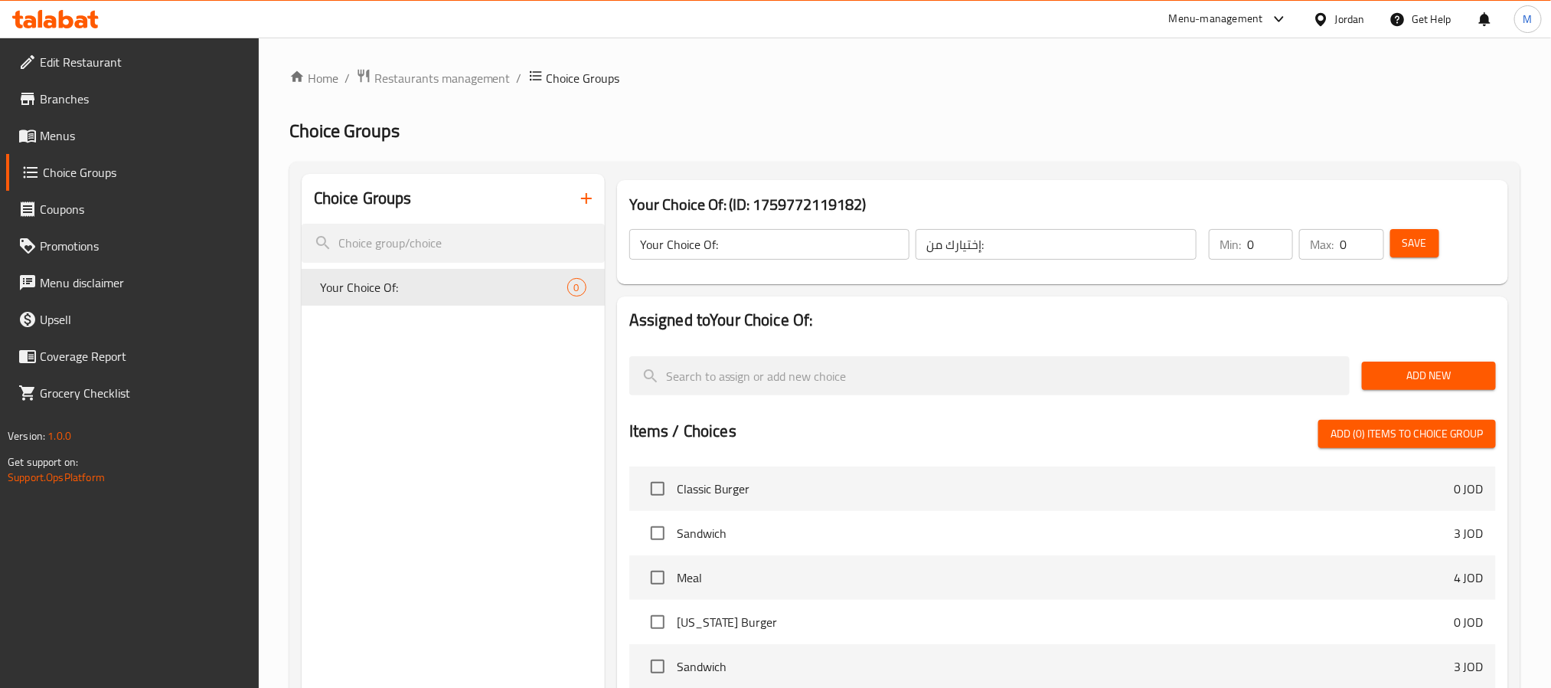
click at [1255, 257] on input "0" at bounding box center [1270, 244] width 46 height 31
type input "1"
click at [1417, 358] on div "Add New" at bounding box center [1429, 375] width 146 height 51
click at [1422, 382] on span "Add New" at bounding box center [1430, 375] width 110 height 19
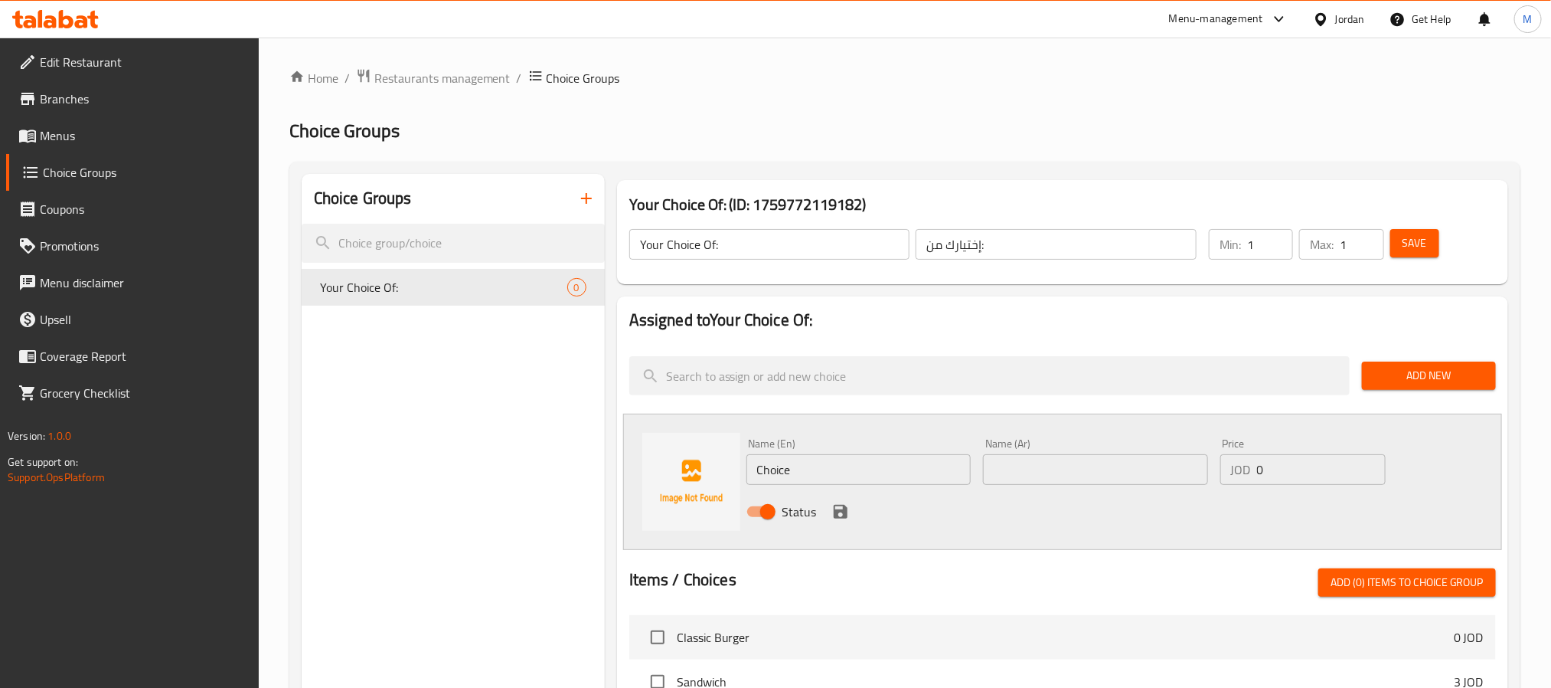
click at [839, 469] on input "Choice" at bounding box center [859, 469] width 225 height 31
type input "Cola"
type input "كولا"
drag, startPoint x: 836, startPoint y: 508, endPoint x: 1280, endPoint y: 421, distance: 452.5
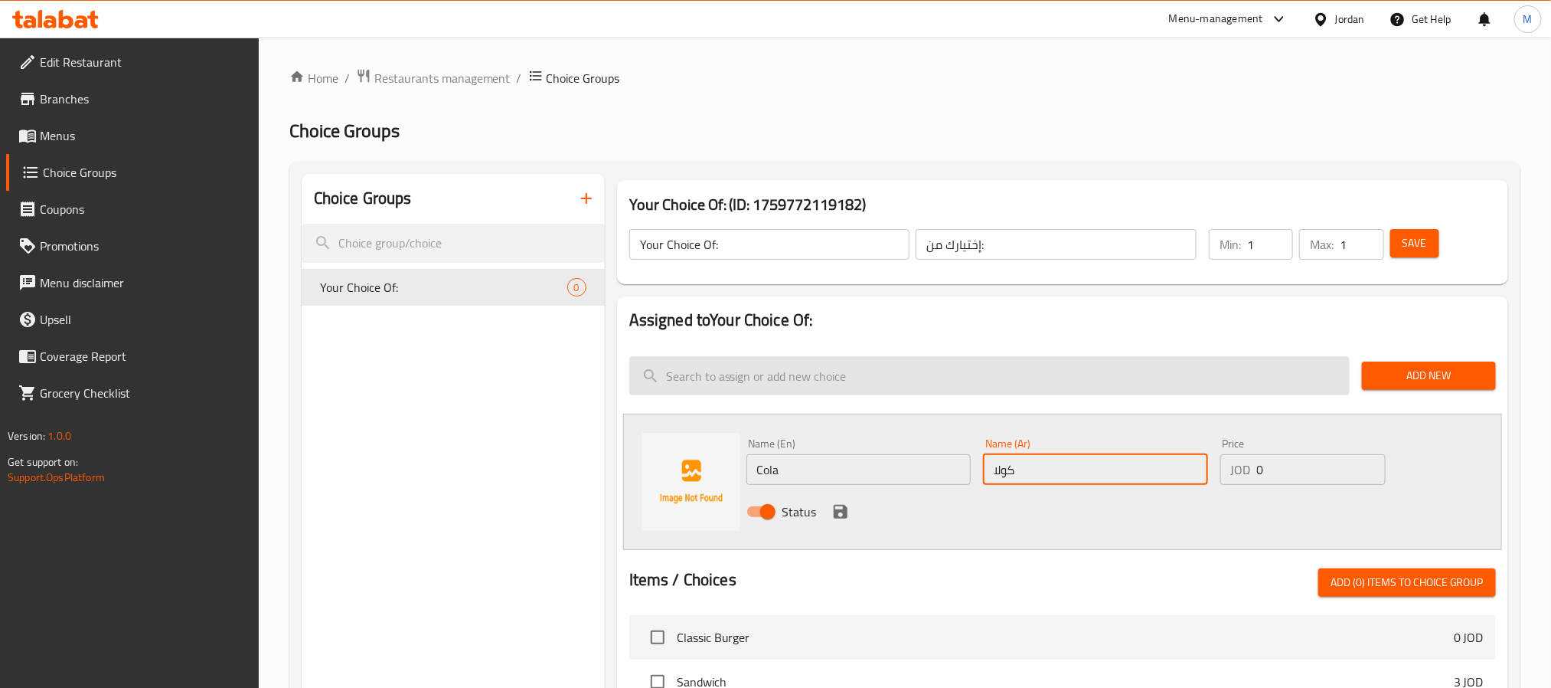
click at [837, 508] on icon "save" at bounding box center [841, 511] width 18 height 18
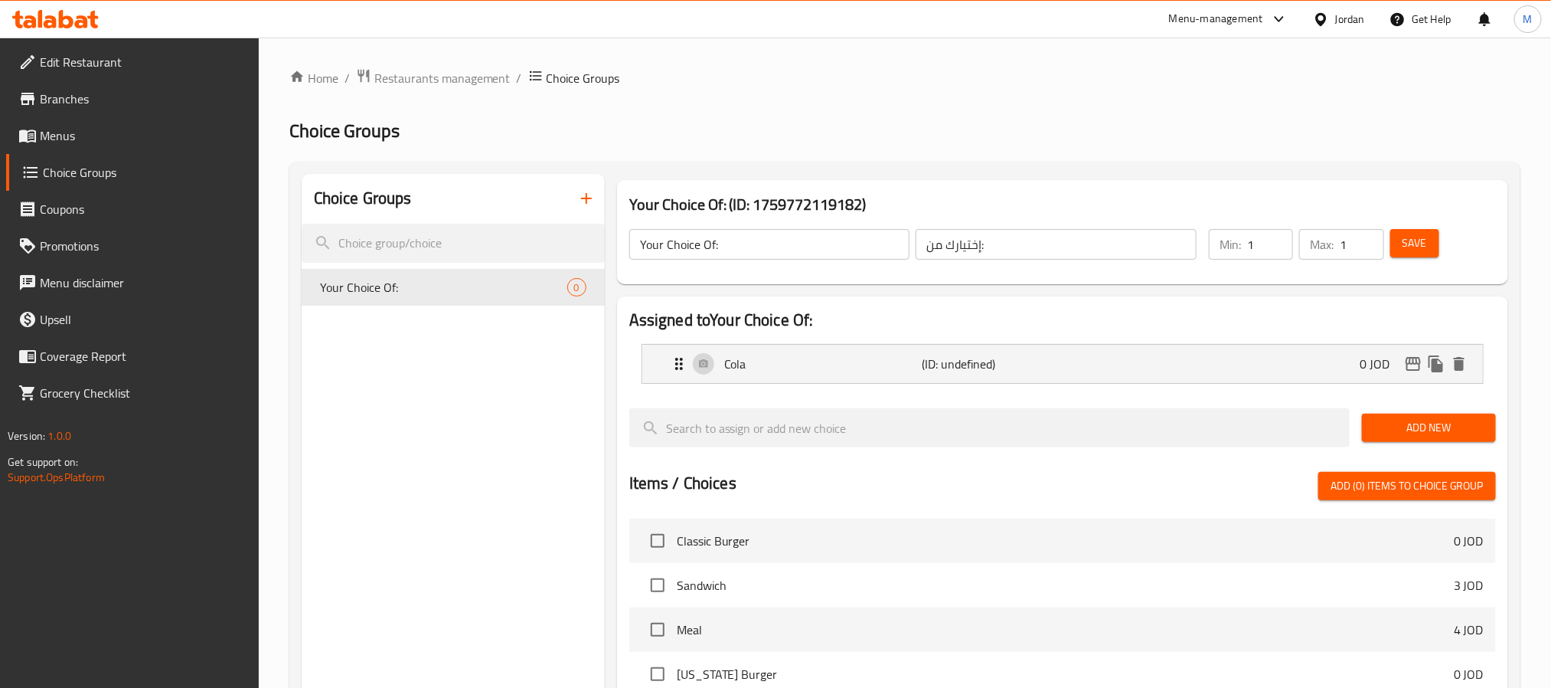
click at [1411, 435] on span "Add New" at bounding box center [1430, 427] width 110 height 19
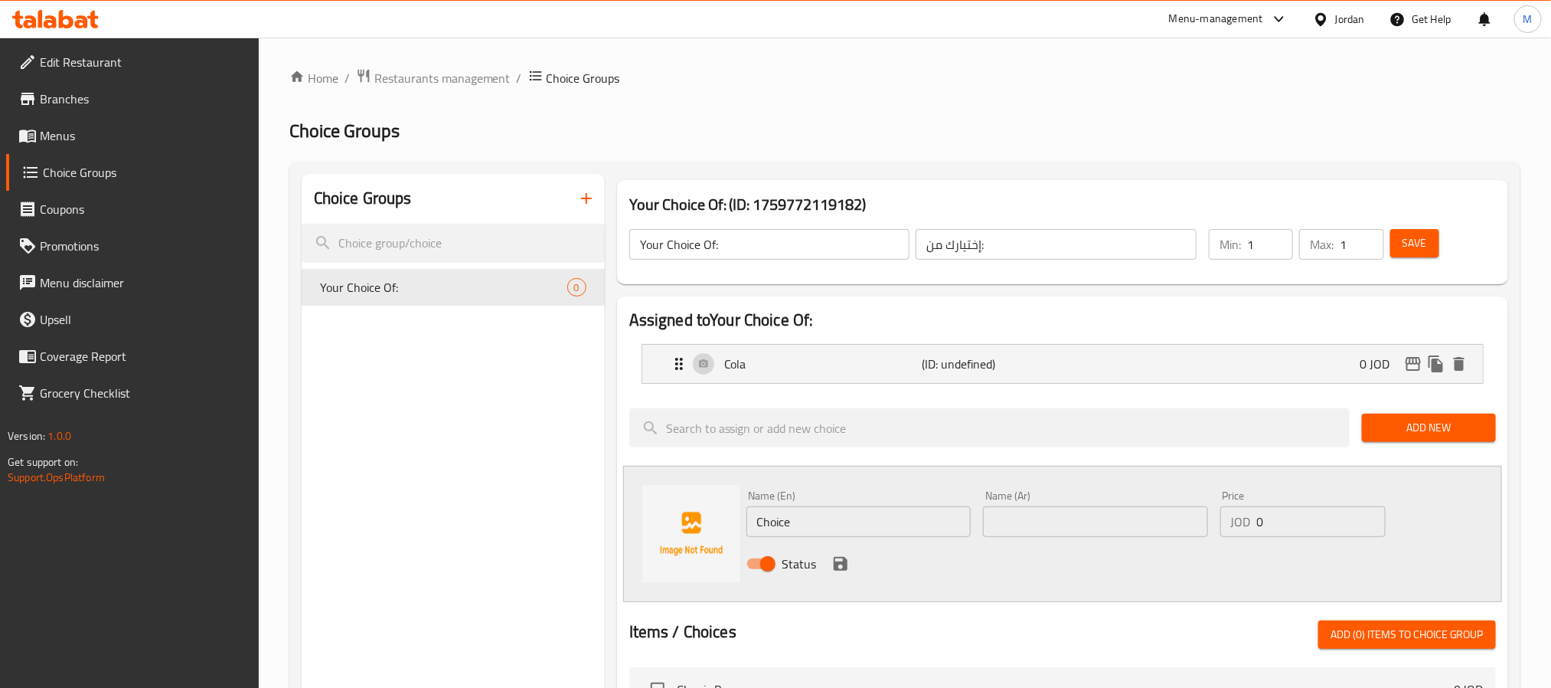
click at [866, 499] on div "Name (En) Choice Name (En)" at bounding box center [859, 513] width 225 height 47
click at [864, 521] on input "Choice" at bounding box center [859, 521] width 225 height 31
paste input "lemon"
type input "Lemon"
type input "ليمون"
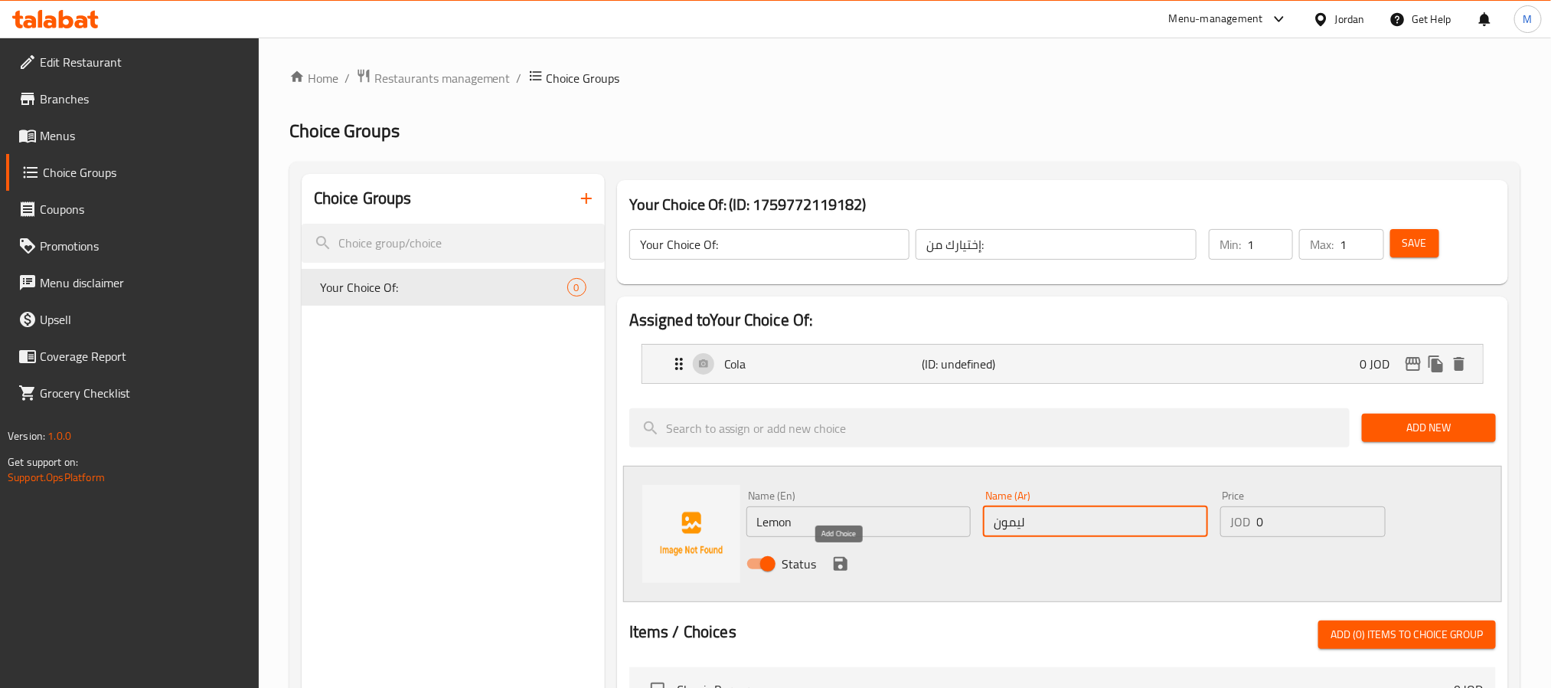
drag, startPoint x: 841, startPoint y: 561, endPoint x: 1168, endPoint y: 504, distance: 332.0
click at [841, 559] on icon "save" at bounding box center [841, 563] width 18 height 18
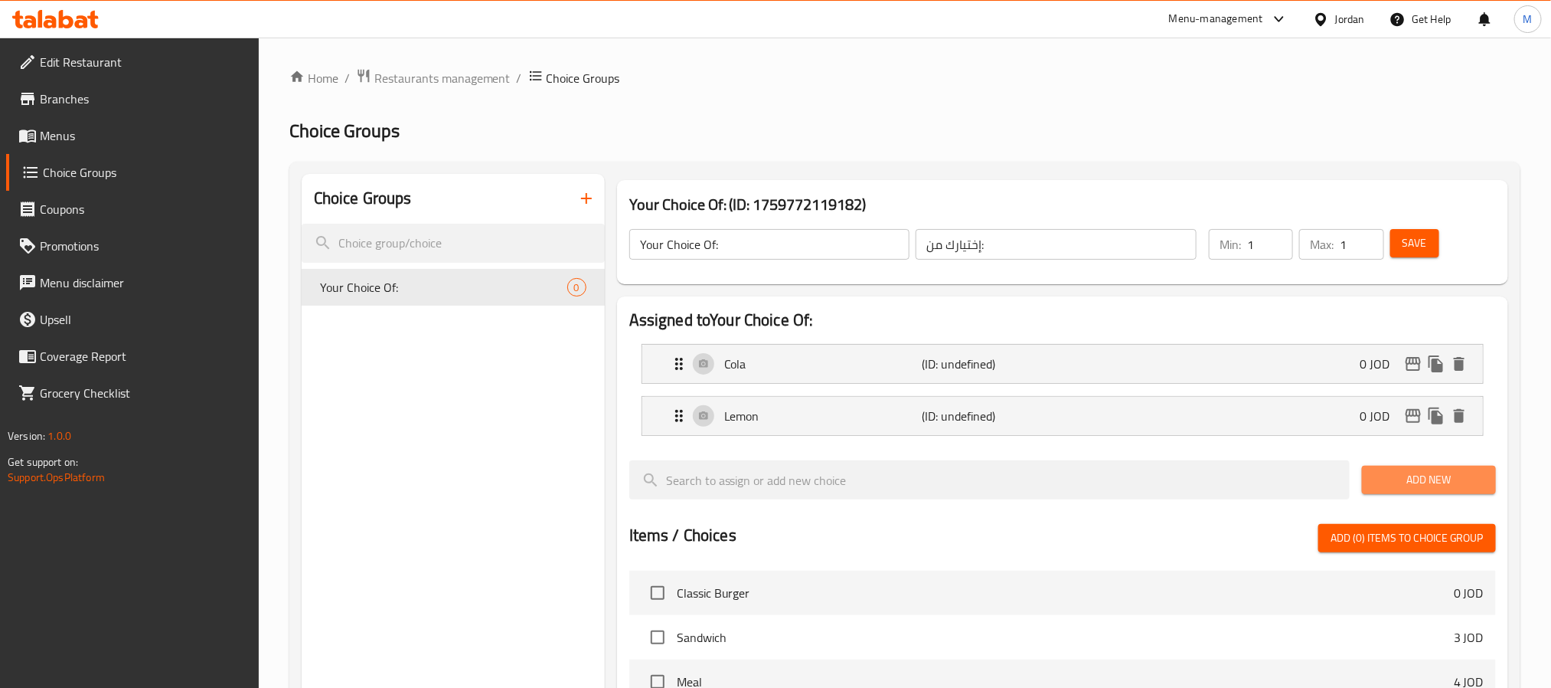
click at [1459, 464] on div "Add New" at bounding box center [1429, 479] width 146 height 51
drag, startPoint x: 1476, startPoint y: 476, endPoint x: 1374, endPoint y: 496, distance: 103.8
click at [1475, 476] on span "Add New" at bounding box center [1430, 479] width 110 height 19
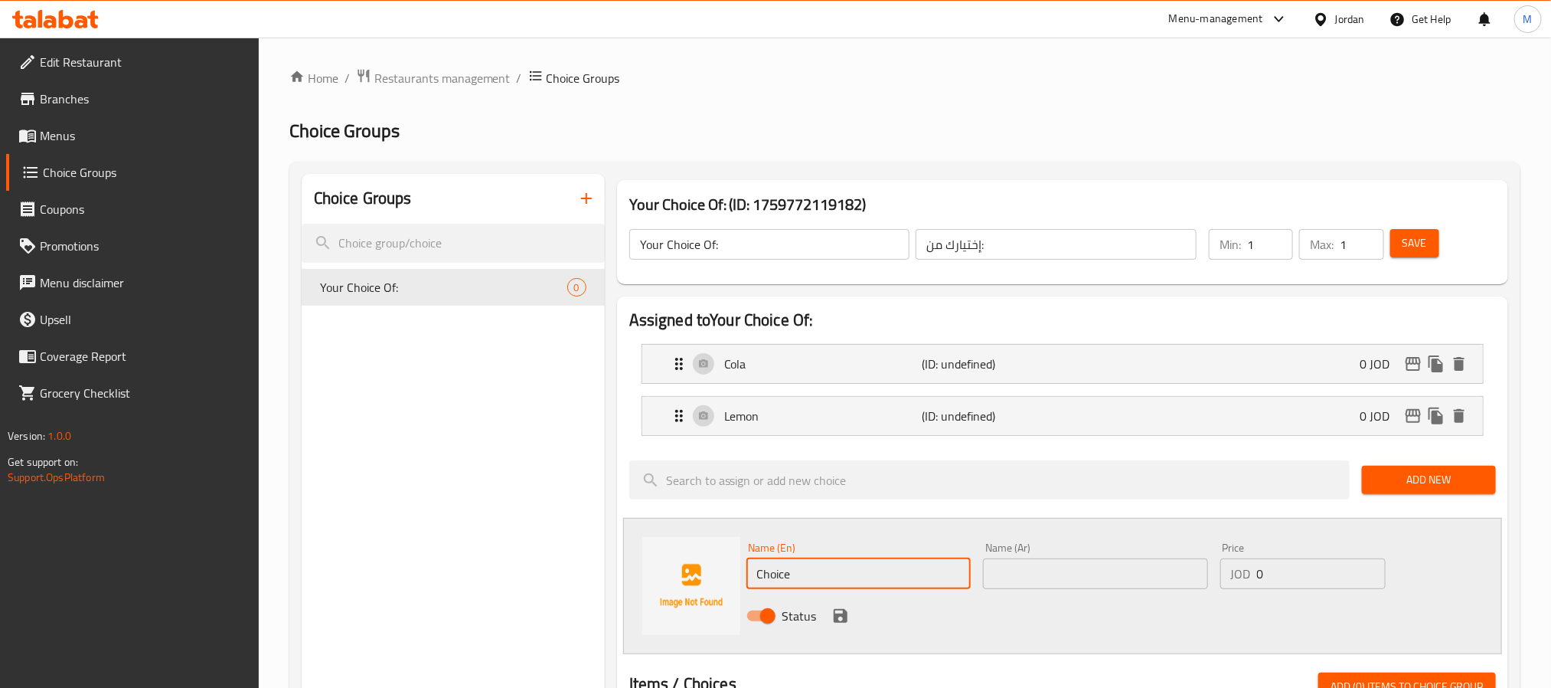
click at [866, 568] on input "Choice" at bounding box center [859, 573] width 225 height 31
type input "Orange"
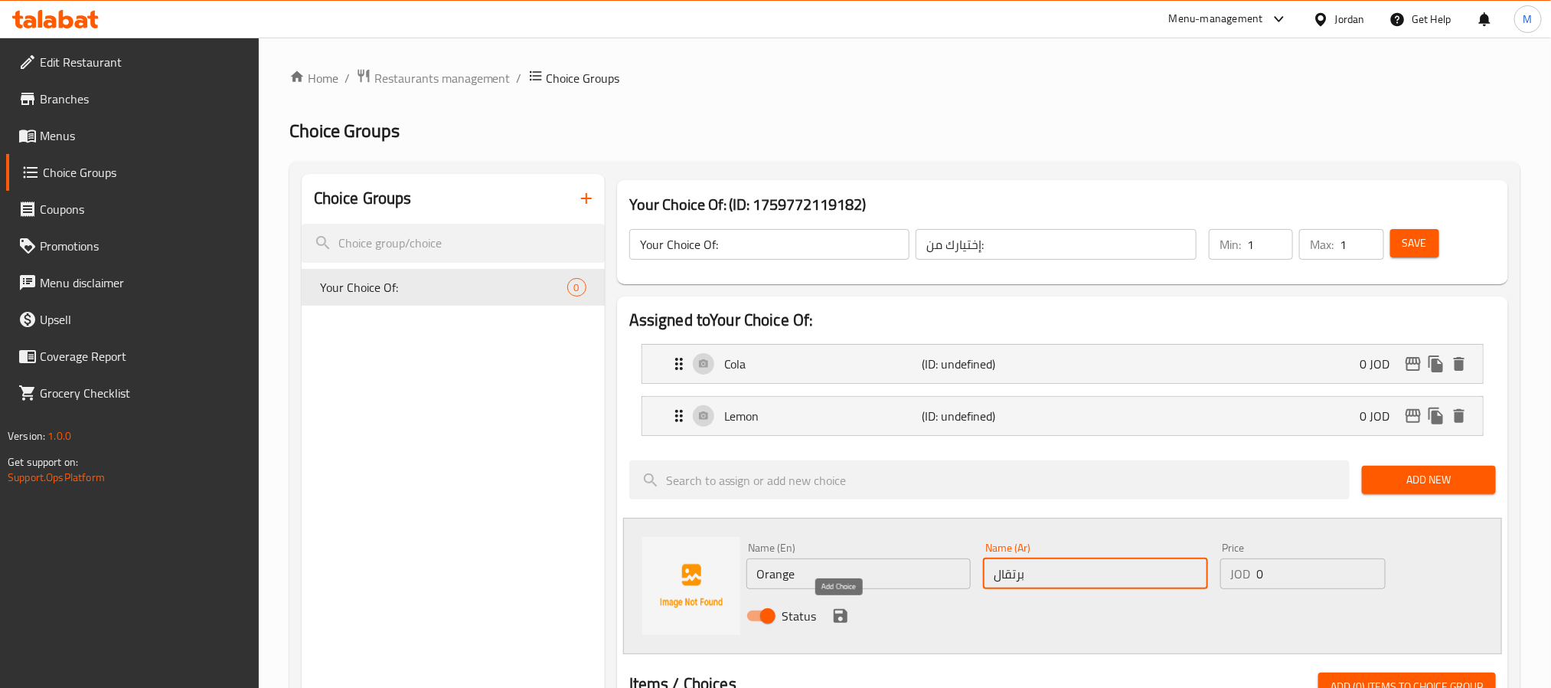
type input "برتقال"
click at [851, 623] on div "Status" at bounding box center [1096, 615] width 711 height 41
drag, startPoint x: 1009, startPoint y: 570, endPoint x: 1015, endPoint y: 581, distance: 13.0
click at [1009, 570] on input "برتقال" at bounding box center [1095, 573] width 225 height 31
click at [850, 612] on button "save" at bounding box center [840, 615] width 23 height 23
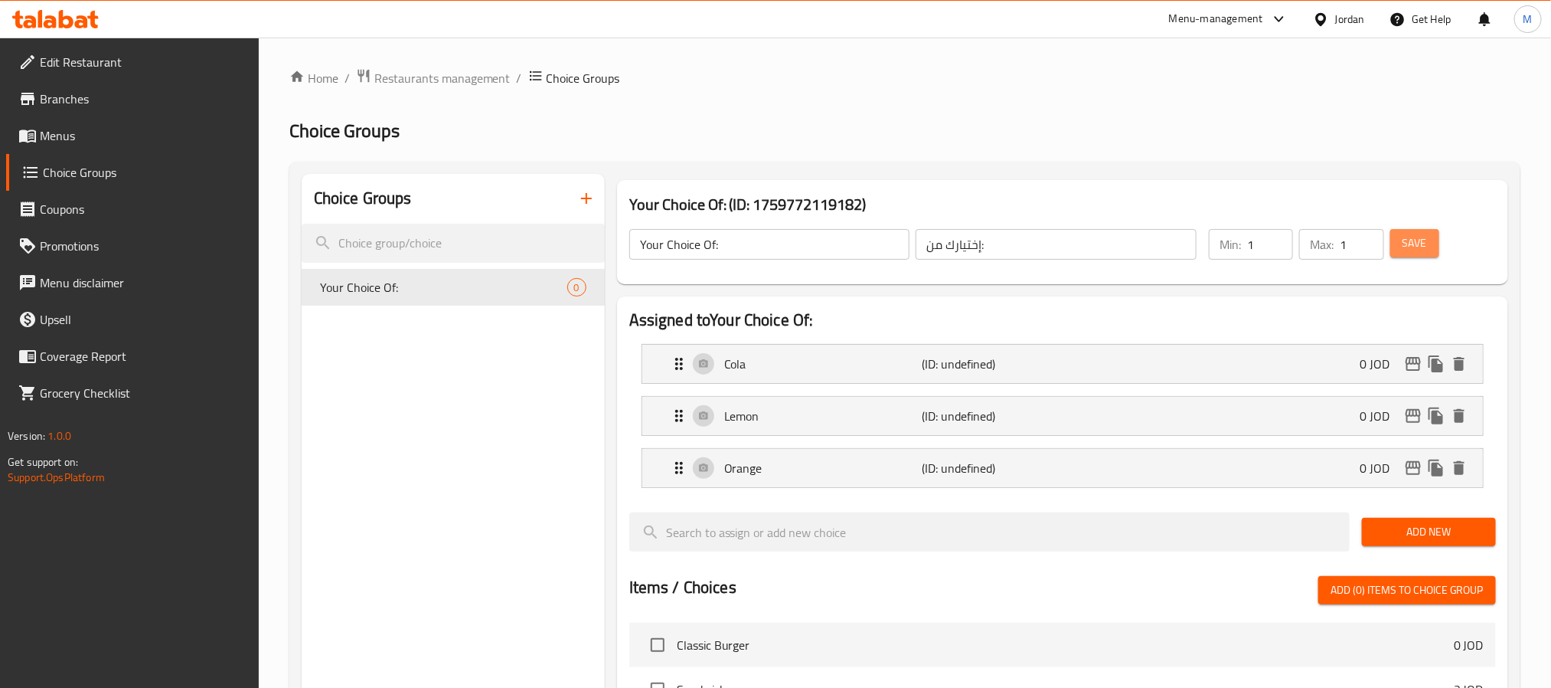
click at [1404, 244] on span "Save" at bounding box center [1415, 243] width 25 height 19
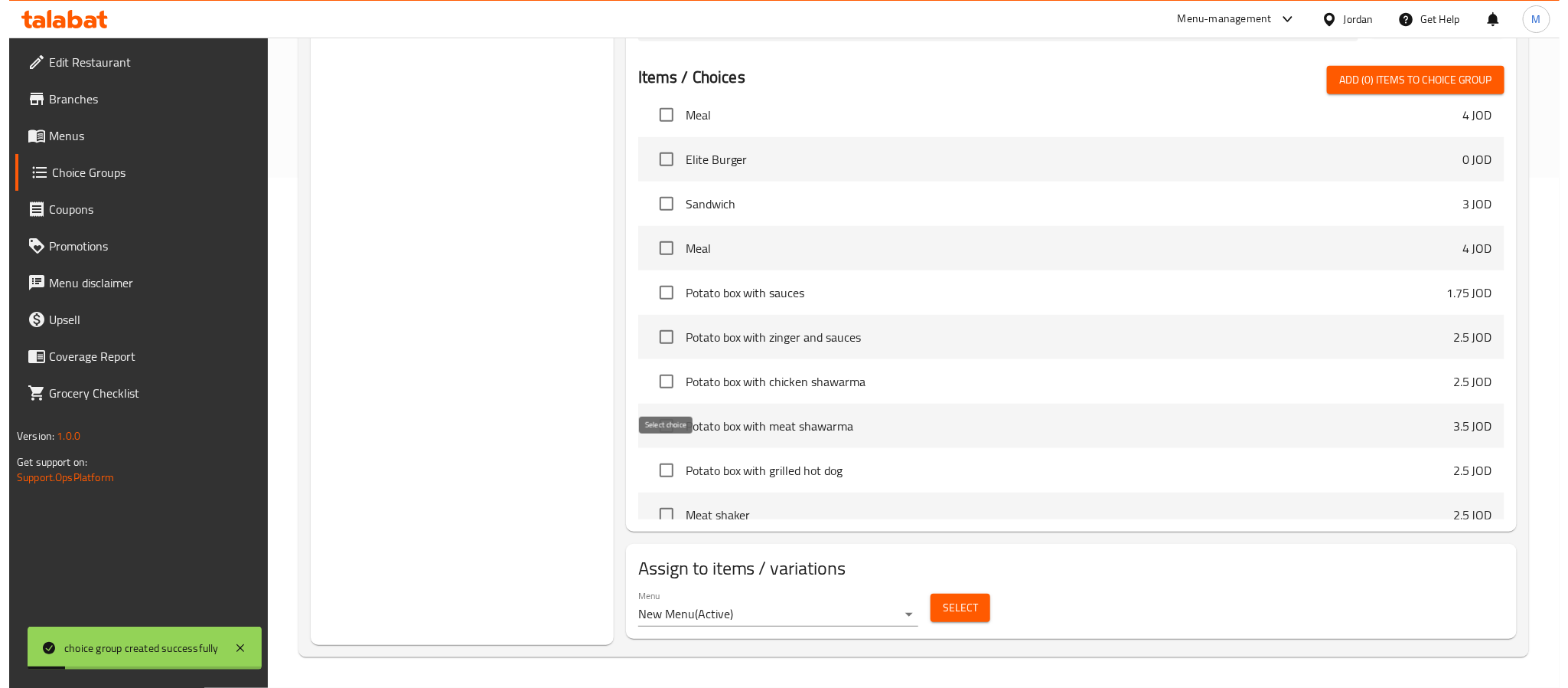
scroll to position [574, 0]
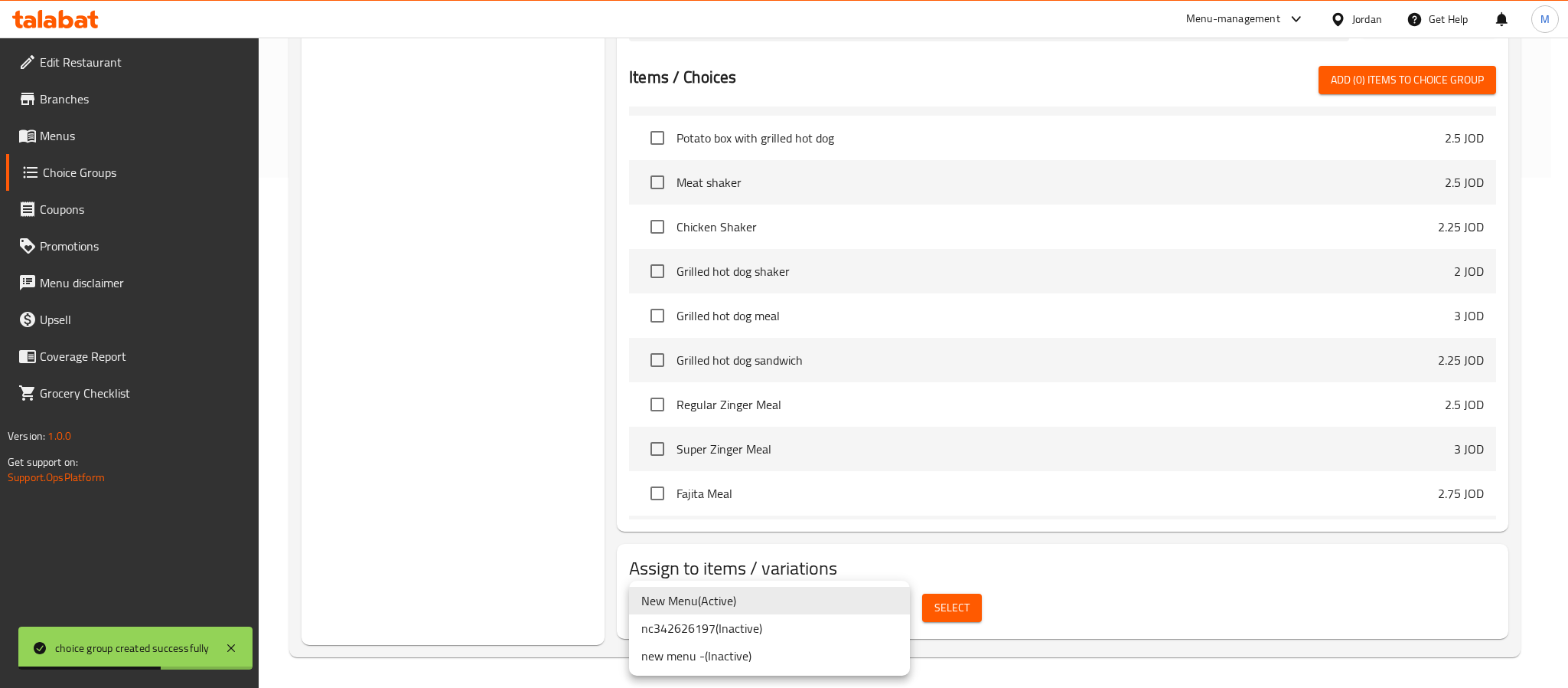
click at [761, 630] on li "nc342626197 ( Inactive )" at bounding box center [769, 628] width 281 height 28
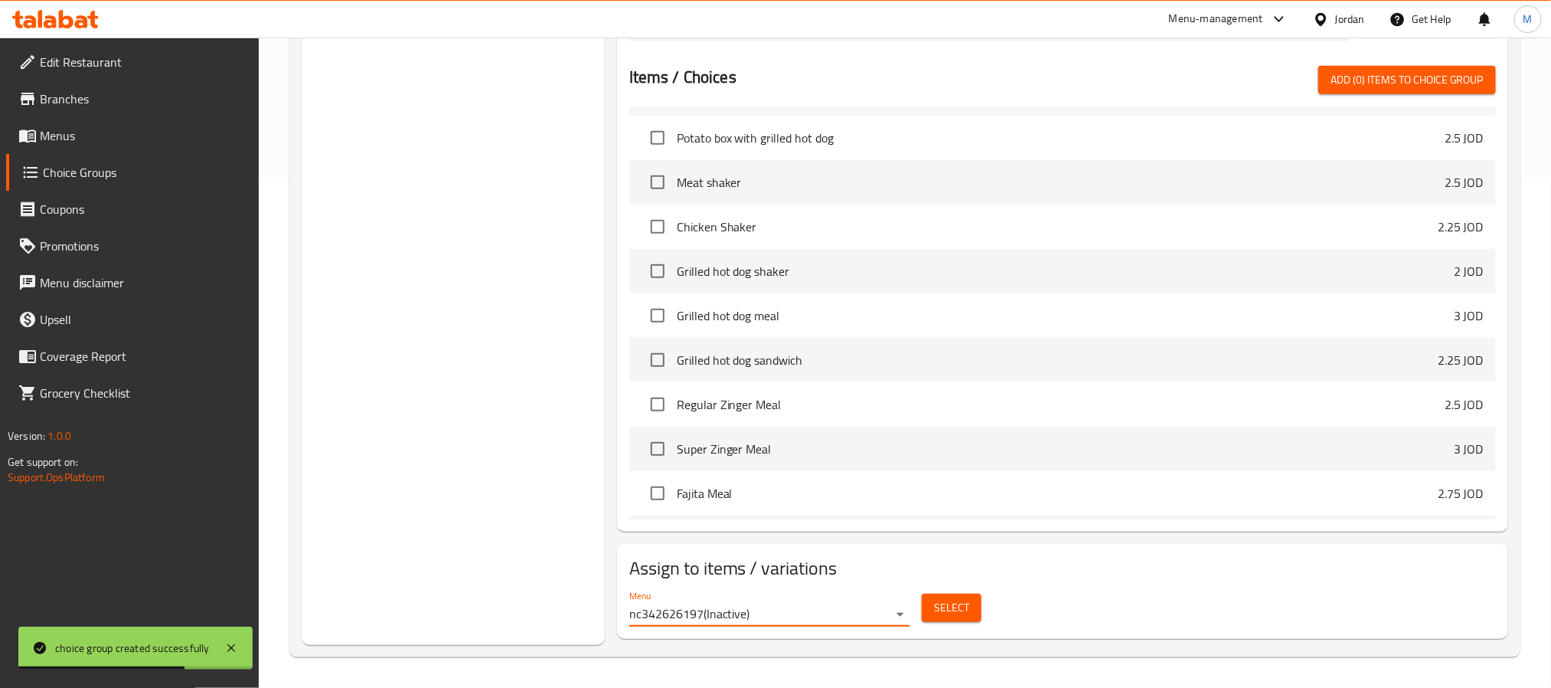
click at [942, 603] on span "Select" at bounding box center [951, 607] width 35 height 19
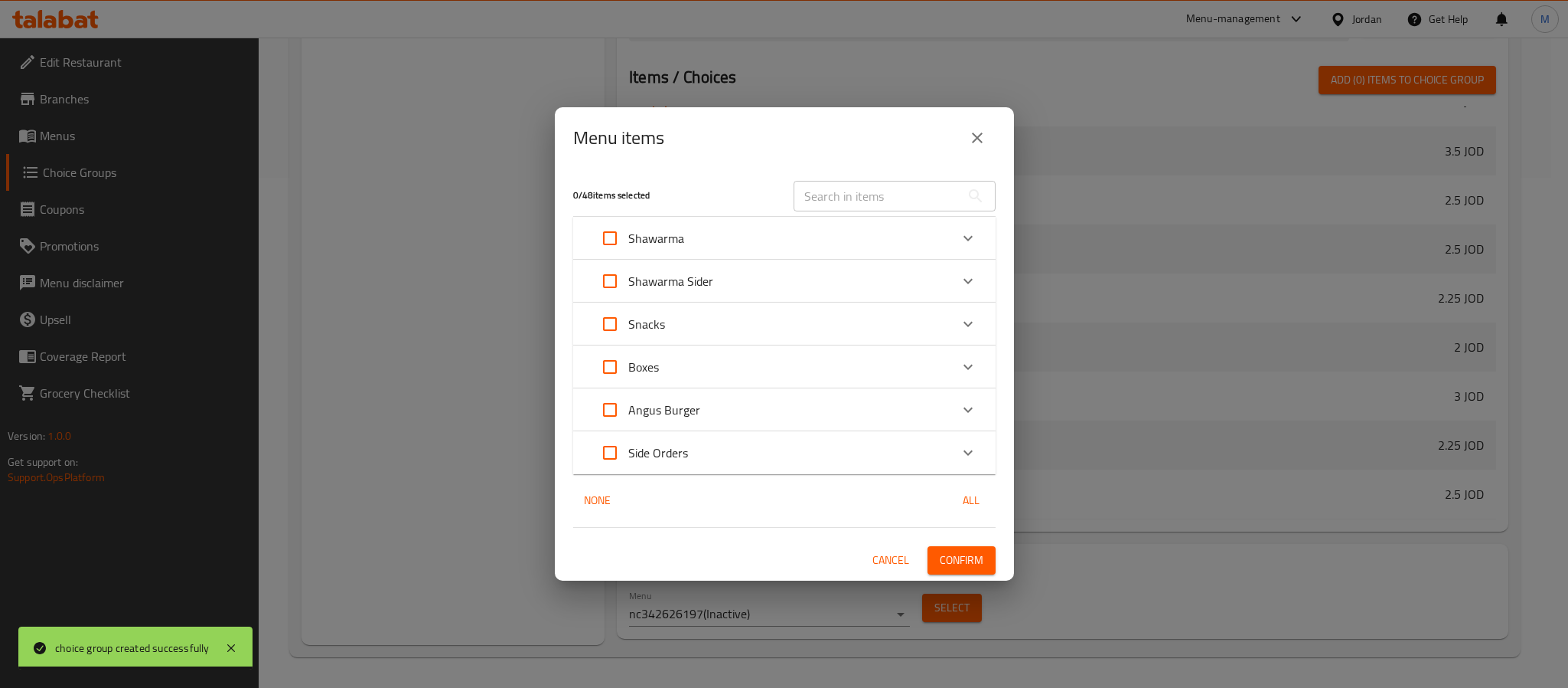
click at [733, 446] on div "Side Orders" at bounding box center [771, 452] width 358 height 37
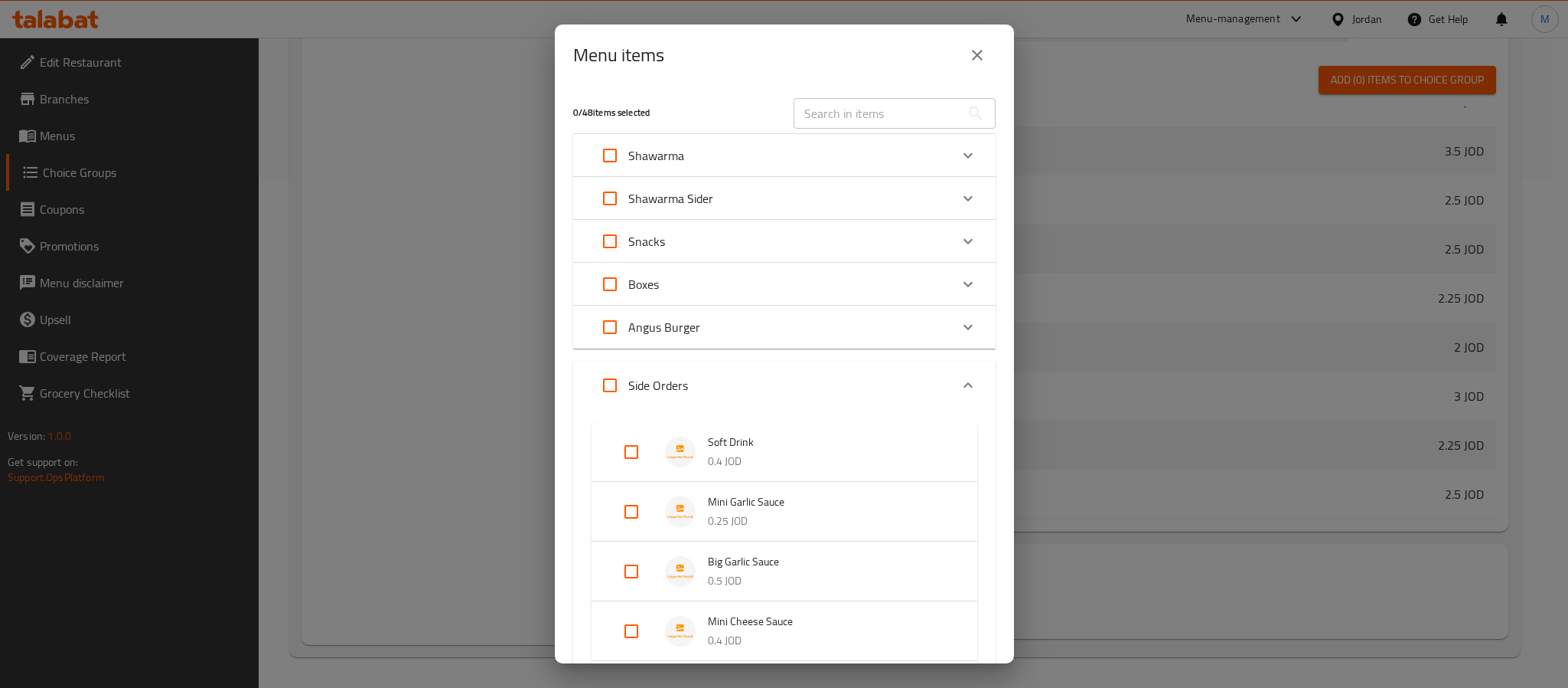
click at [643, 448] on input "Expand" at bounding box center [631, 451] width 37 height 37
checkbox input "true"
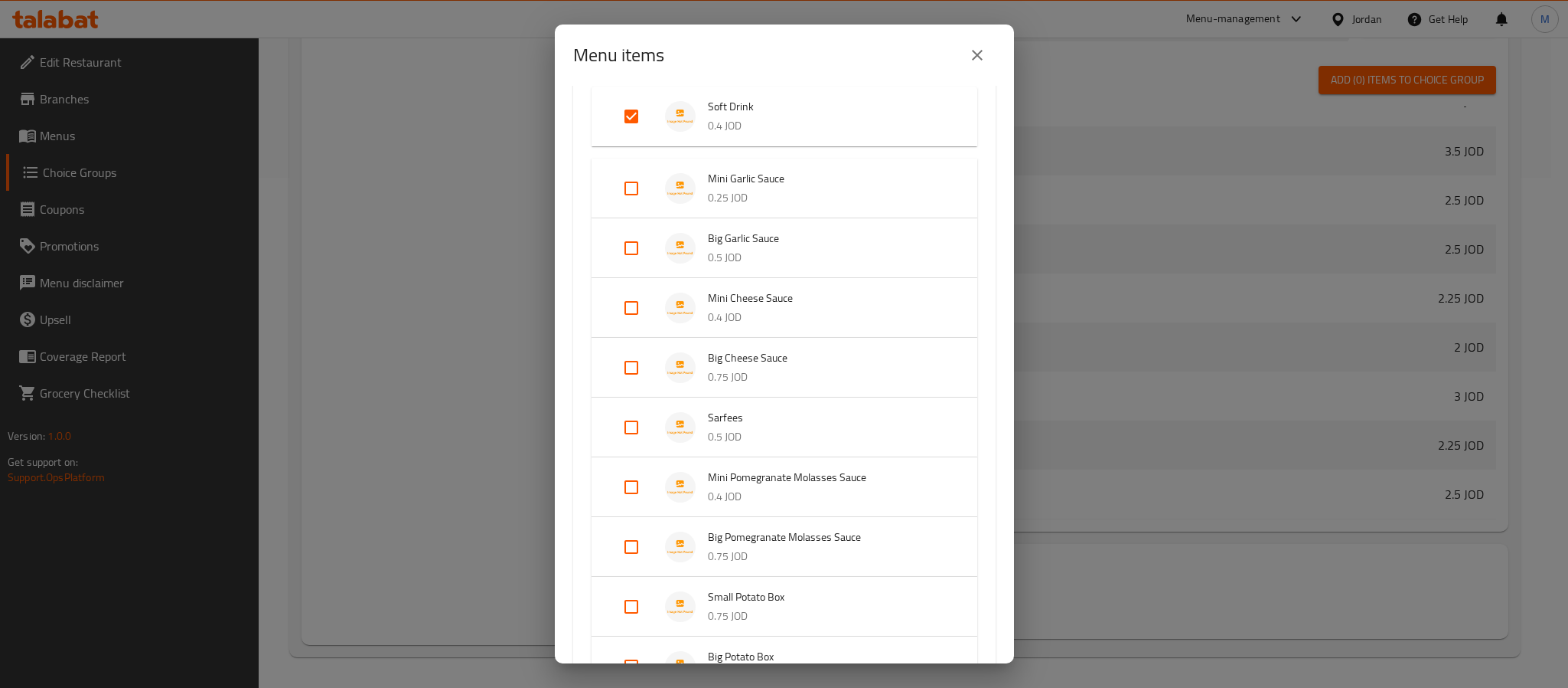
scroll to position [676, 0]
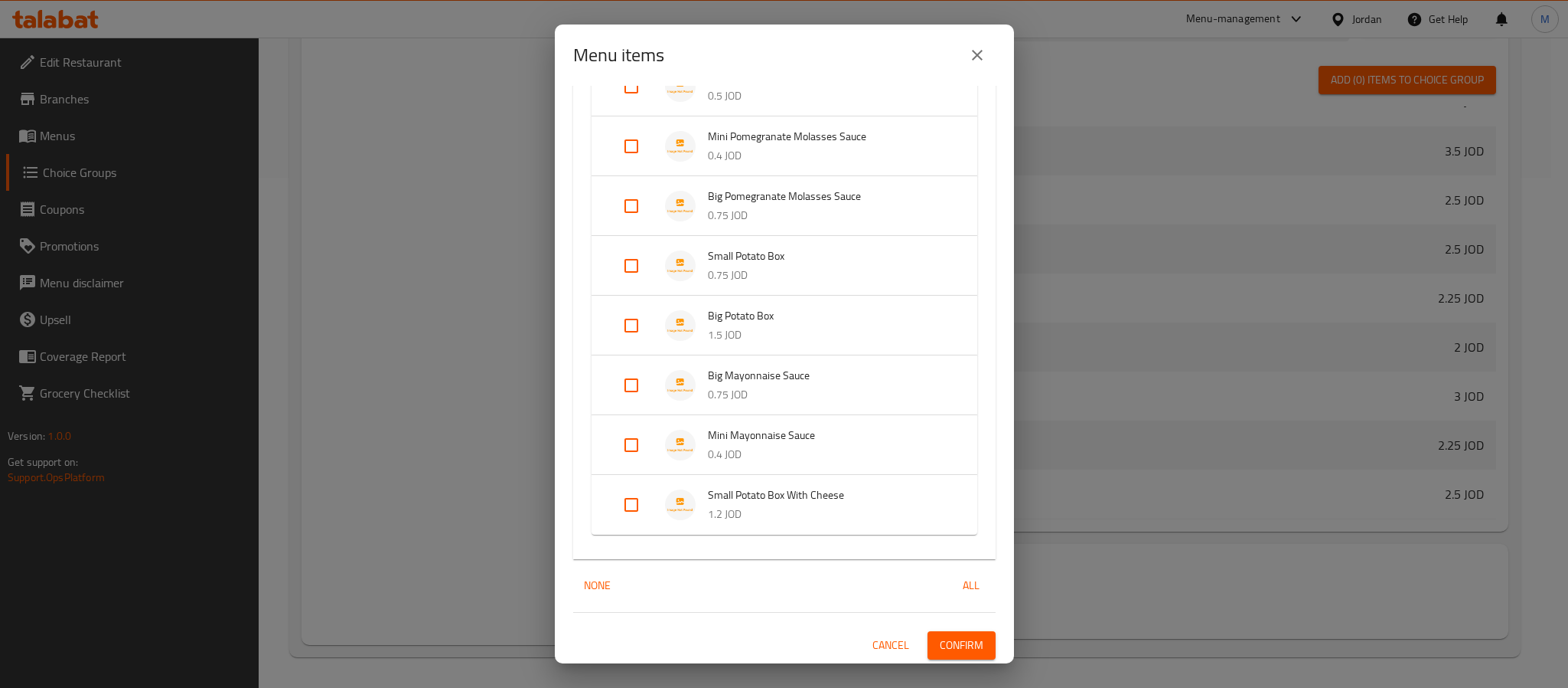
click at [968, 648] on button "Confirm" at bounding box center [961, 645] width 68 height 28
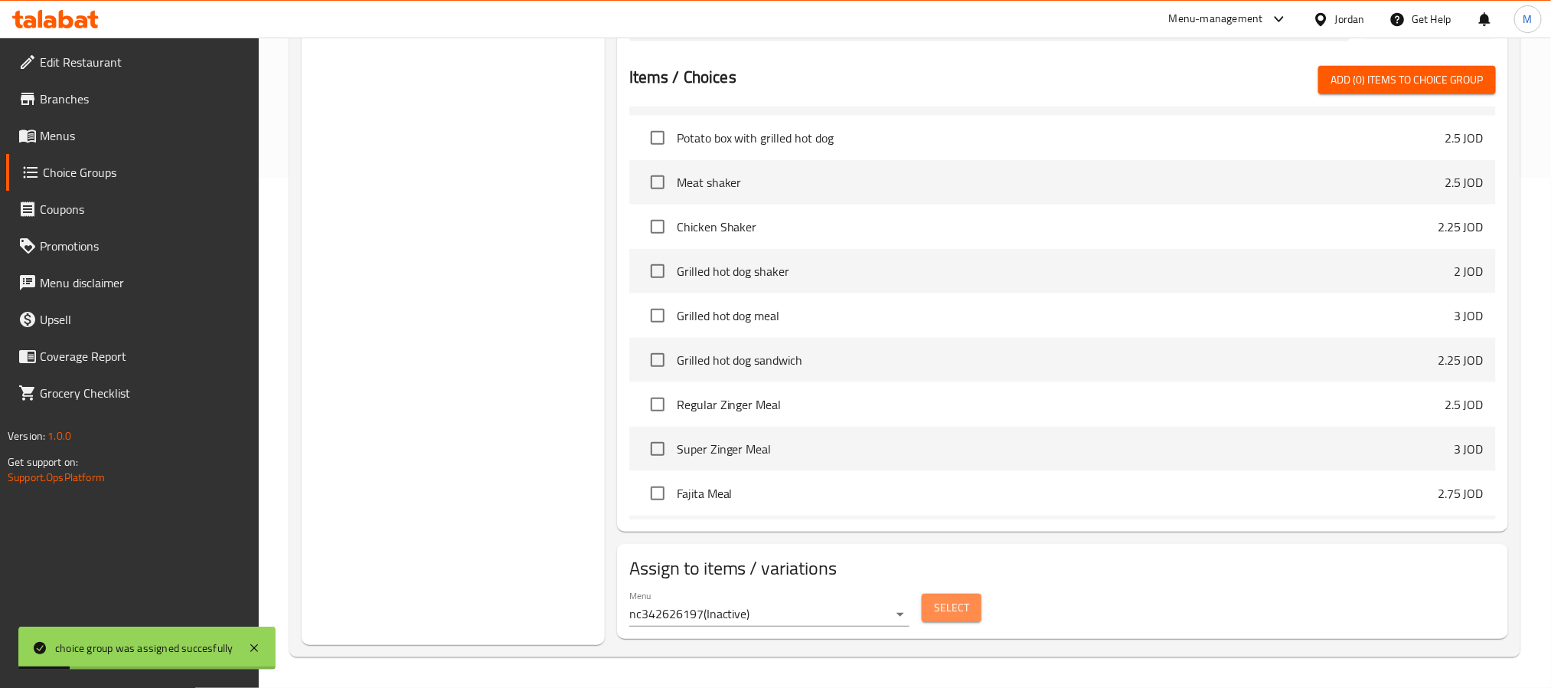
click at [947, 607] on span "Select" at bounding box center [951, 607] width 35 height 19
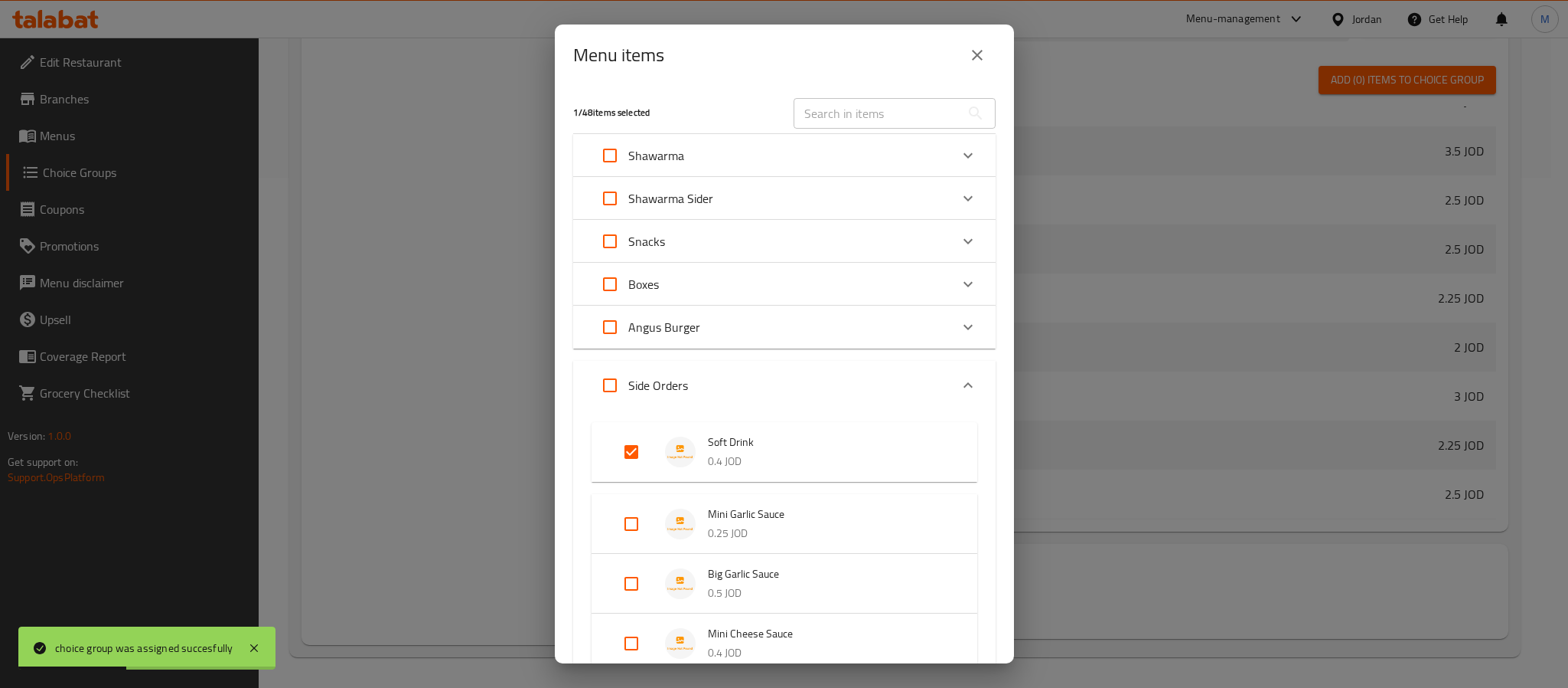
click at [738, 327] on div "Angus Burger" at bounding box center [771, 327] width 358 height 37
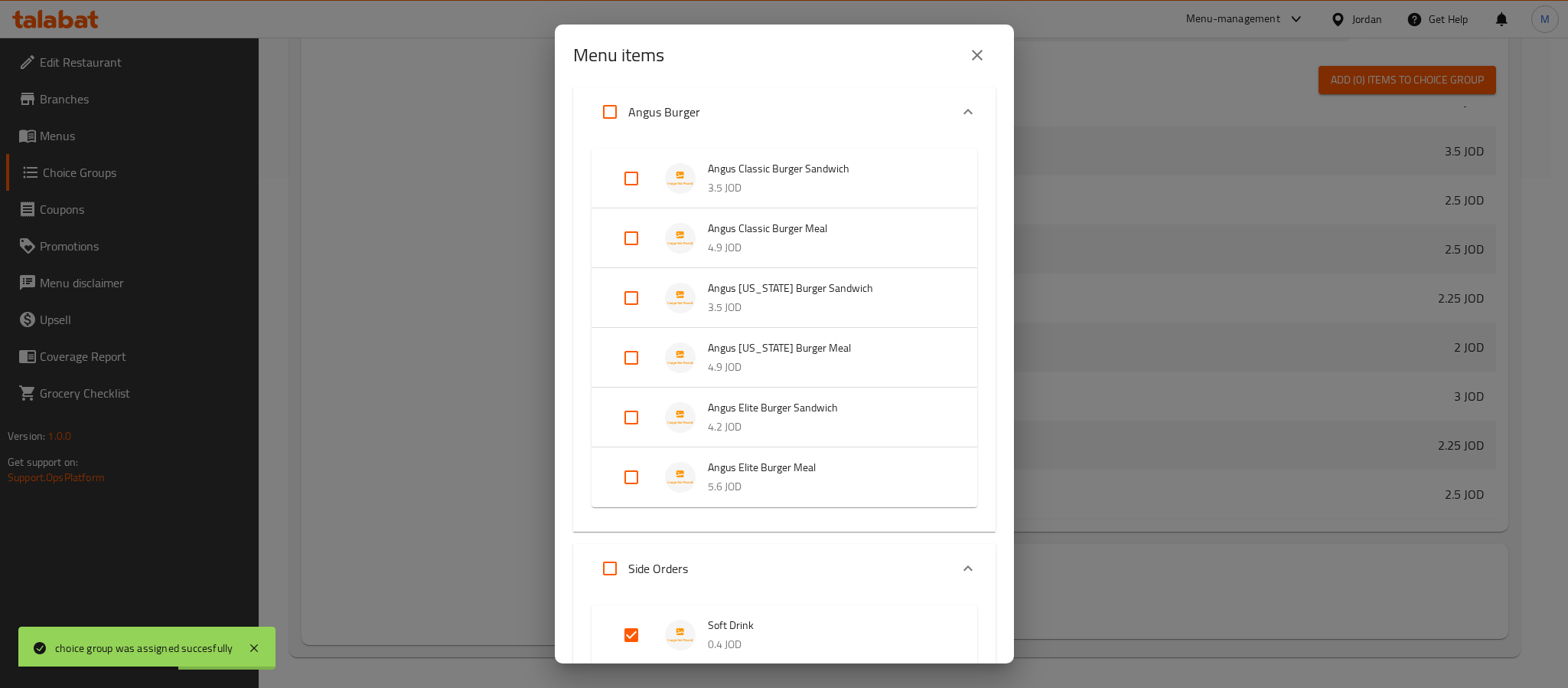
scroll to position [230, 0]
click at [625, 486] on input "Expand" at bounding box center [631, 477] width 37 height 37
checkbox input "true"
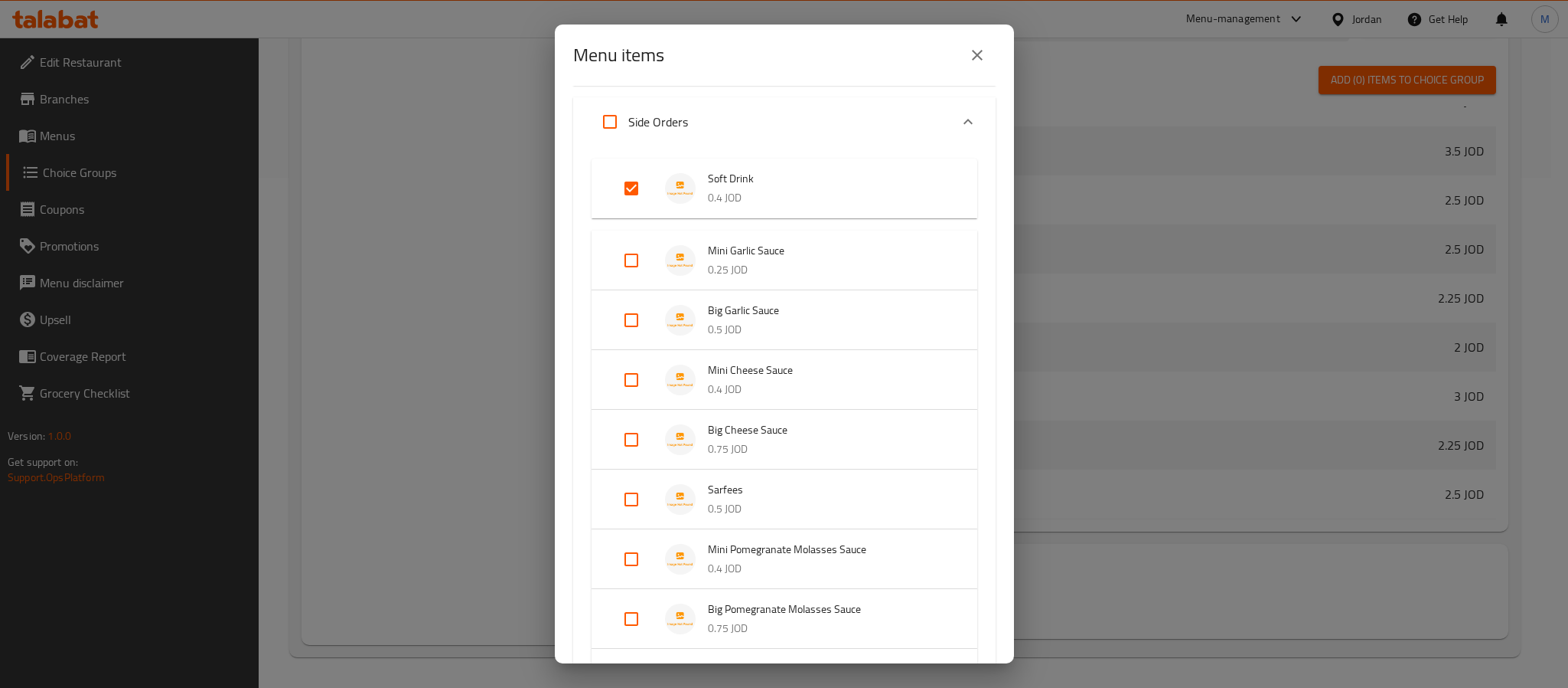
scroll to position [1101, 0]
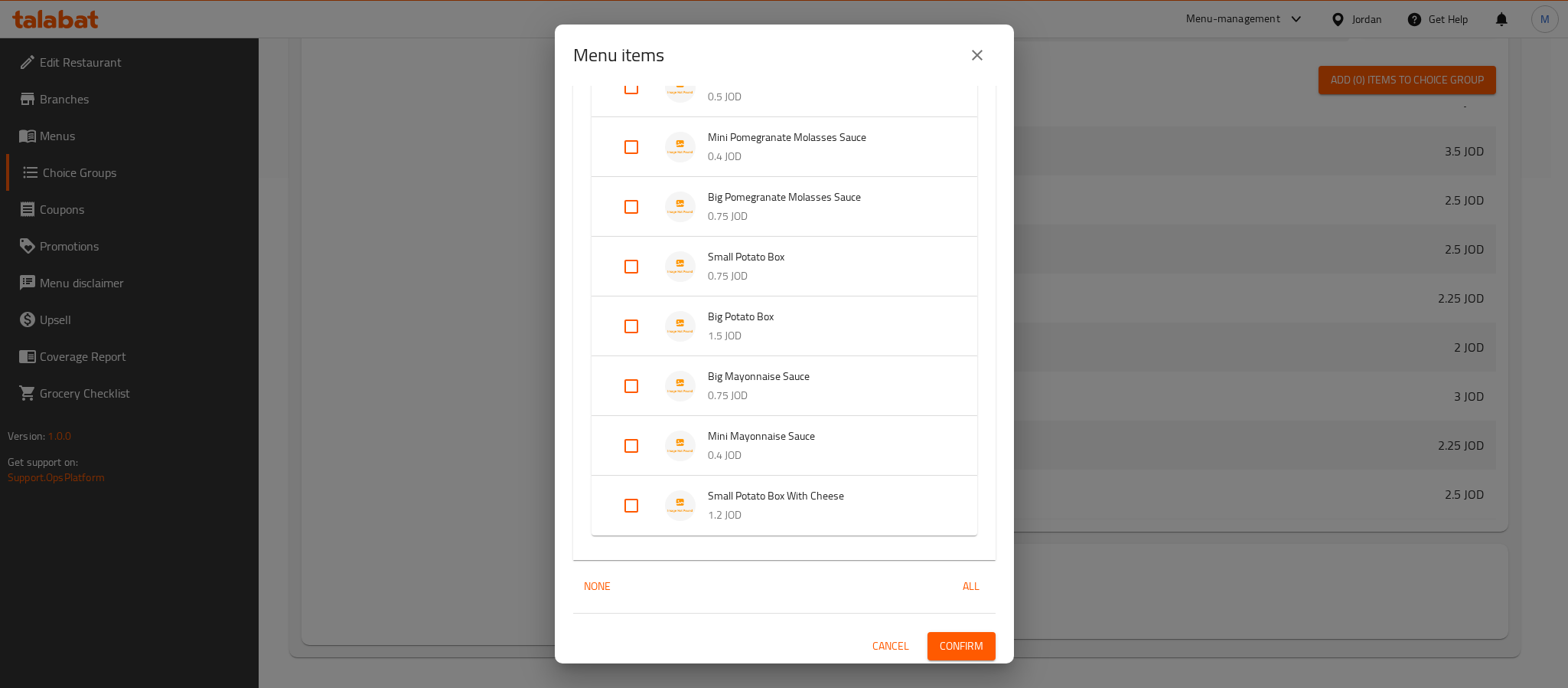
click at [939, 641] on span "Confirm" at bounding box center [961, 645] width 44 height 19
